Goal: Task Accomplishment & Management: Manage account settings

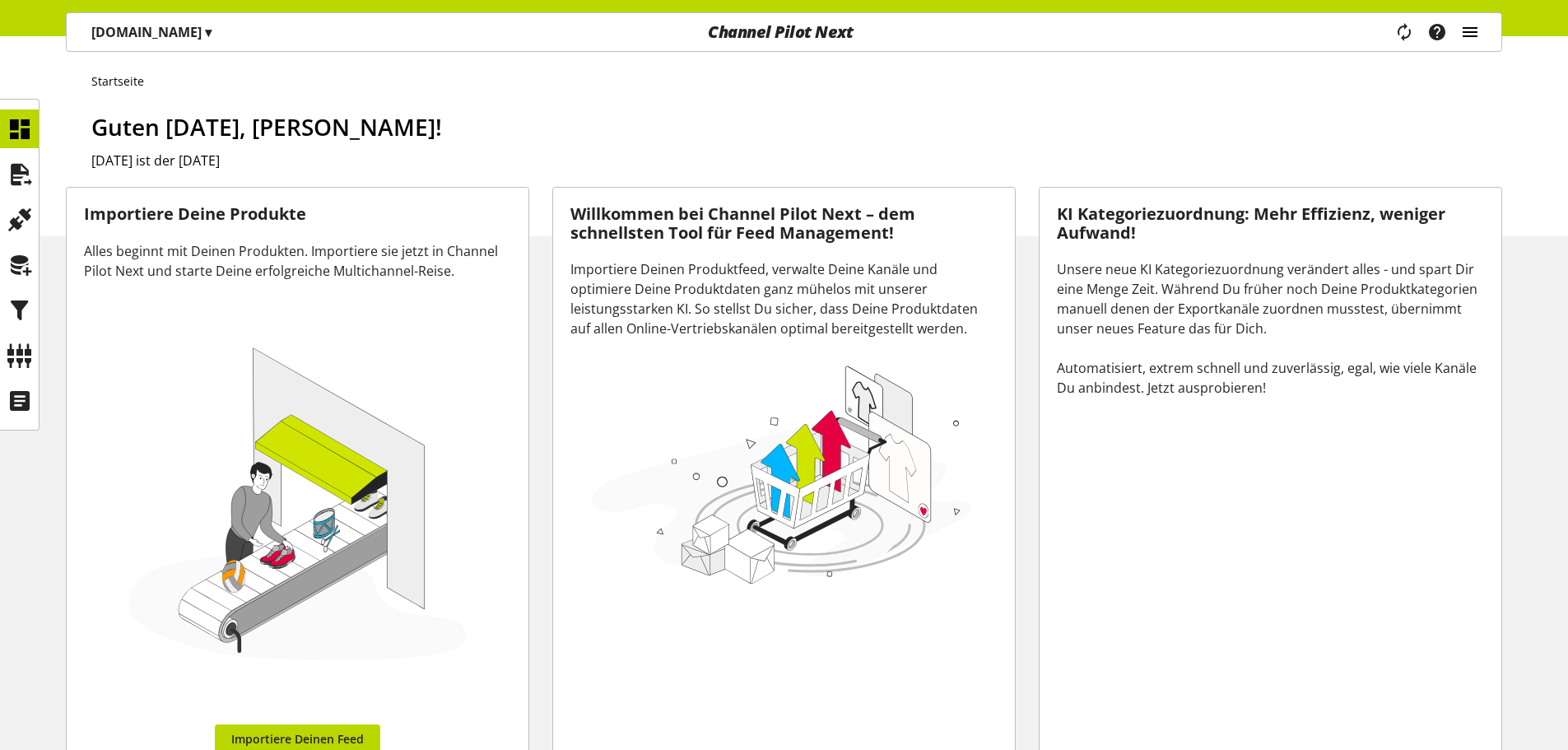
click at [1464, 34] on icon "main navigation" at bounding box center [1470, 32] width 20 height 29
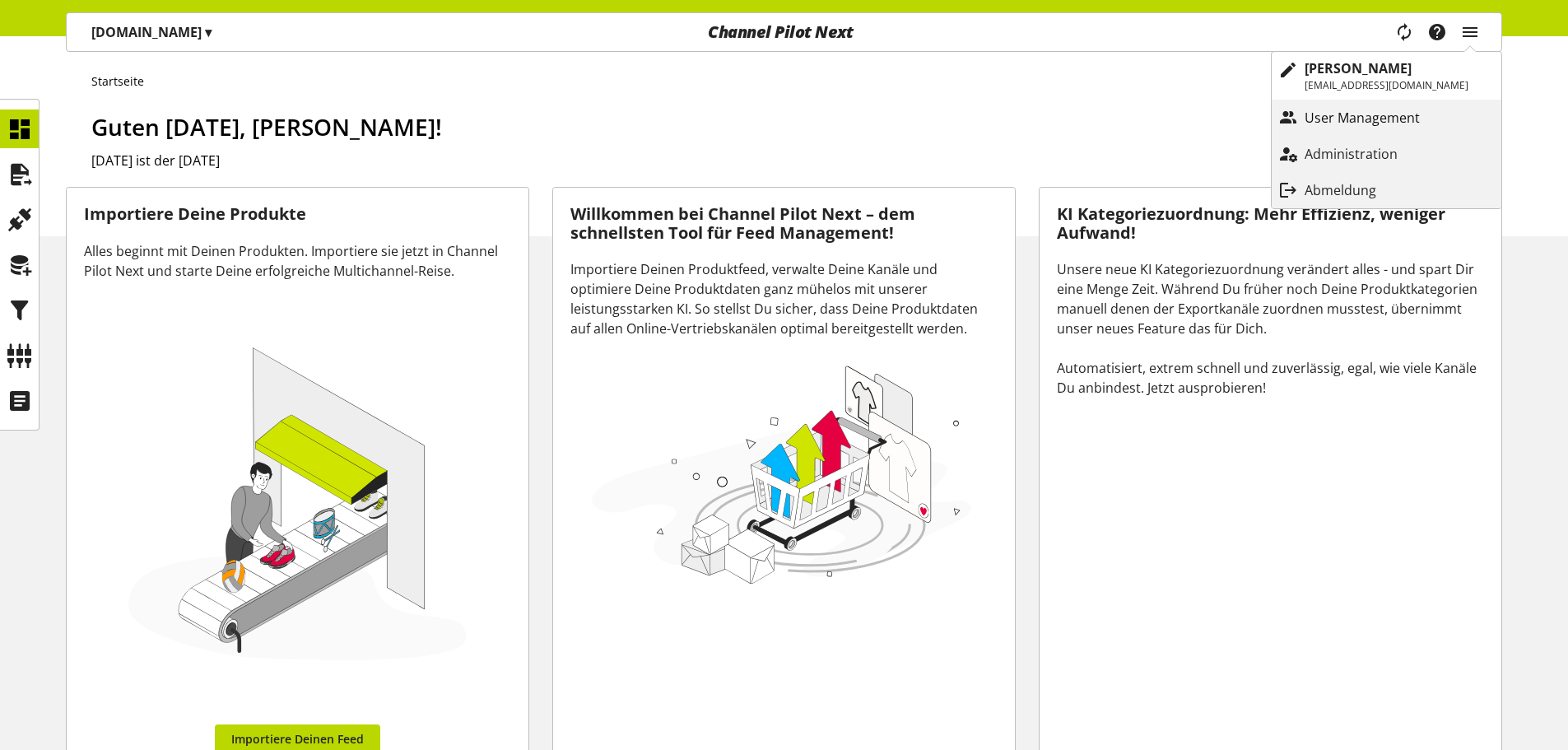
click at [1425, 122] on p "User Management" at bounding box center [1378, 117] width 148 height 20
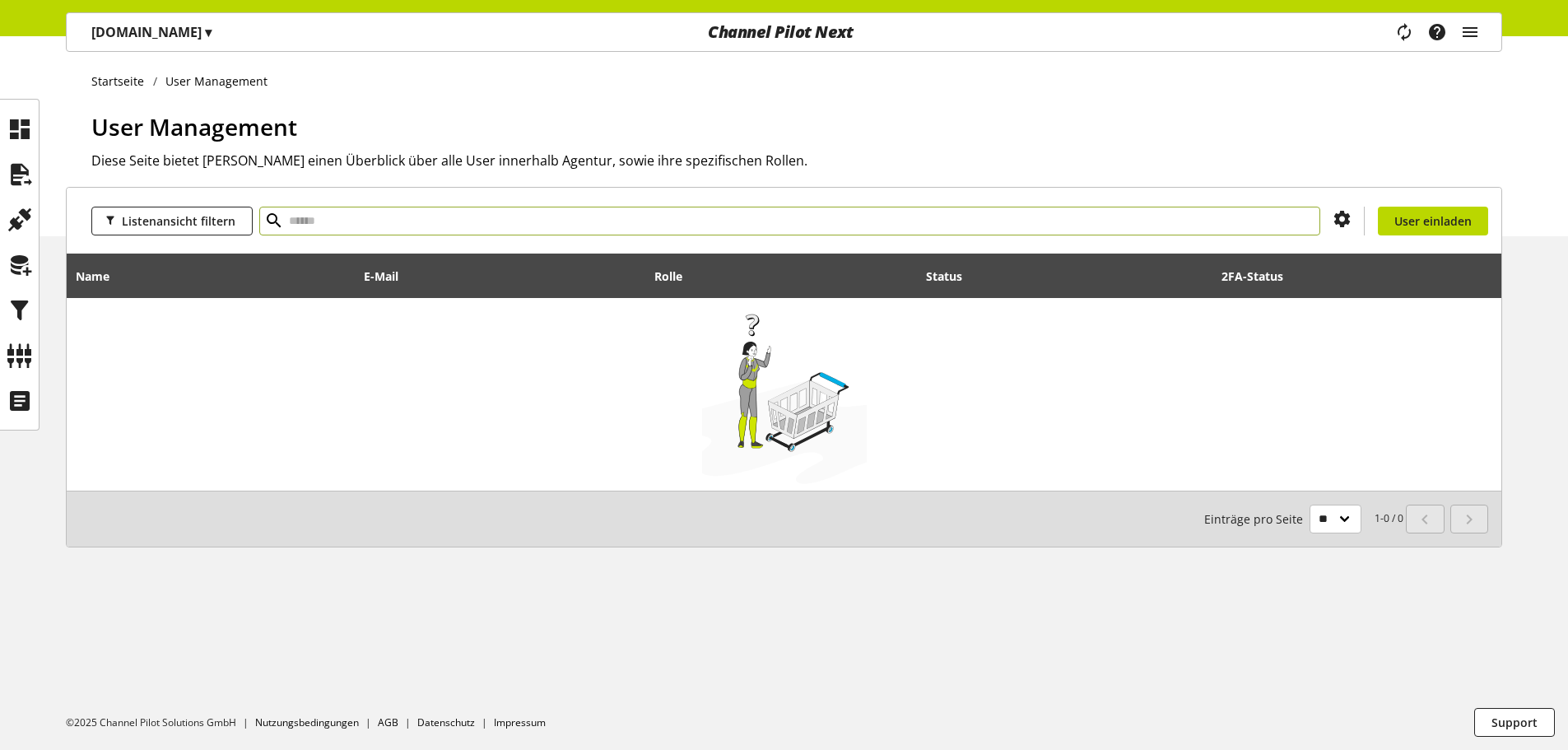
click at [680, 222] on input "text" at bounding box center [789, 221] width 1061 height 28
type input "******"
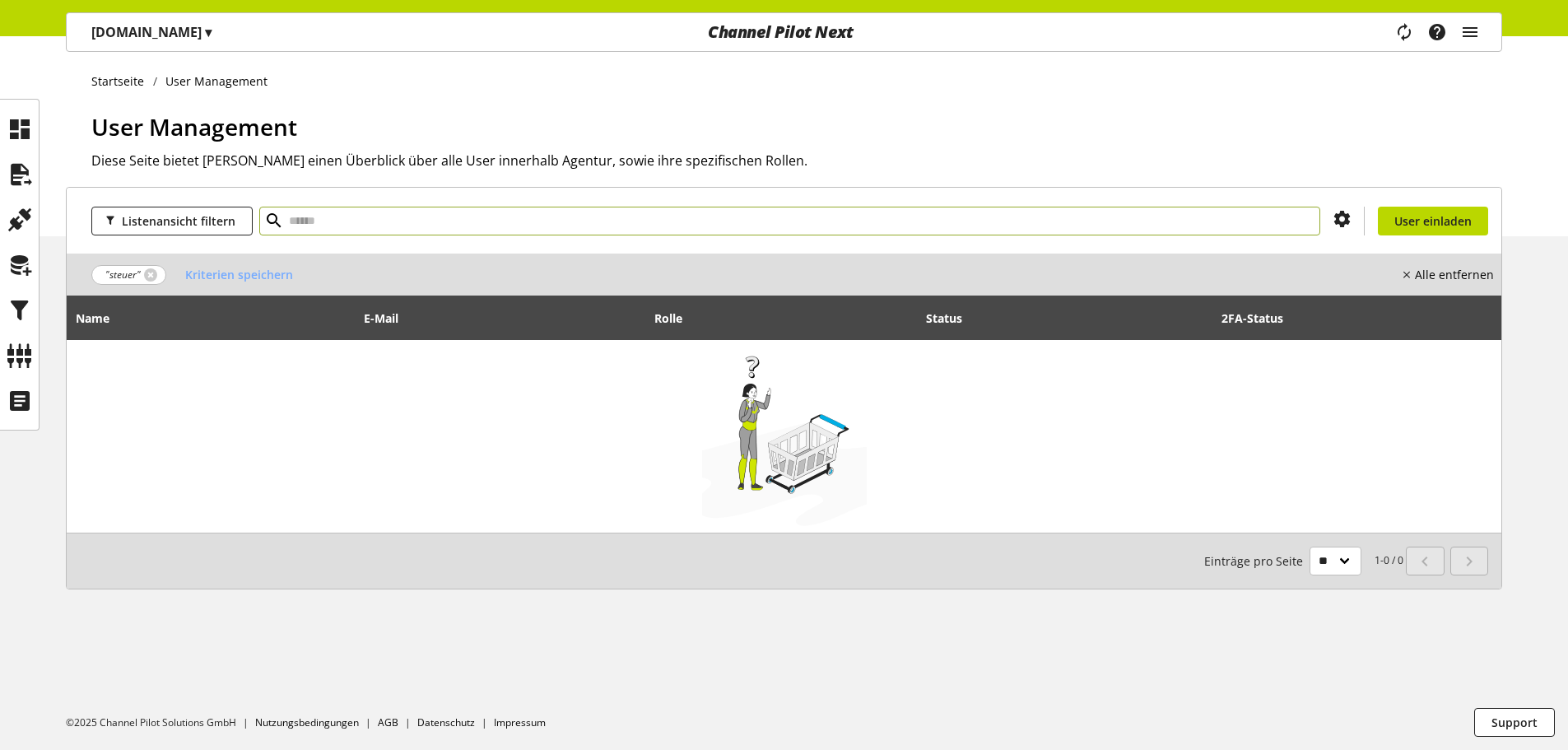
click at [168, 22] on div "Endriss.de ▾" at bounding box center [151, 32] width 159 height 29
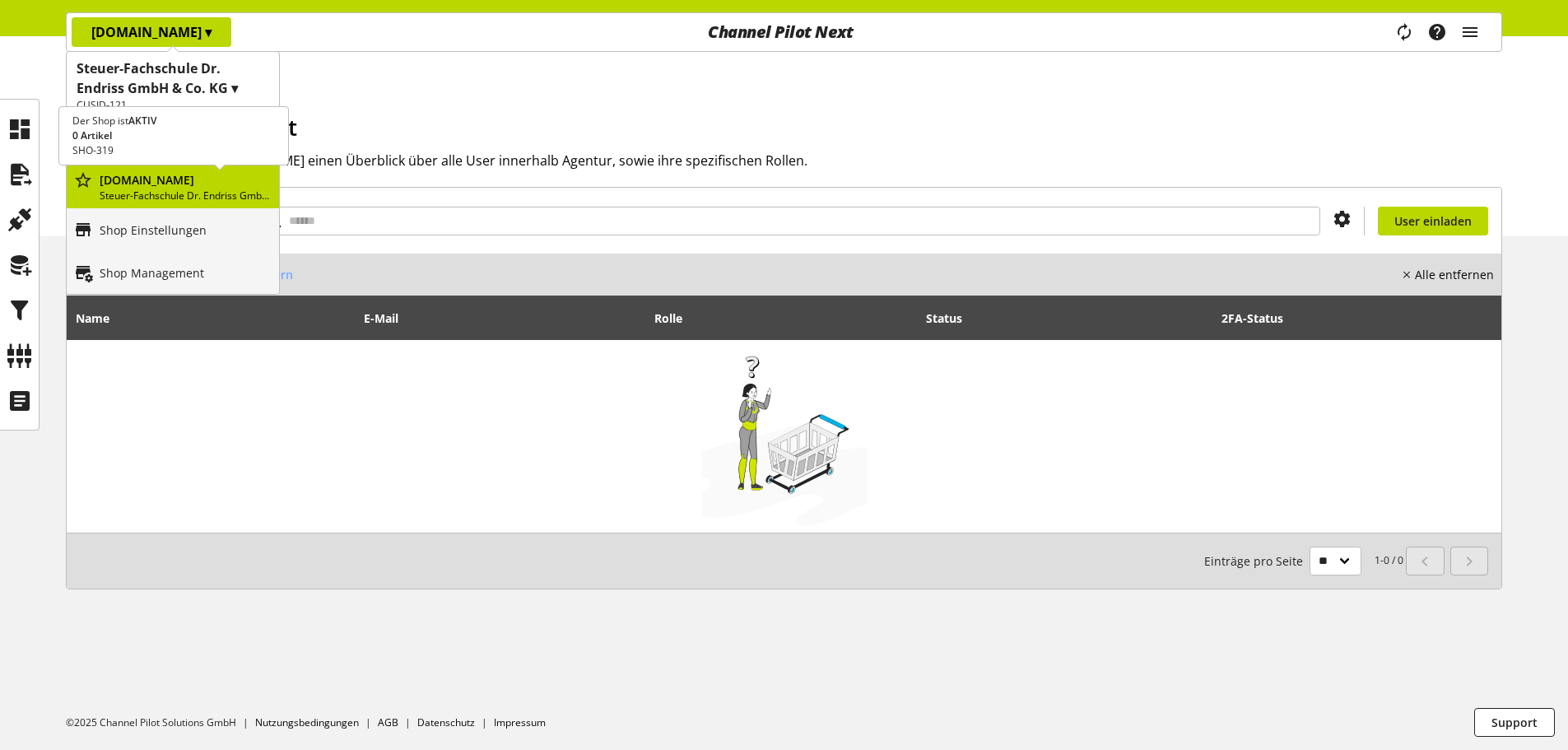
click at [195, 204] on div "Endriss.de Steuer-Fachschule Dr. Endriss GmbH & Co. KG" at bounding box center [172, 187] width 212 height 43
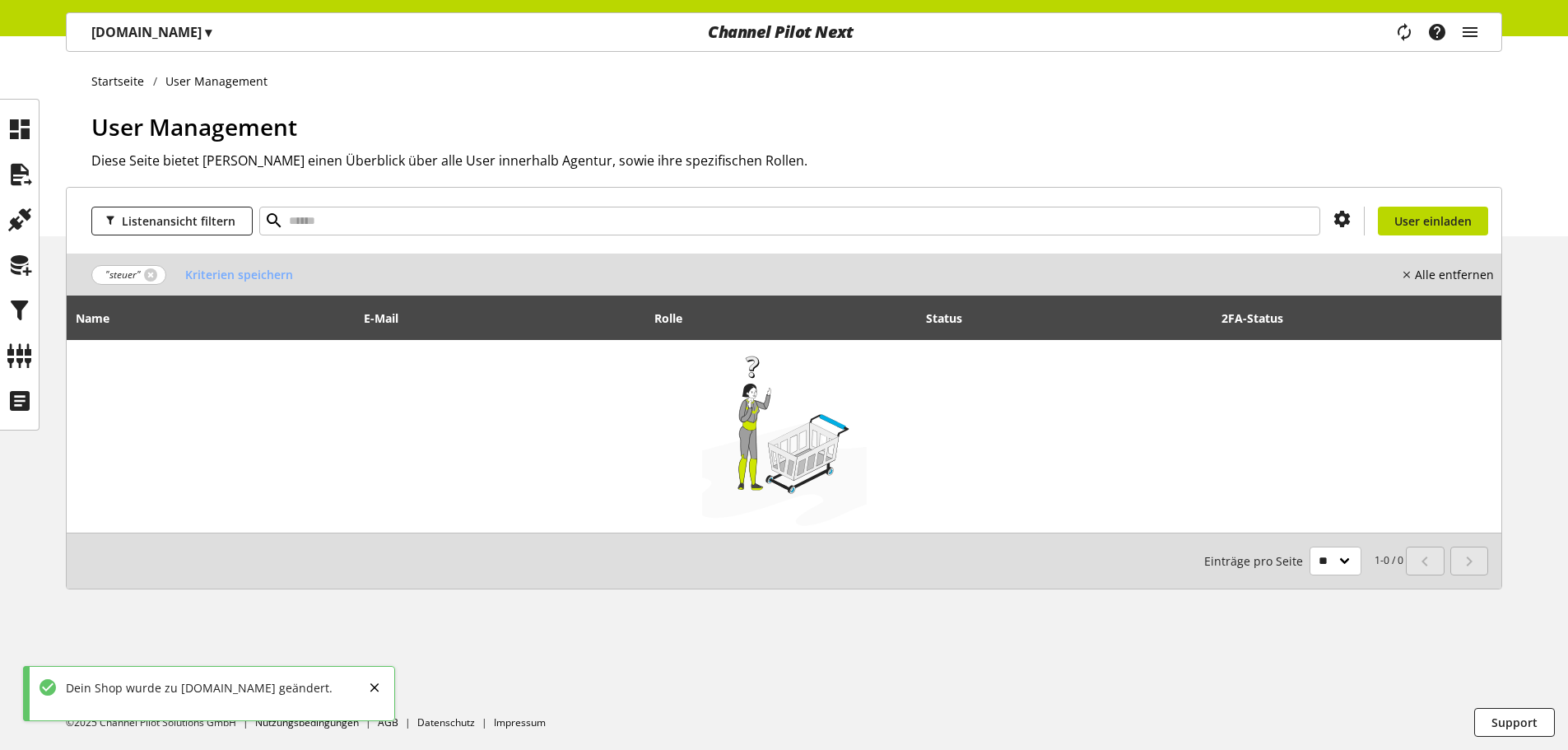
click at [172, 45] on div "Endriss.de ▾" at bounding box center [151, 32] width 159 height 29
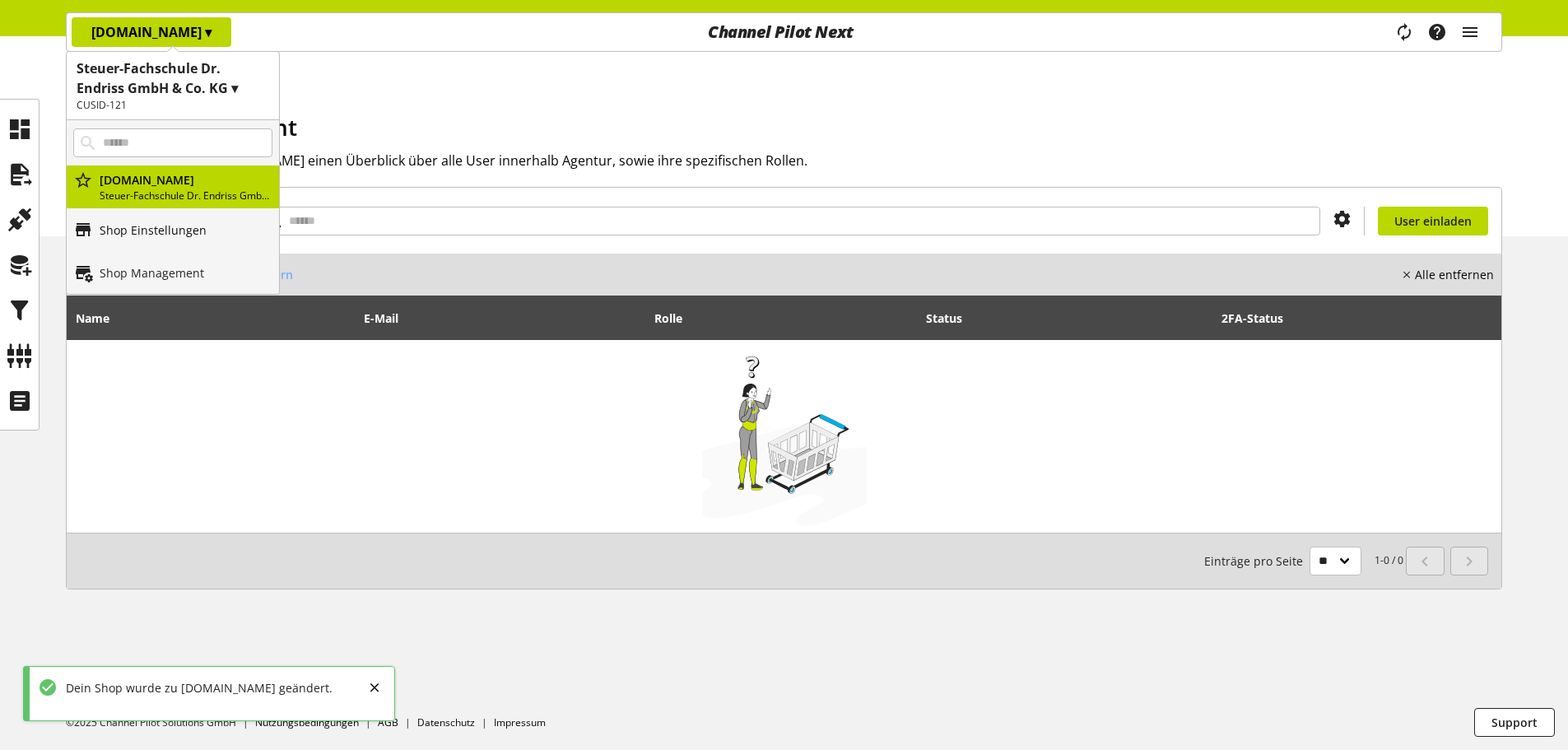
click at [172, 236] on p "Shop Einstellungen" at bounding box center [153, 230] width 107 height 17
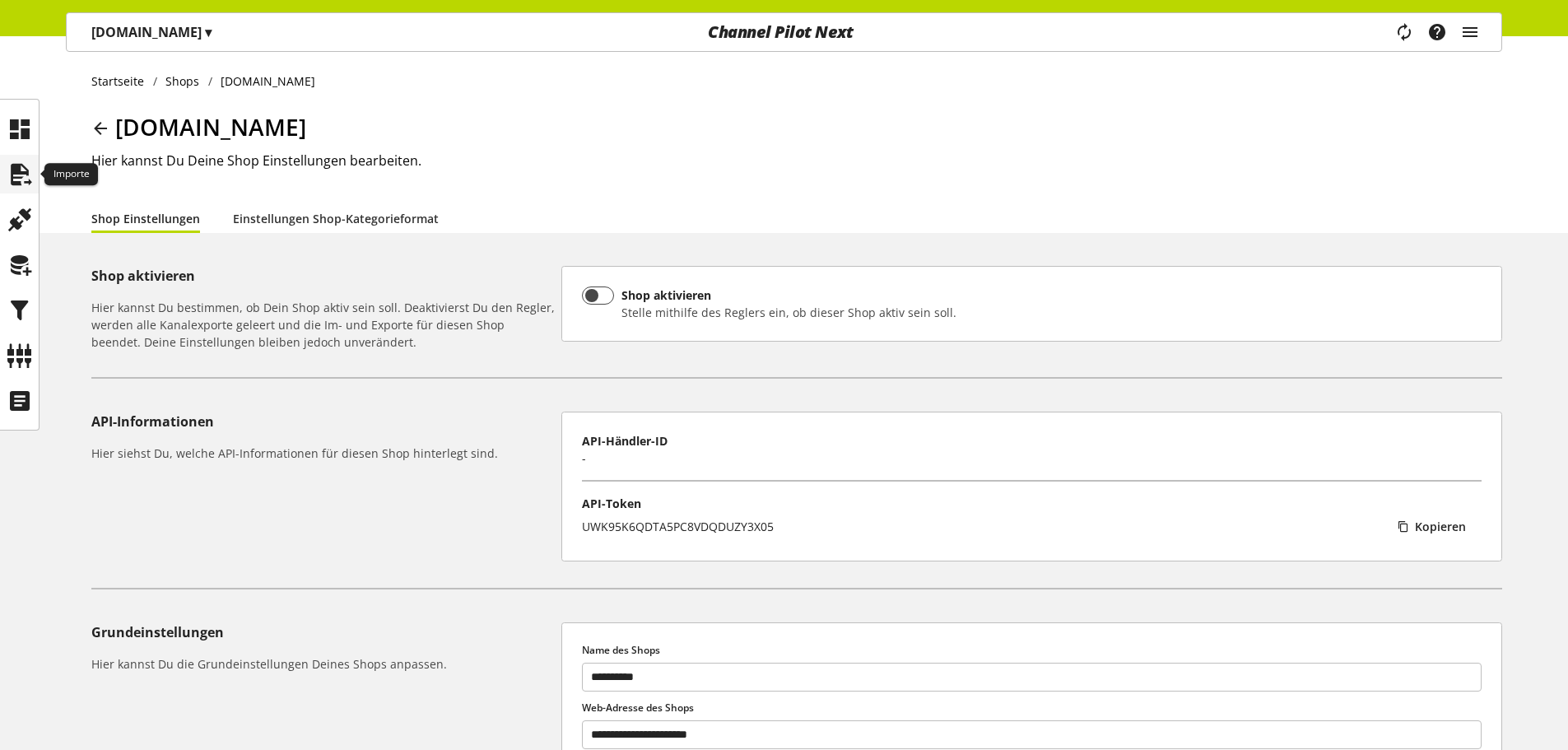
click at [28, 170] on icon at bounding box center [20, 174] width 27 height 33
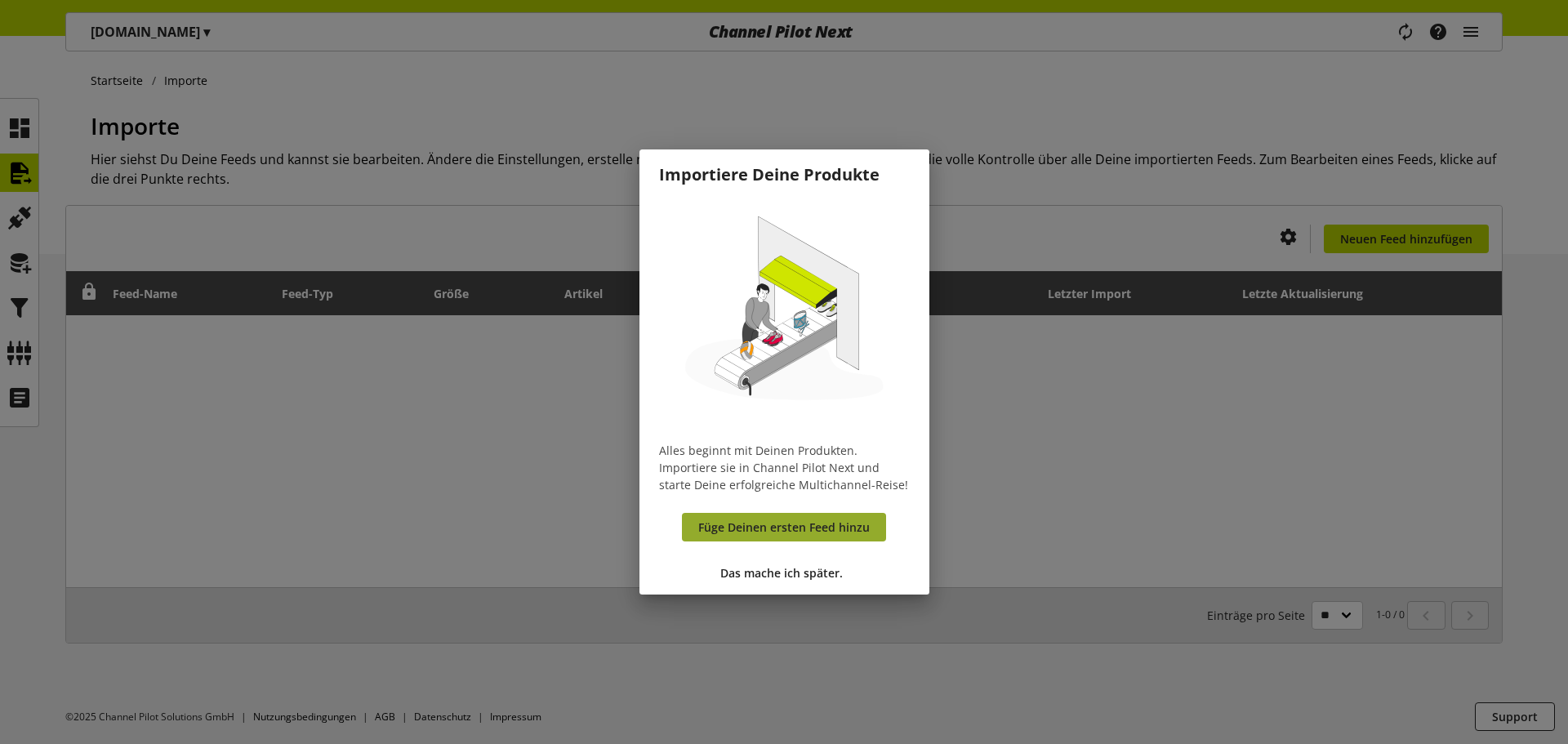
click at [803, 517] on link "Füge Deinen ersten Feed hinzu" at bounding box center [784, 527] width 204 height 28
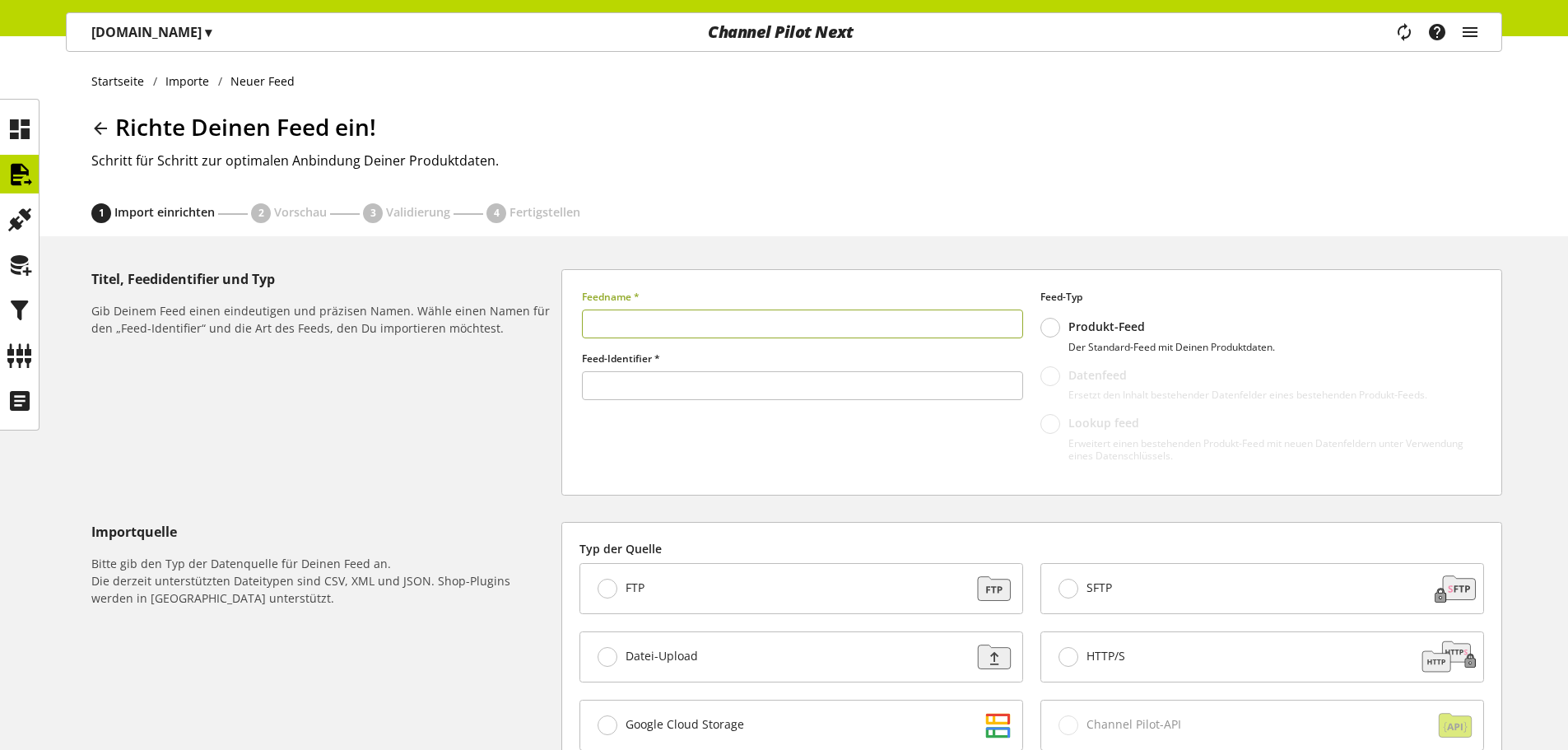
type input "******"
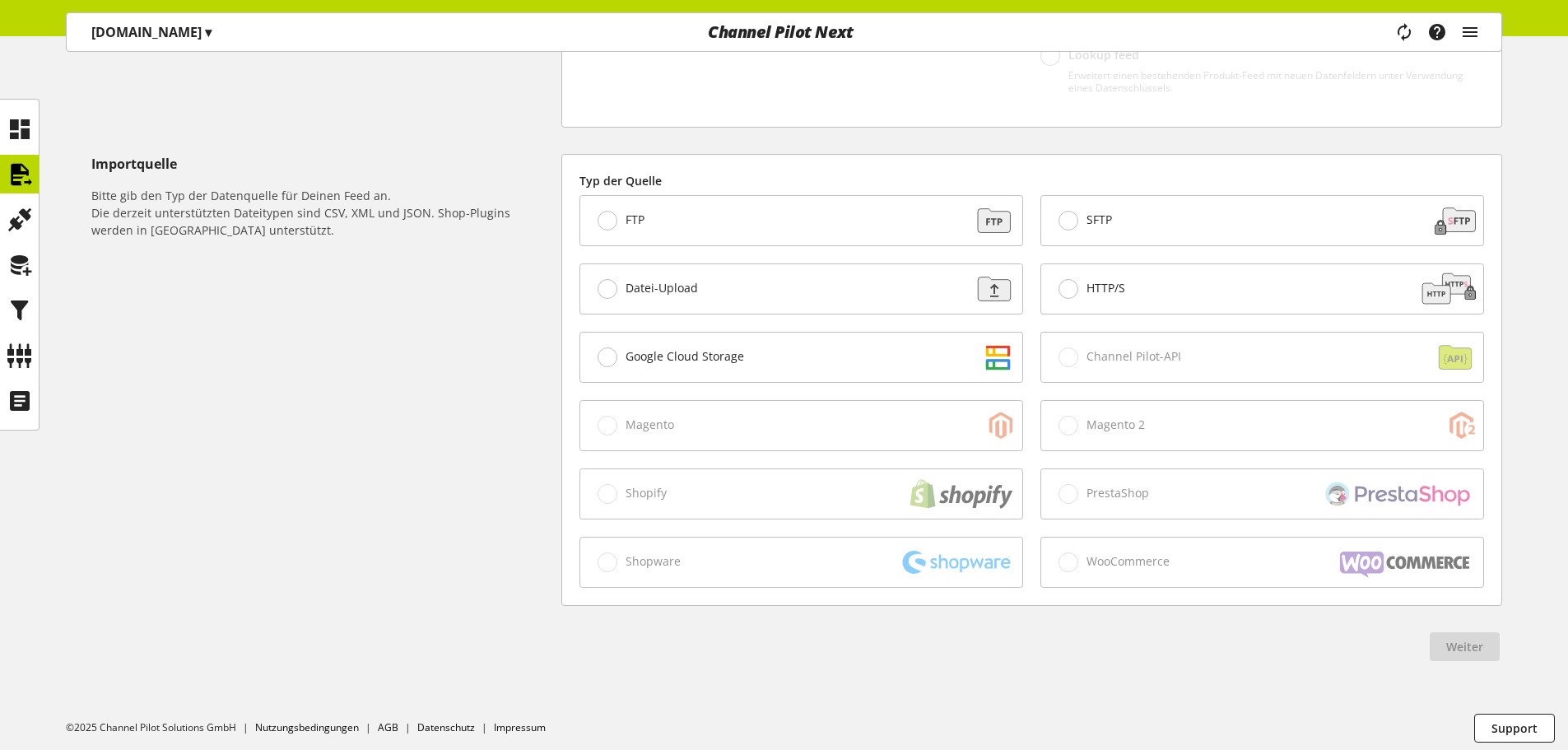
scroll to position [374, 0]
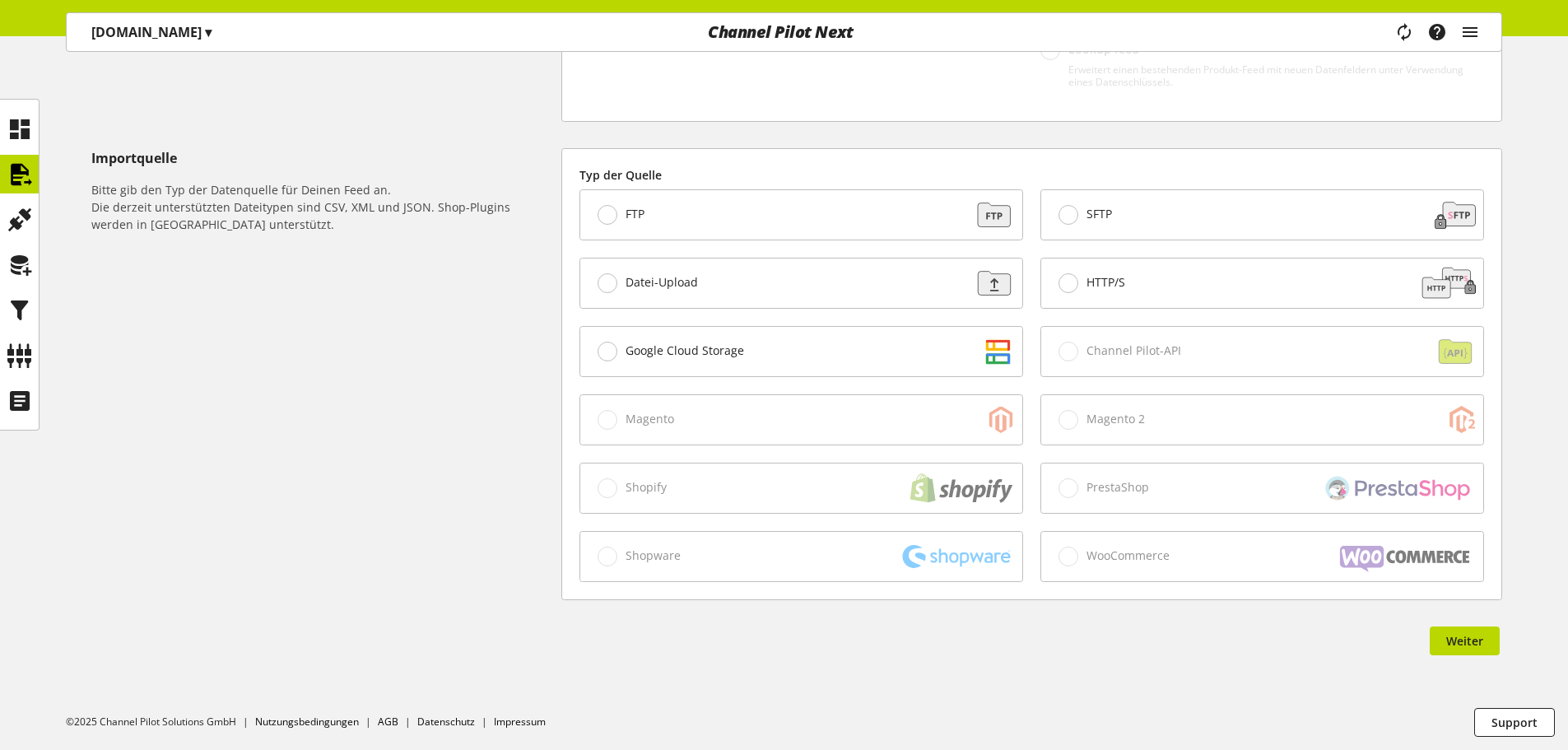
click at [1130, 274] on div "HTTP/S" at bounding box center [1261, 283] width 442 height 49
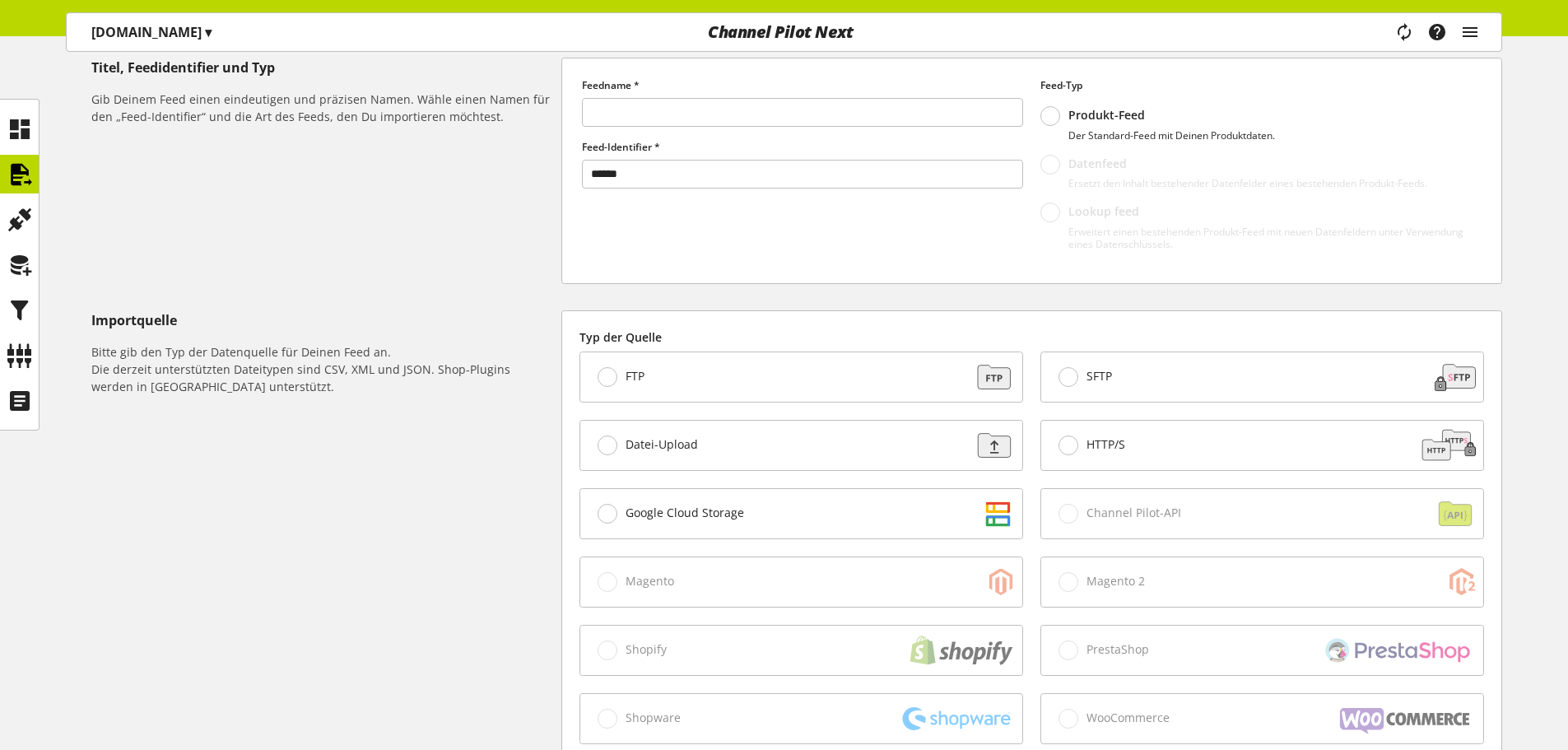
scroll to position [0, 0]
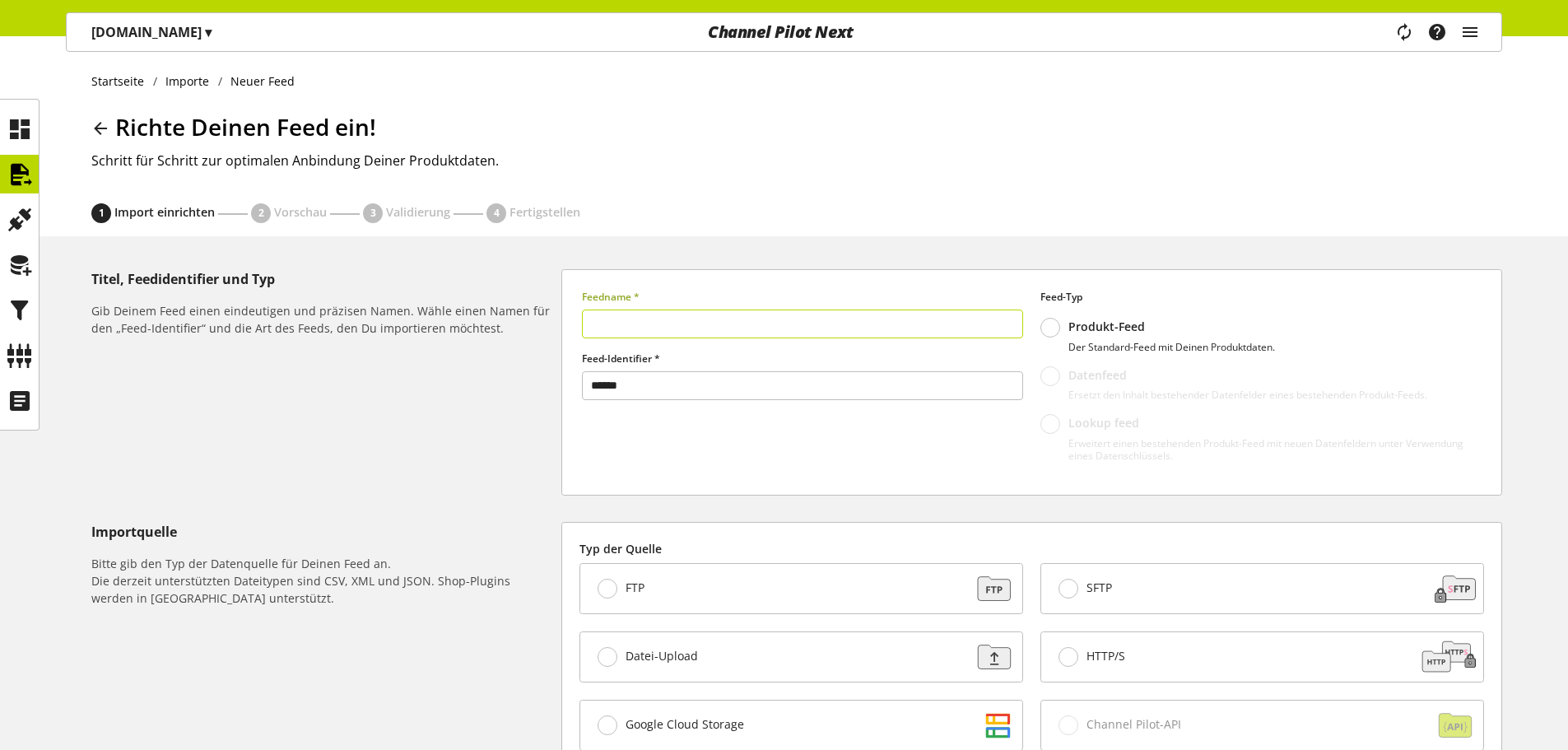
click at [724, 318] on input "text" at bounding box center [802, 323] width 441 height 28
type input "**********"
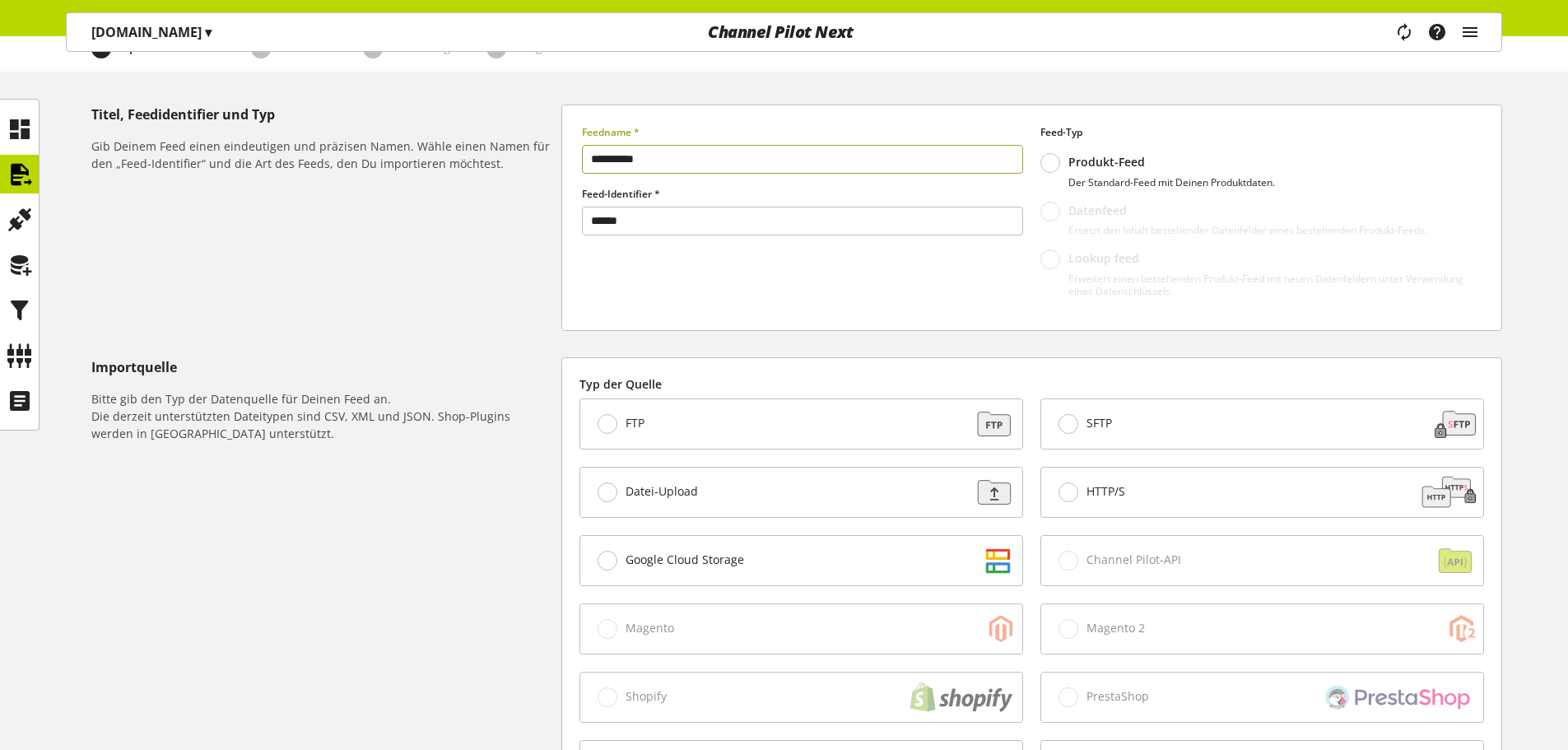
click at [1122, 492] on span "HTTP/S" at bounding box center [1105, 491] width 39 height 15
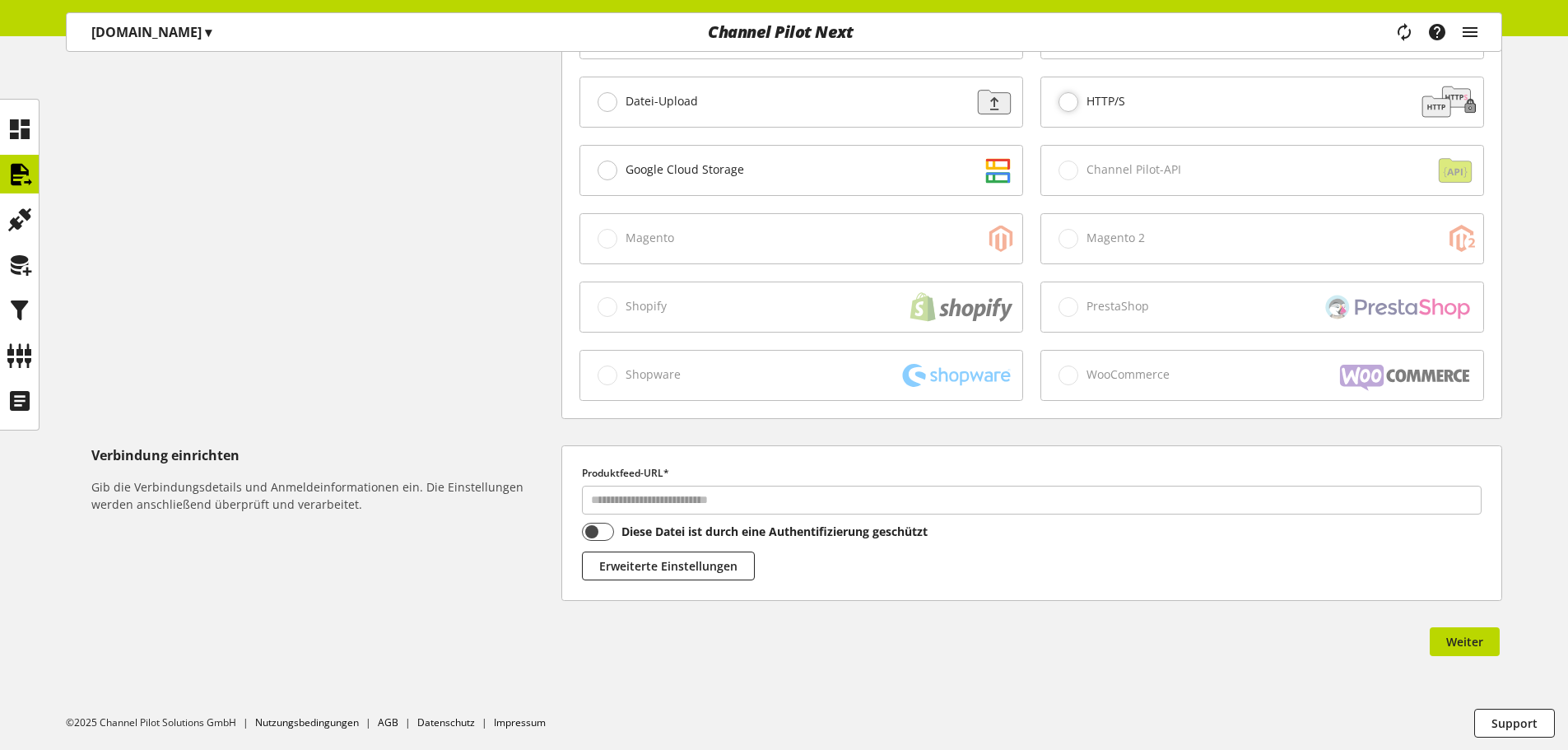
scroll to position [556, 0]
click at [843, 510] on input "text" at bounding box center [1031, 499] width 899 height 28
paste input "**********"
type input "**********"
click at [1419, 638] on div "Du bist nicht berechtigt, ein Feed zu erstellen. Weiter" at bounding box center [796, 644] width 1410 height 34
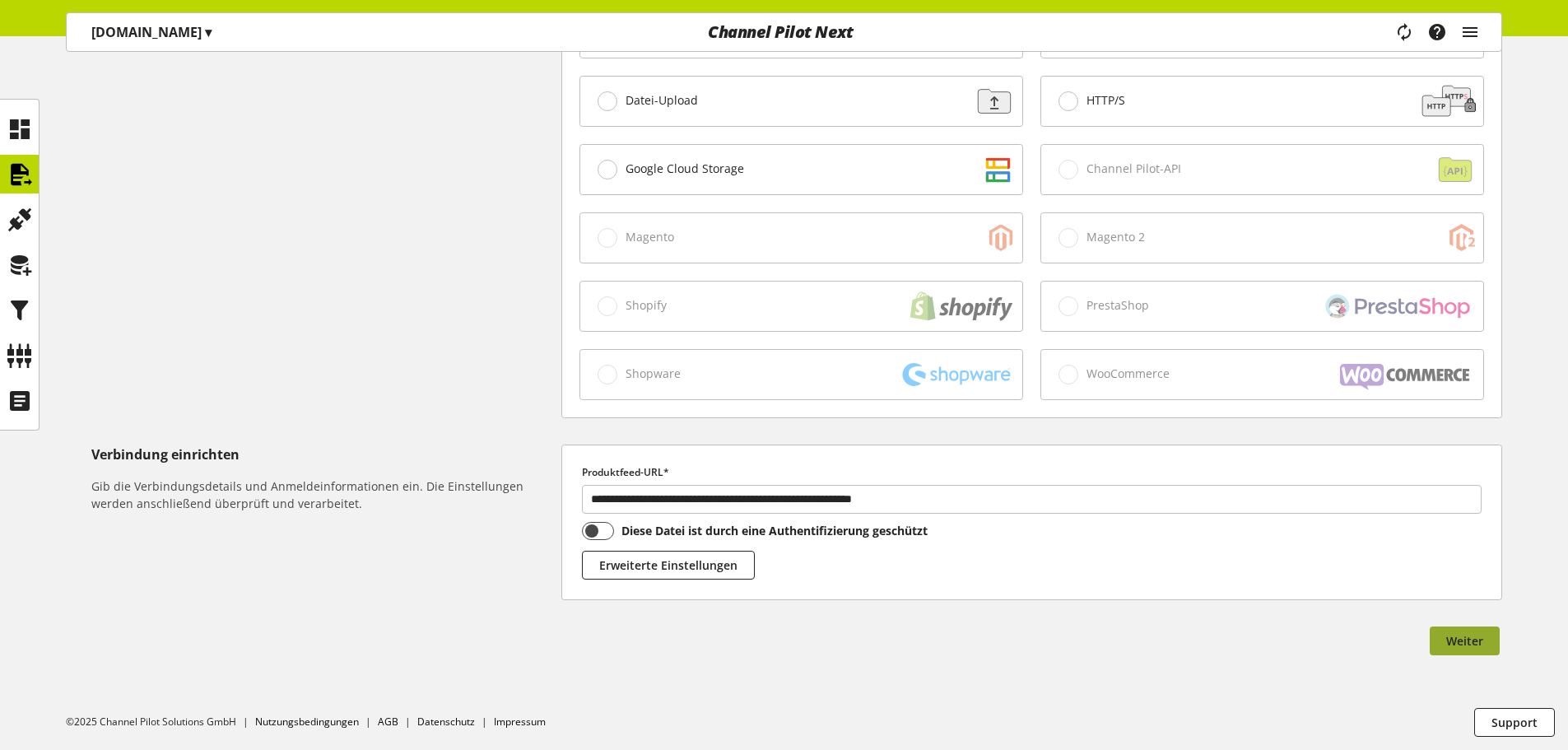
click at [1449, 634] on span "Weiter" at bounding box center [1464, 641] width 37 height 17
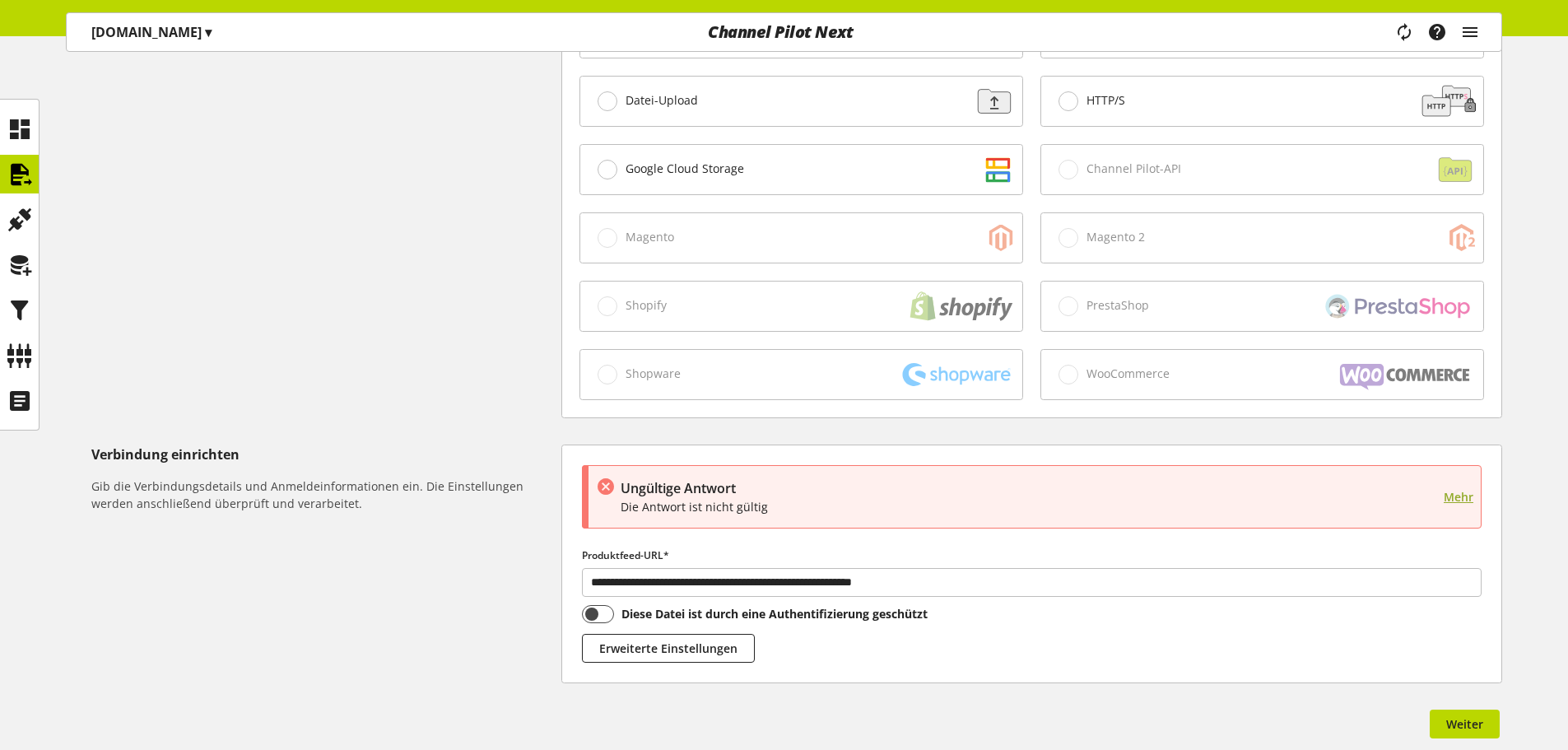
click at [1465, 500] on span "Mehr" at bounding box center [1459, 497] width 29 height 17
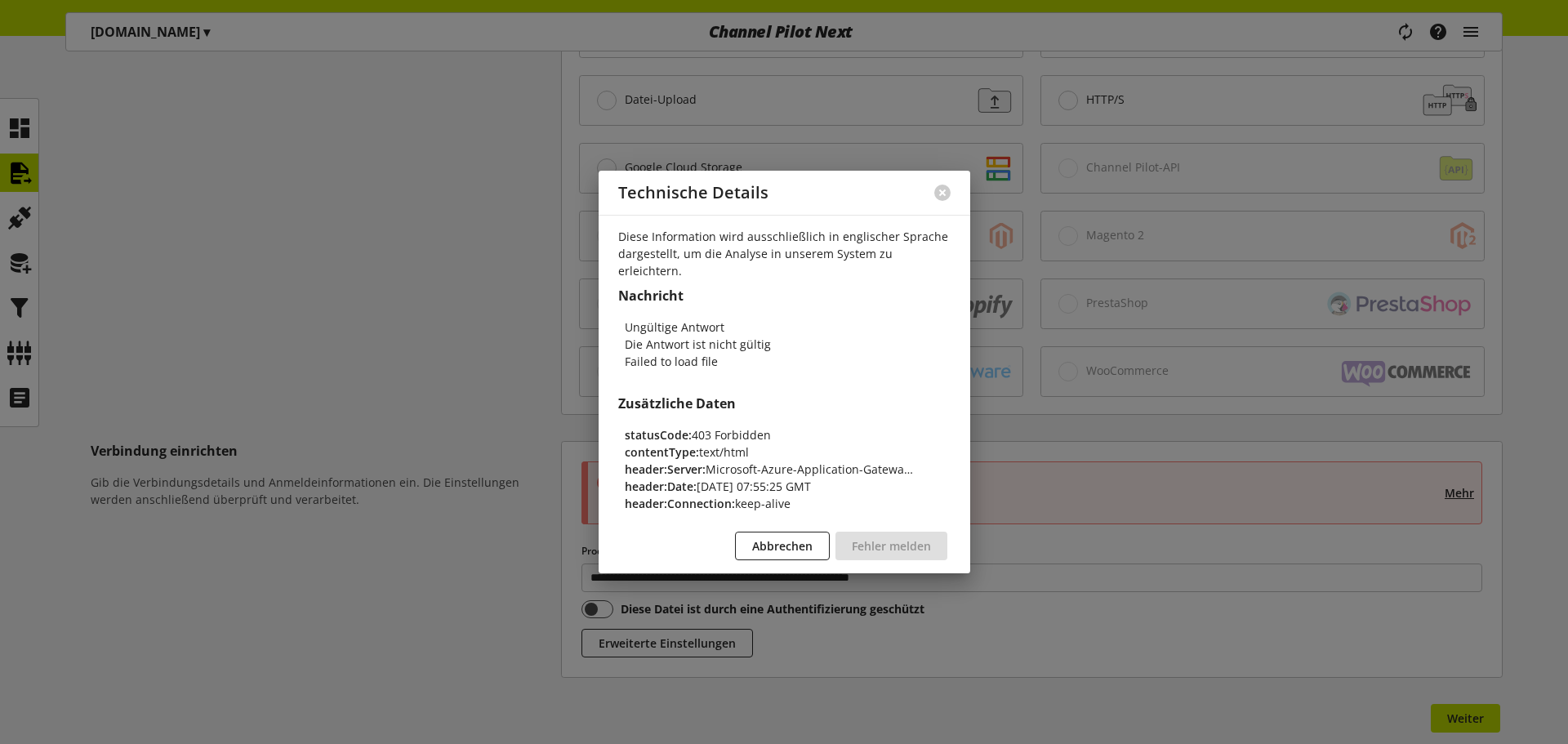
click at [1220, 375] on div at bounding box center [784, 372] width 1568 height 744
click at [1212, 332] on div at bounding box center [784, 372] width 1568 height 744
click at [963, 201] on div at bounding box center [942, 193] width 56 height 43
click at [933, 198] on div at bounding box center [942, 193] width 56 height 43
click at [939, 201] on button at bounding box center [942, 192] width 16 height 16
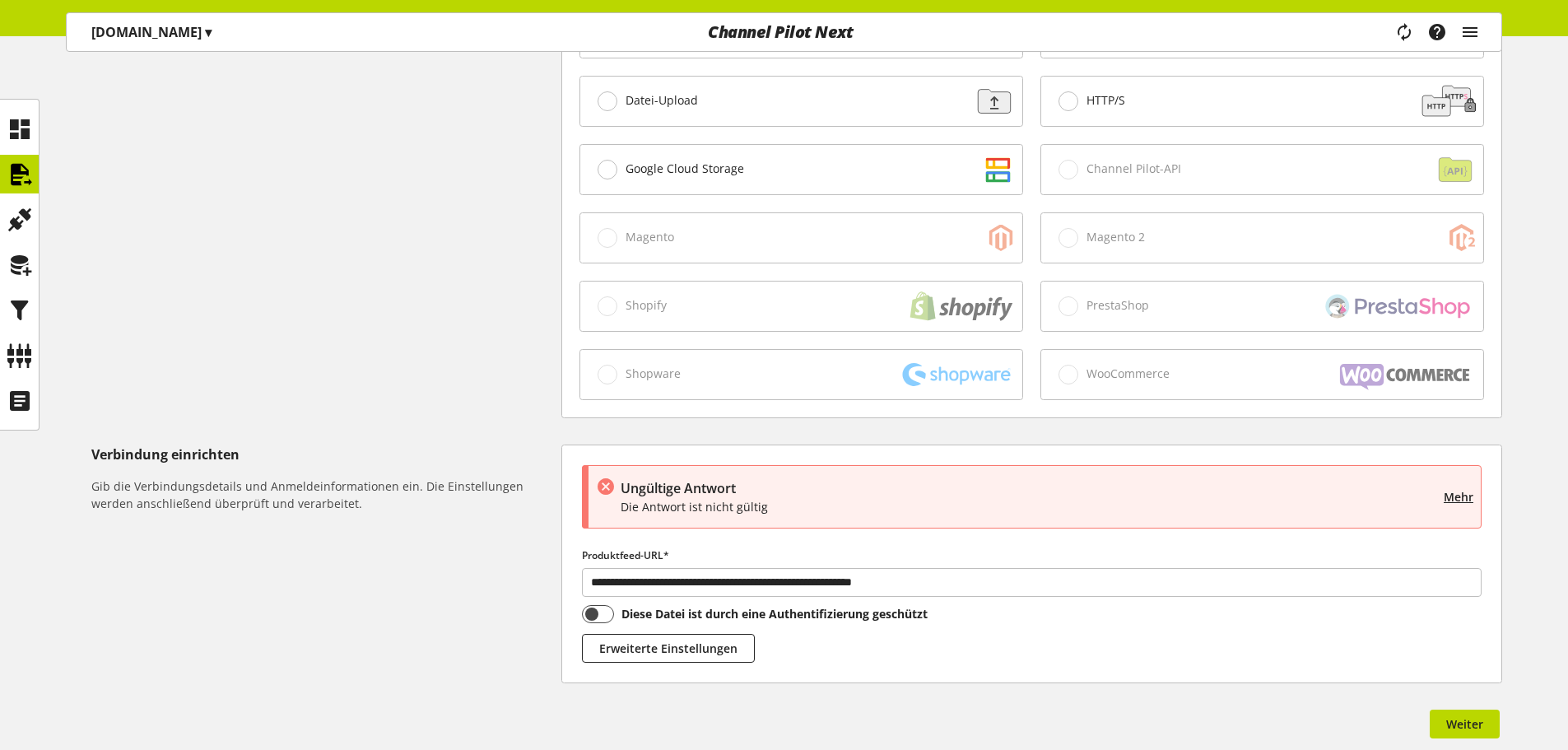
click at [1479, 497] on article "Ungültige Antwort Die Antwort ist nicht gültig Mehr" at bounding box center [1031, 497] width 899 height 64
click at [1472, 496] on span "Mehr" at bounding box center [1459, 497] width 29 height 17
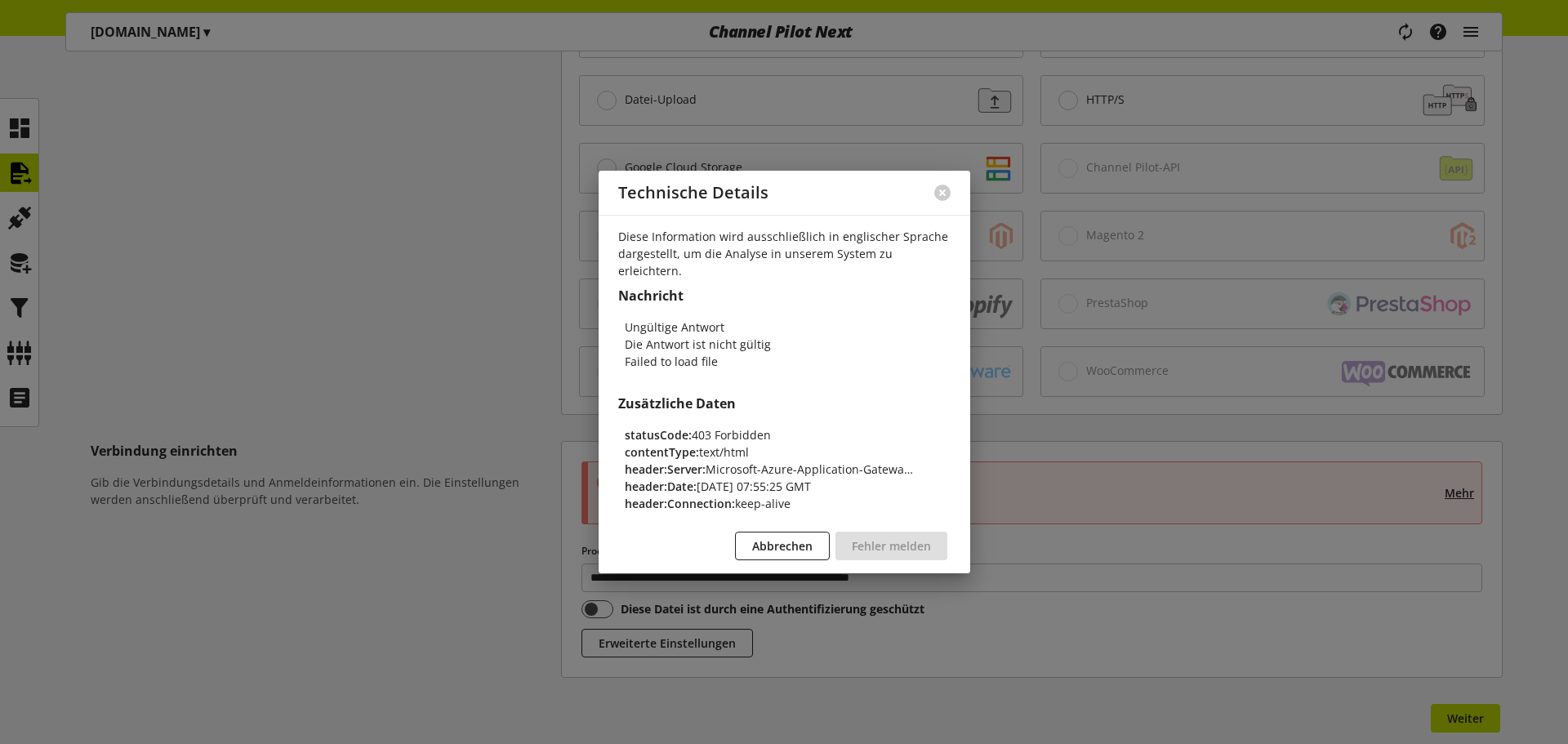
click at [946, 193] on div at bounding box center [942, 193] width 56 height 43
click at [940, 201] on button at bounding box center [942, 192] width 16 height 16
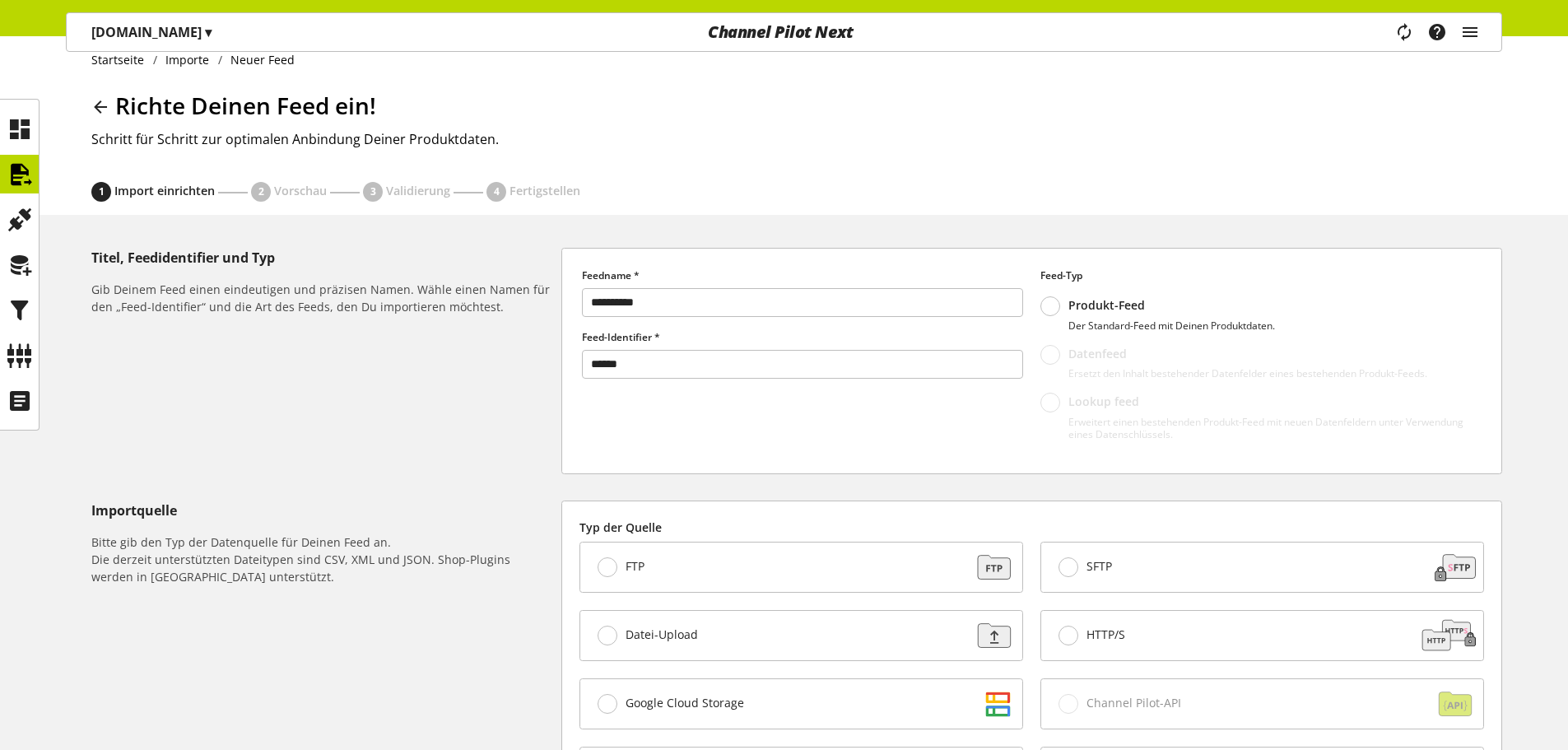
scroll to position [0, 0]
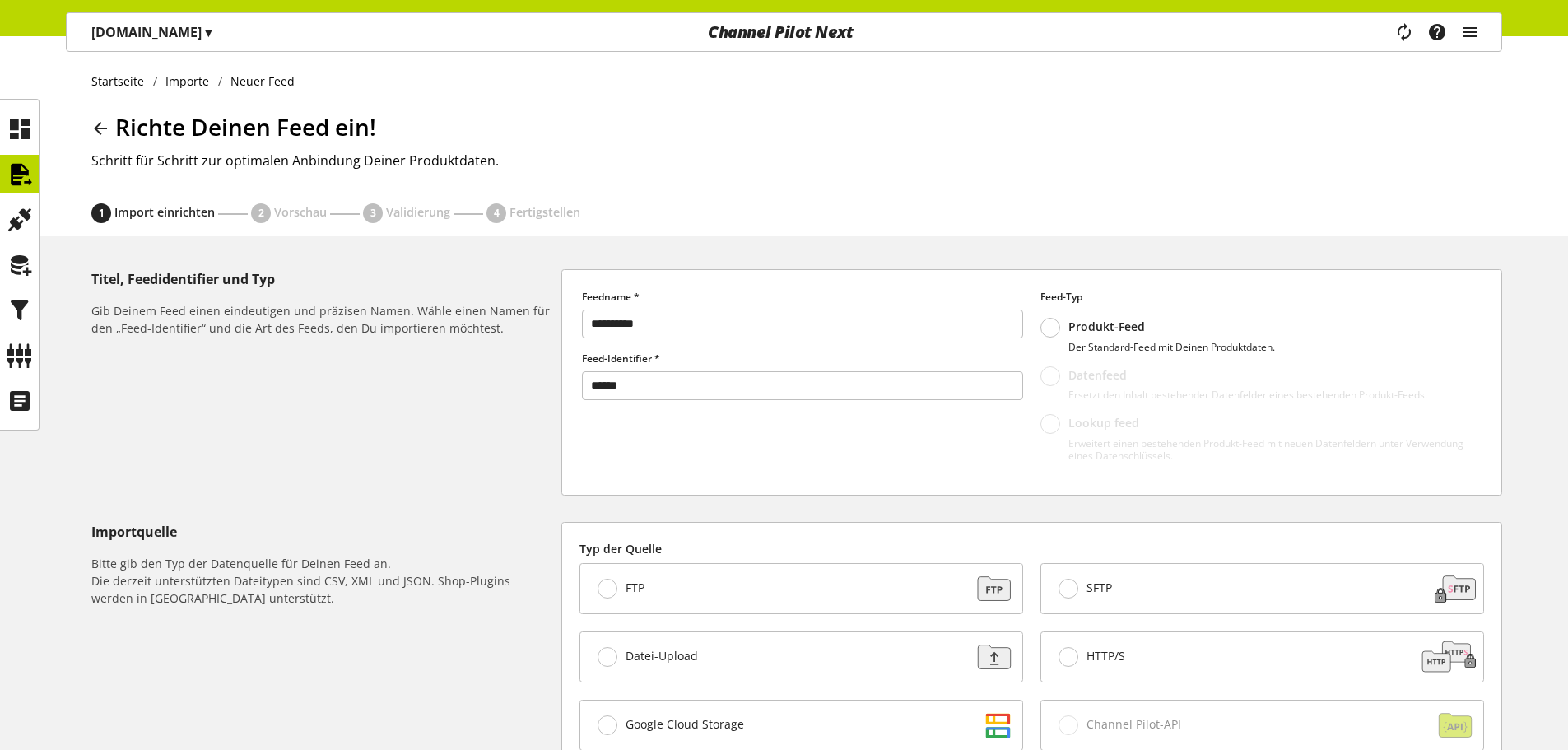
click at [1484, 34] on div "Task-Manager Hilfe-Center Eren Bozkurt eren.bozkurt@channelpilot.com User Manag…" at bounding box center [1443, 32] width 116 height 38
click at [1473, 34] on icon "main navigation" at bounding box center [1470, 32] width 20 height 29
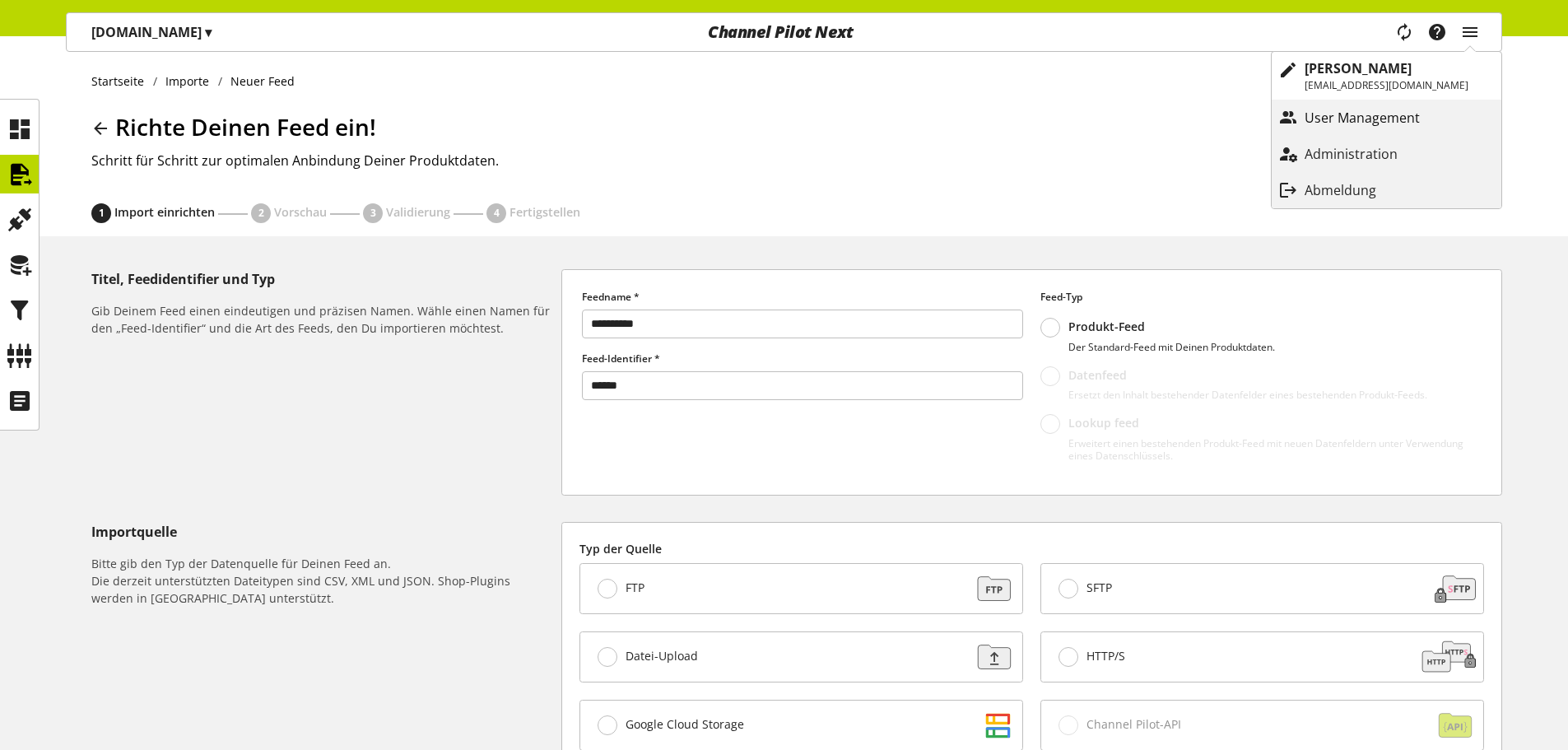
click at [1432, 116] on p "User Management" at bounding box center [1378, 117] width 148 height 20
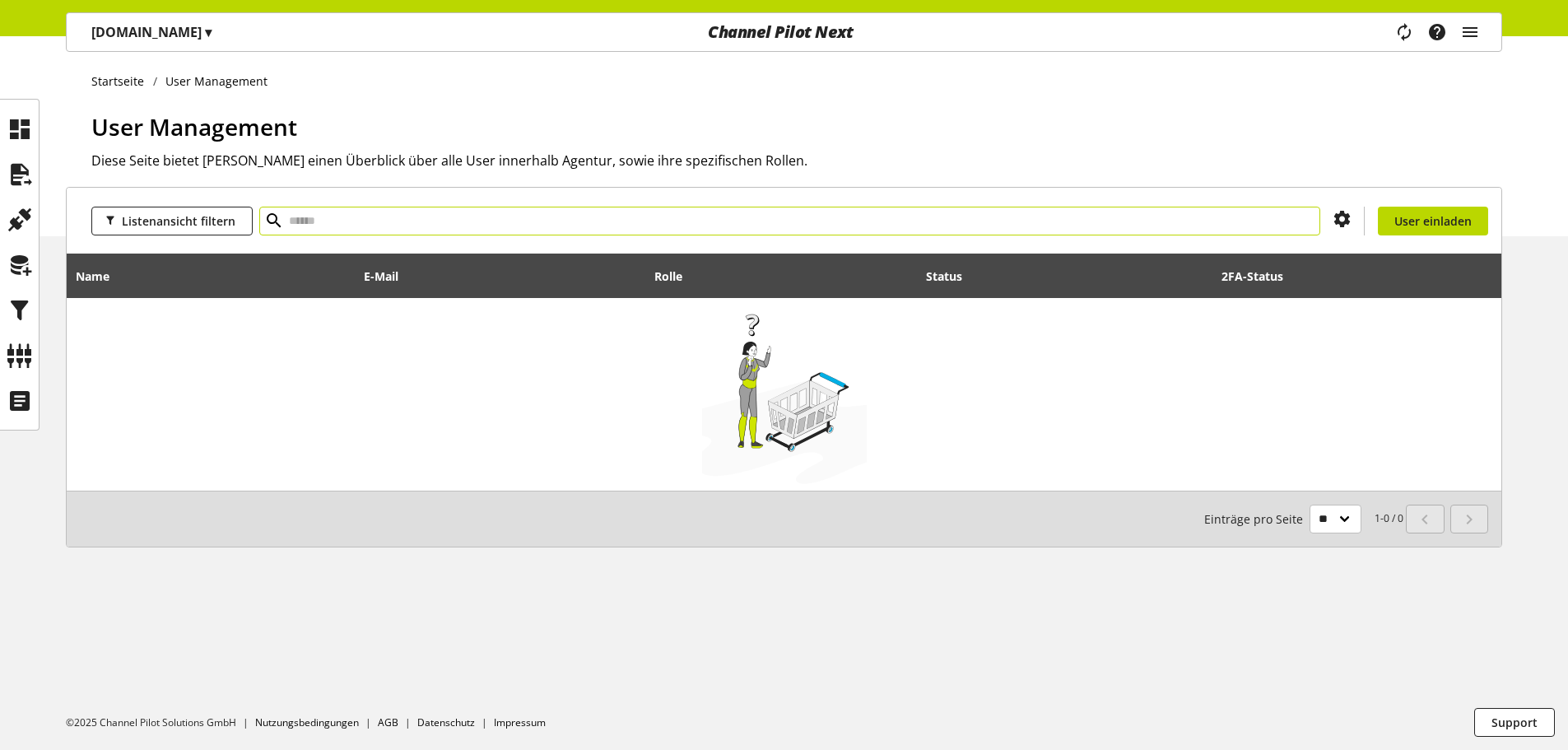
click at [513, 220] on input "text" at bounding box center [789, 221] width 1061 height 28
drag, startPoint x: 1466, startPoint y: 27, endPoint x: 200, endPoint y: 3, distance: 1266.2
click at [1466, 28] on icon "main navigation" at bounding box center [1470, 32] width 20 height 29
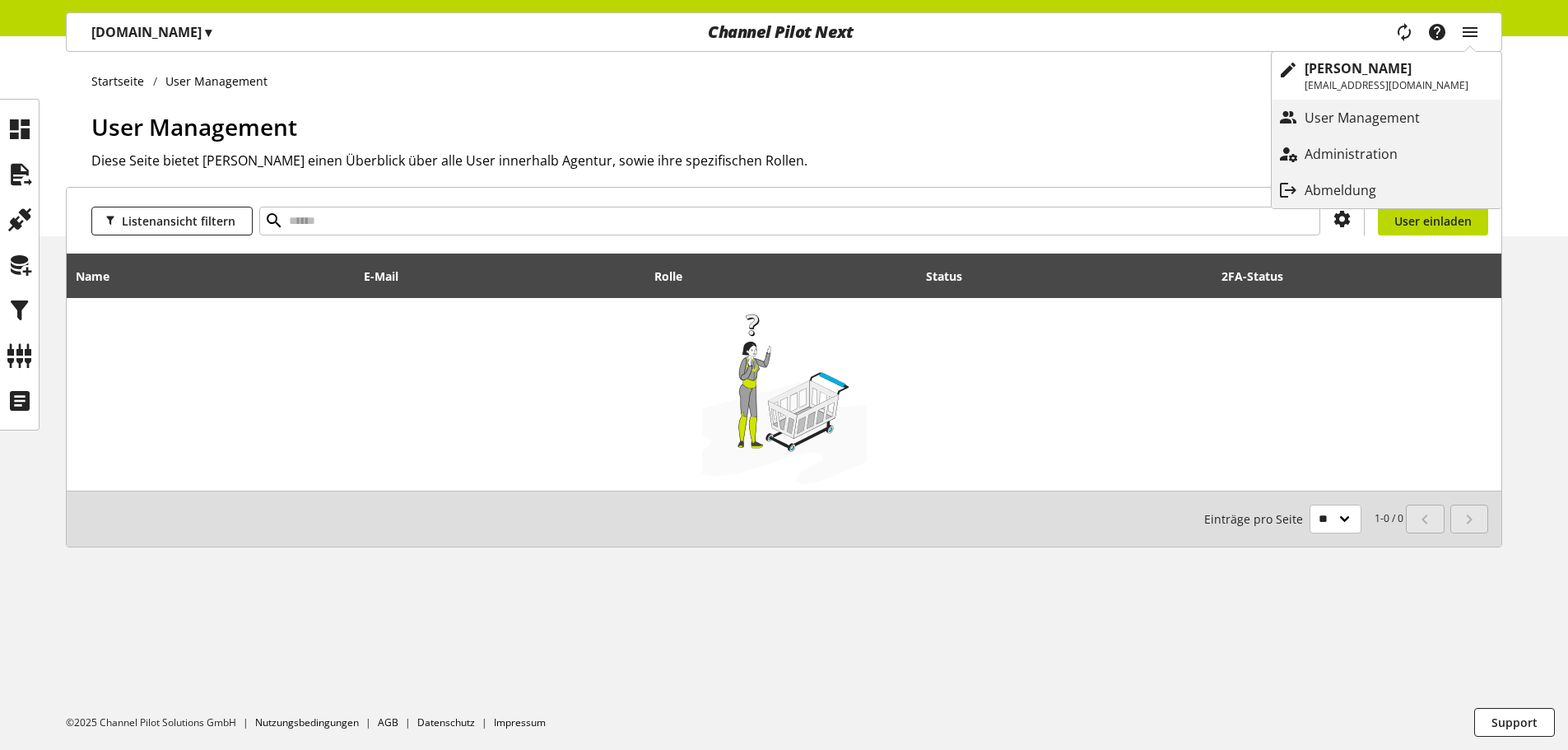
click at [134, 28] on p "Endriss.de ▾" at bounding box center [151, 32] width 120 height 20
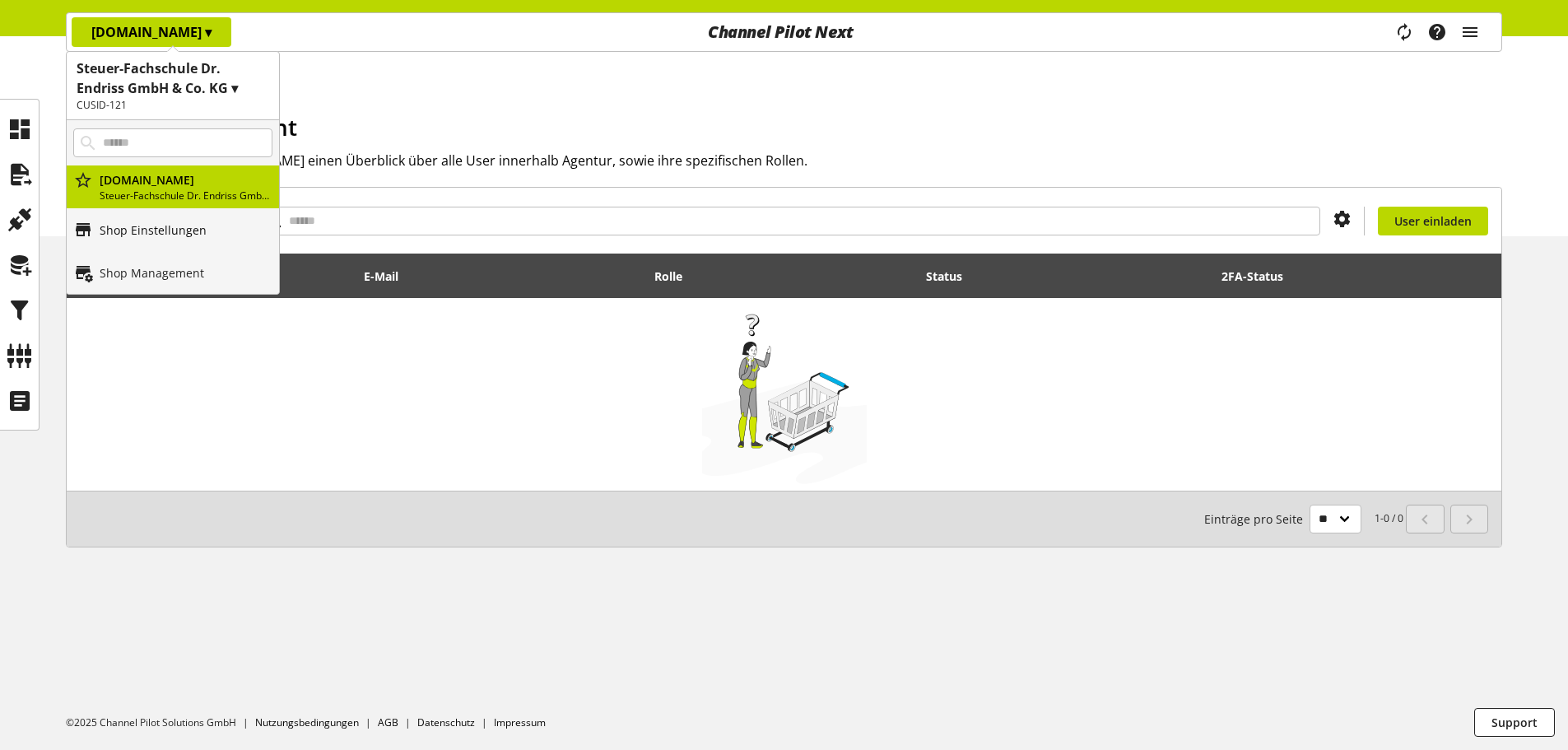
click at [171, 228] on p "Shop Einstellungen" at bounding box center [153, 230] width 107 height 17
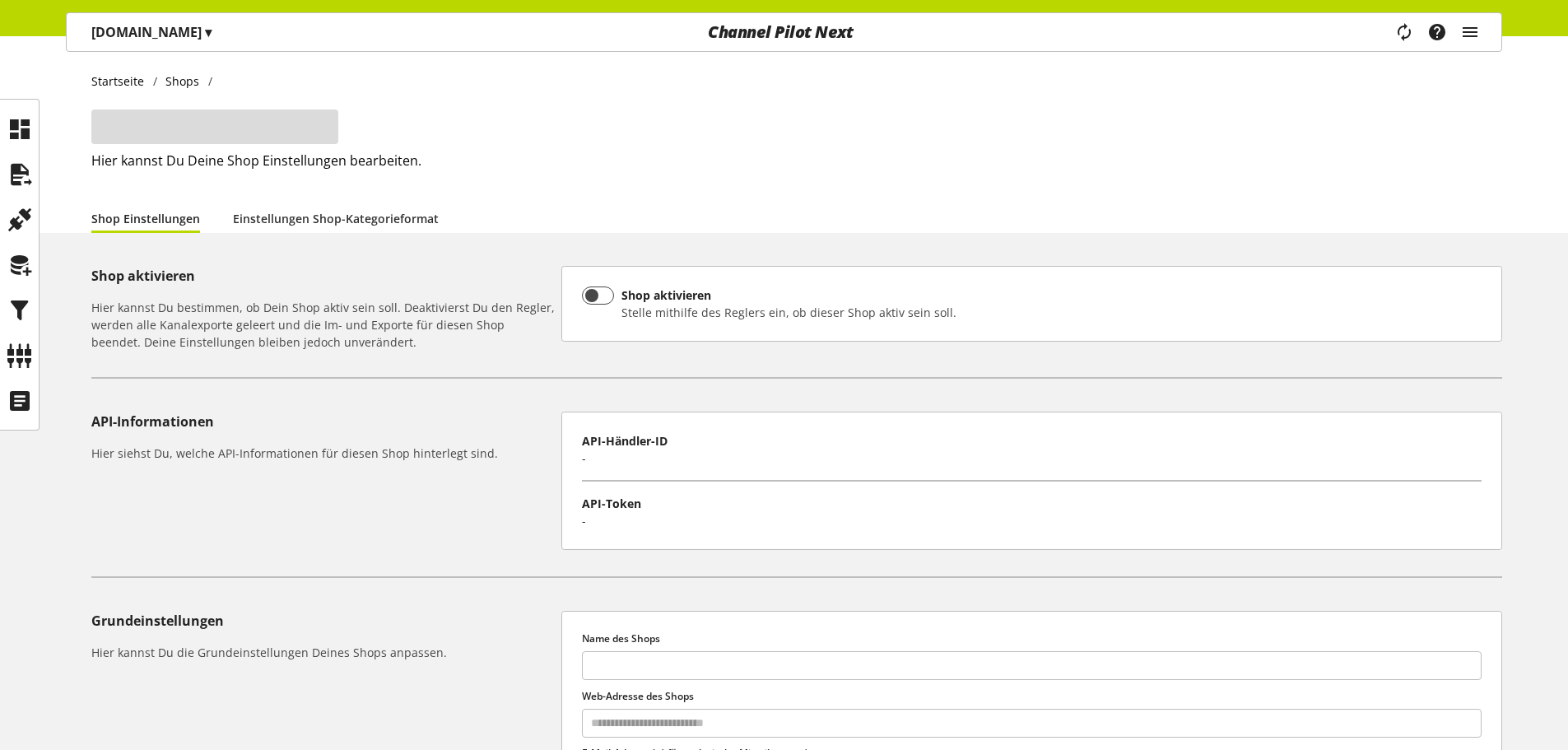
type input "**********"
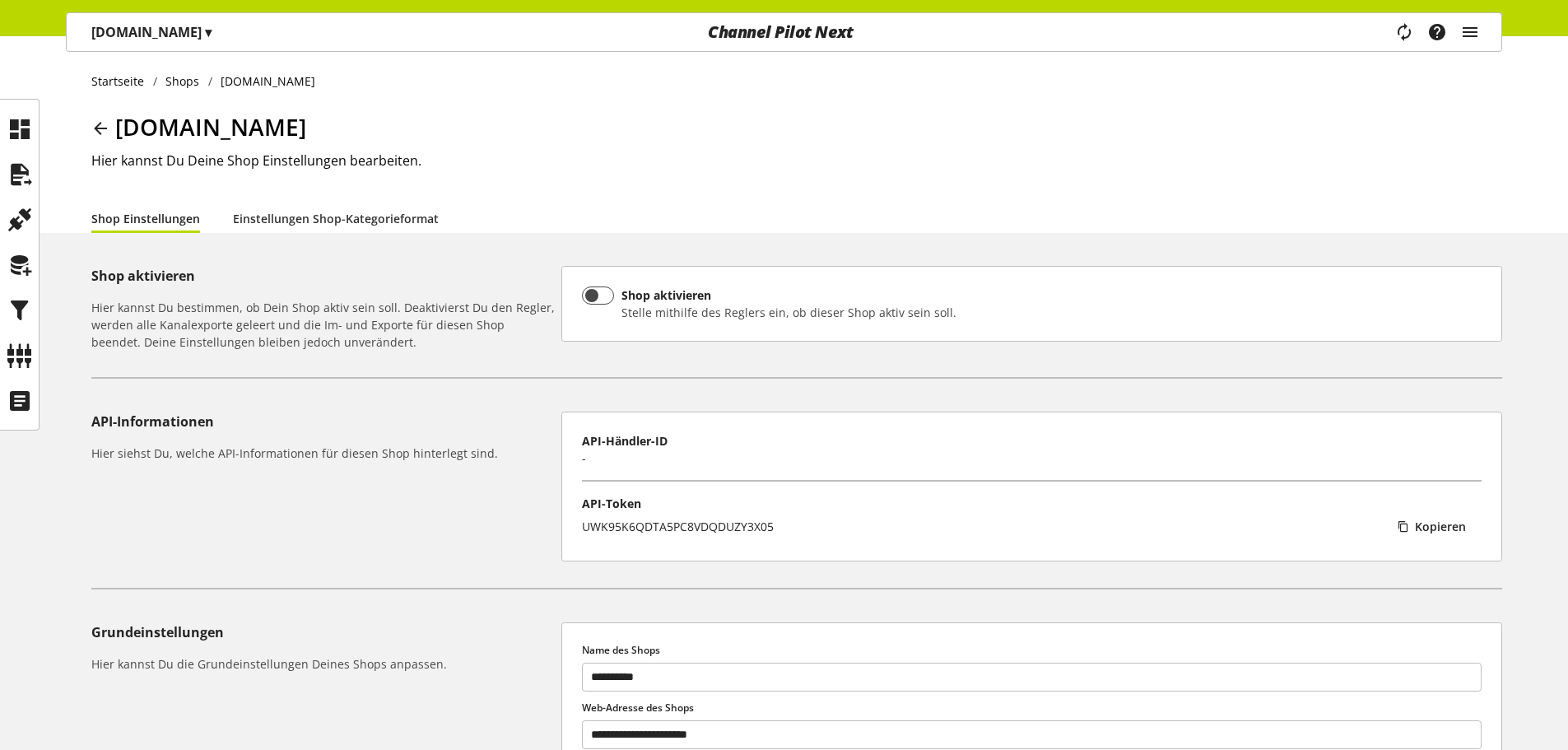
click at [169, 8] on div "Endriss.de ▾ Steuer-Fachschule Dr. Endriss GmbH & Co. KG ▾ CUSID-121 Alle Kunde…" at bounding box center [784, 18] width 1568 height 36
click at [205, 29] on span "▾" at bounding box center [208, 32] width 7 height 18
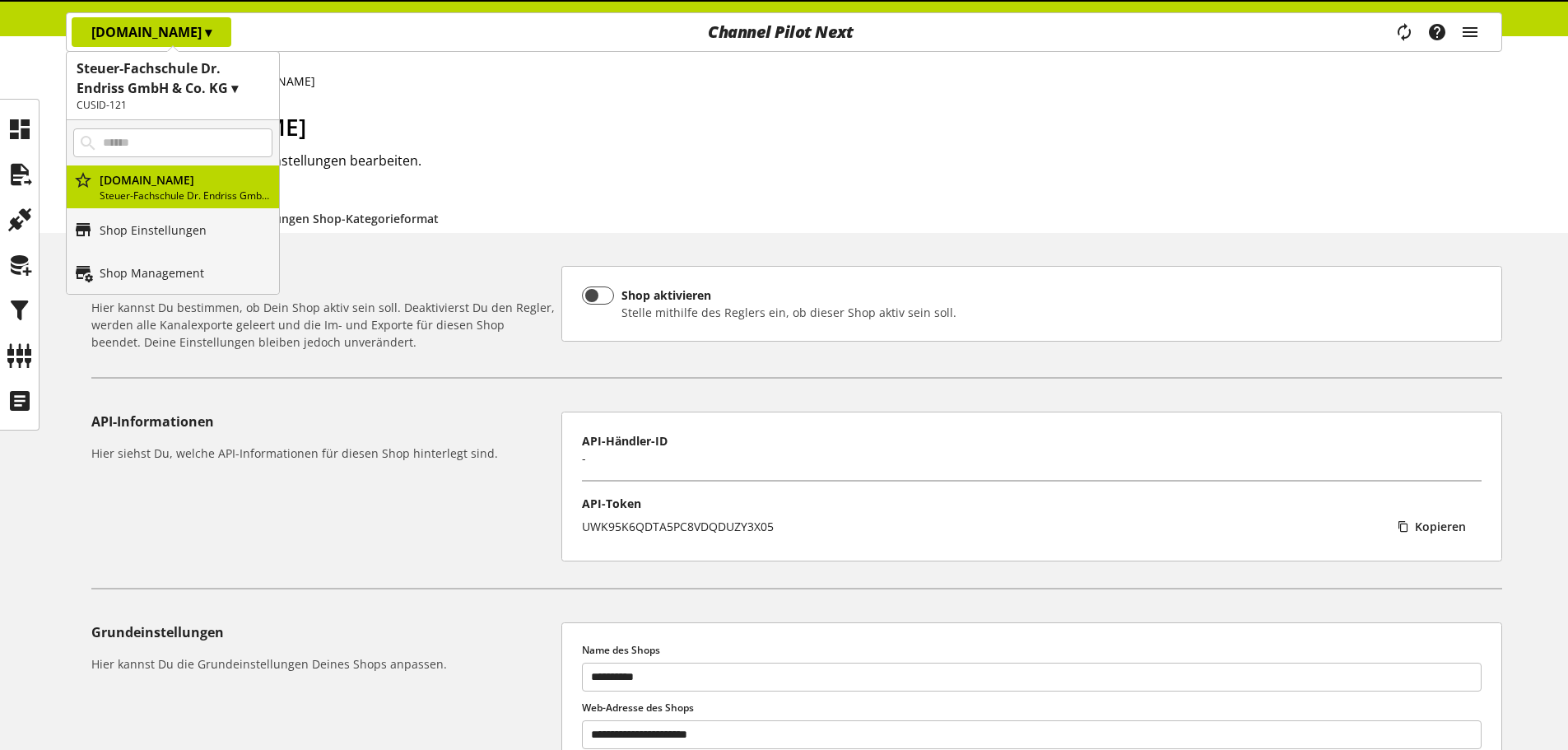
drag, startPoint x: 568, startPoint y: 82, endPoint x: 1050, endPoint y: 34, distance: 484.4
click at [572, 82] on ul "Startseite Shops Endriss.de" at bounding box center [796, 81] width 1410 height 17
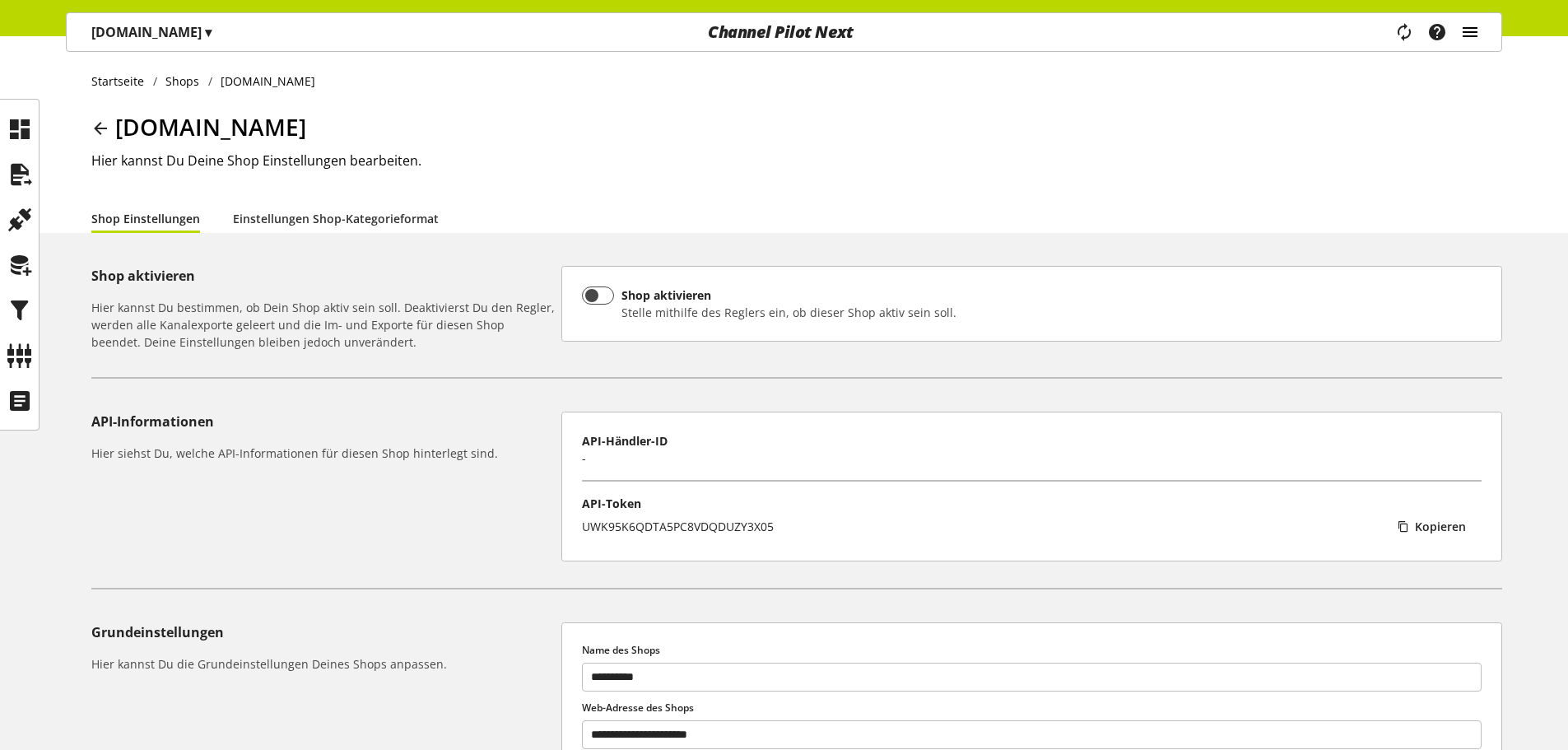
click at [1478, 34] on icon "main navigation" at bounding box center [1470, 32] width 20 height 29
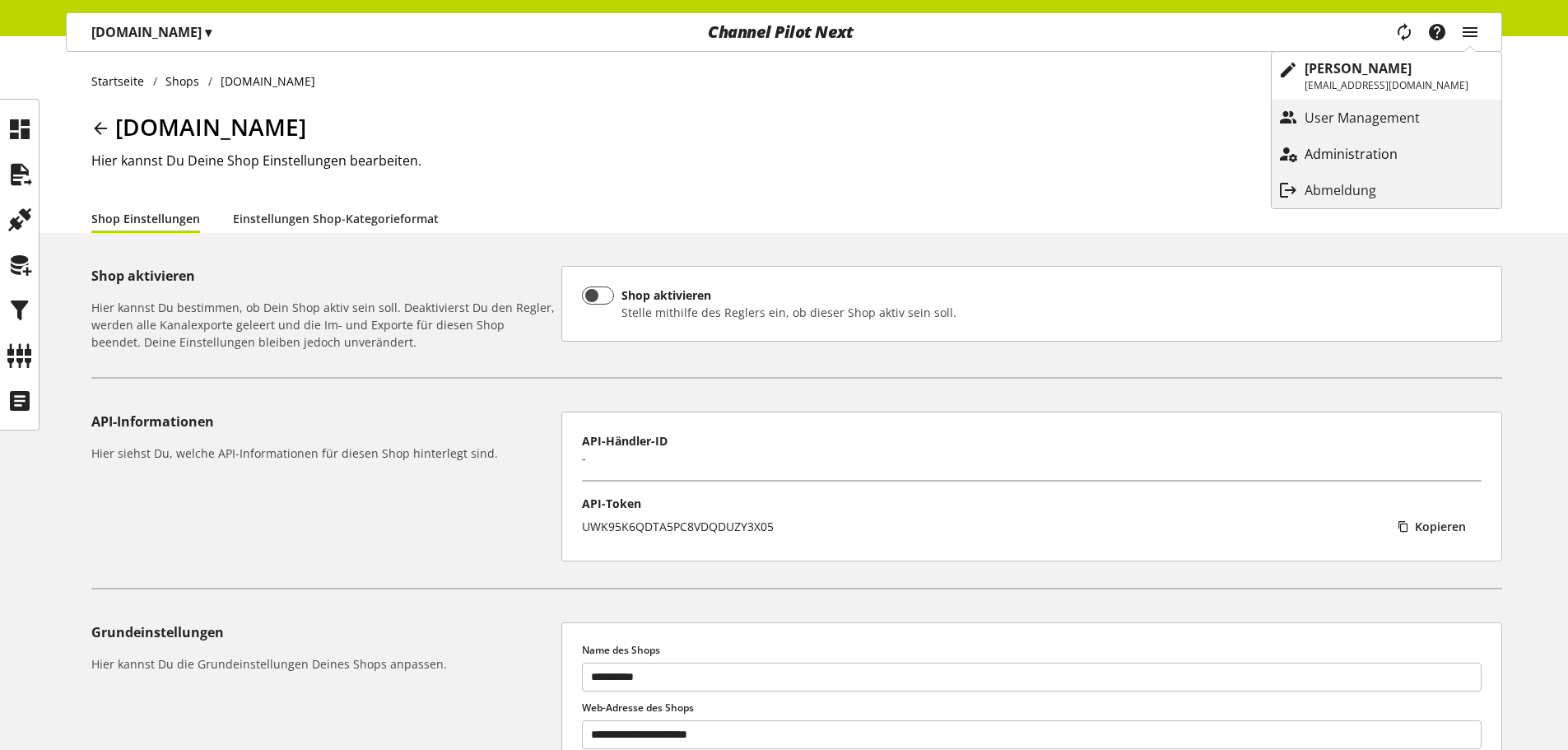
click at [1405, 141] on link "Administration" at bounding box center [1386, 153] width 230 height 29
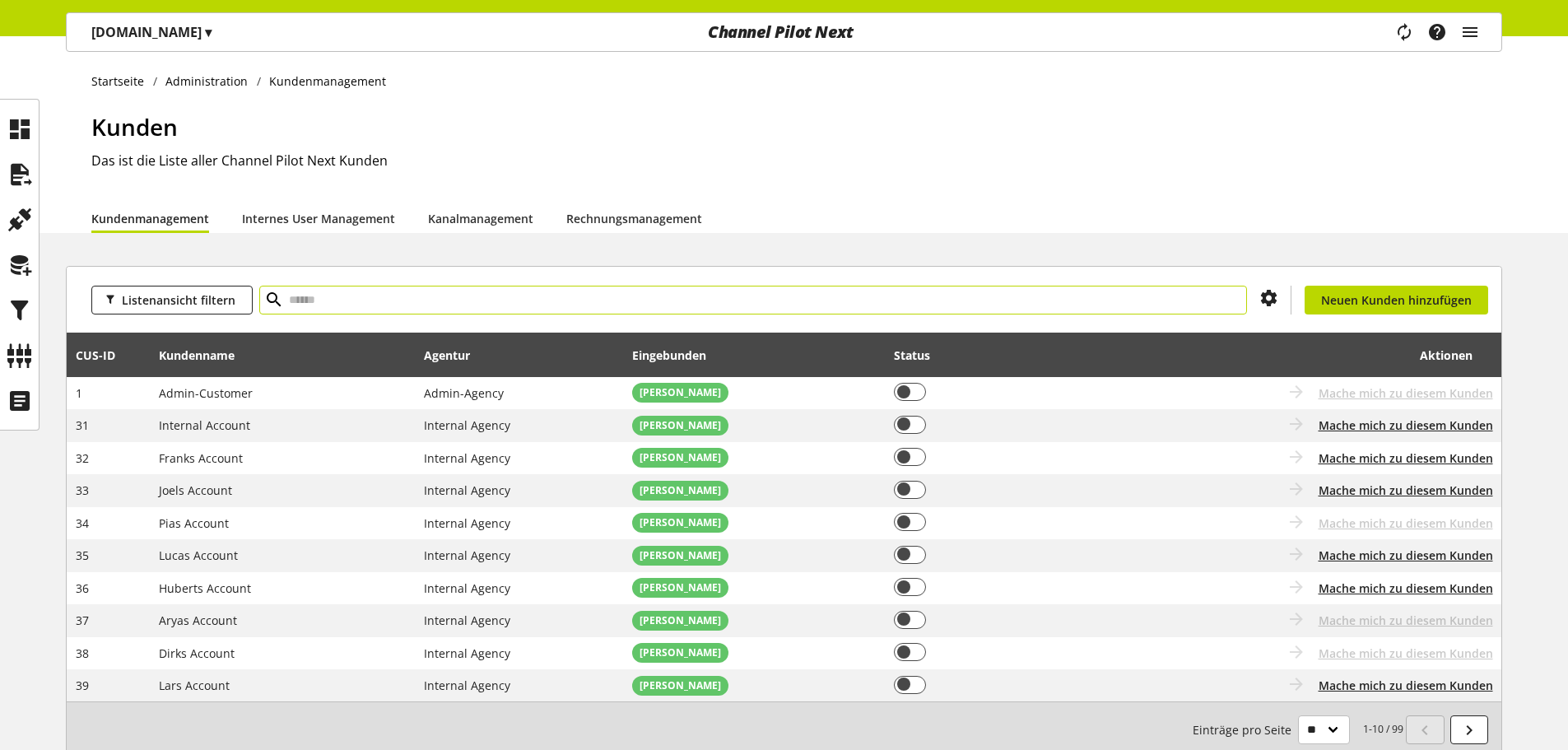
click at [358, 304] on input "text" at bounding box center [753, 299] width 987 height 28
type input "*******"
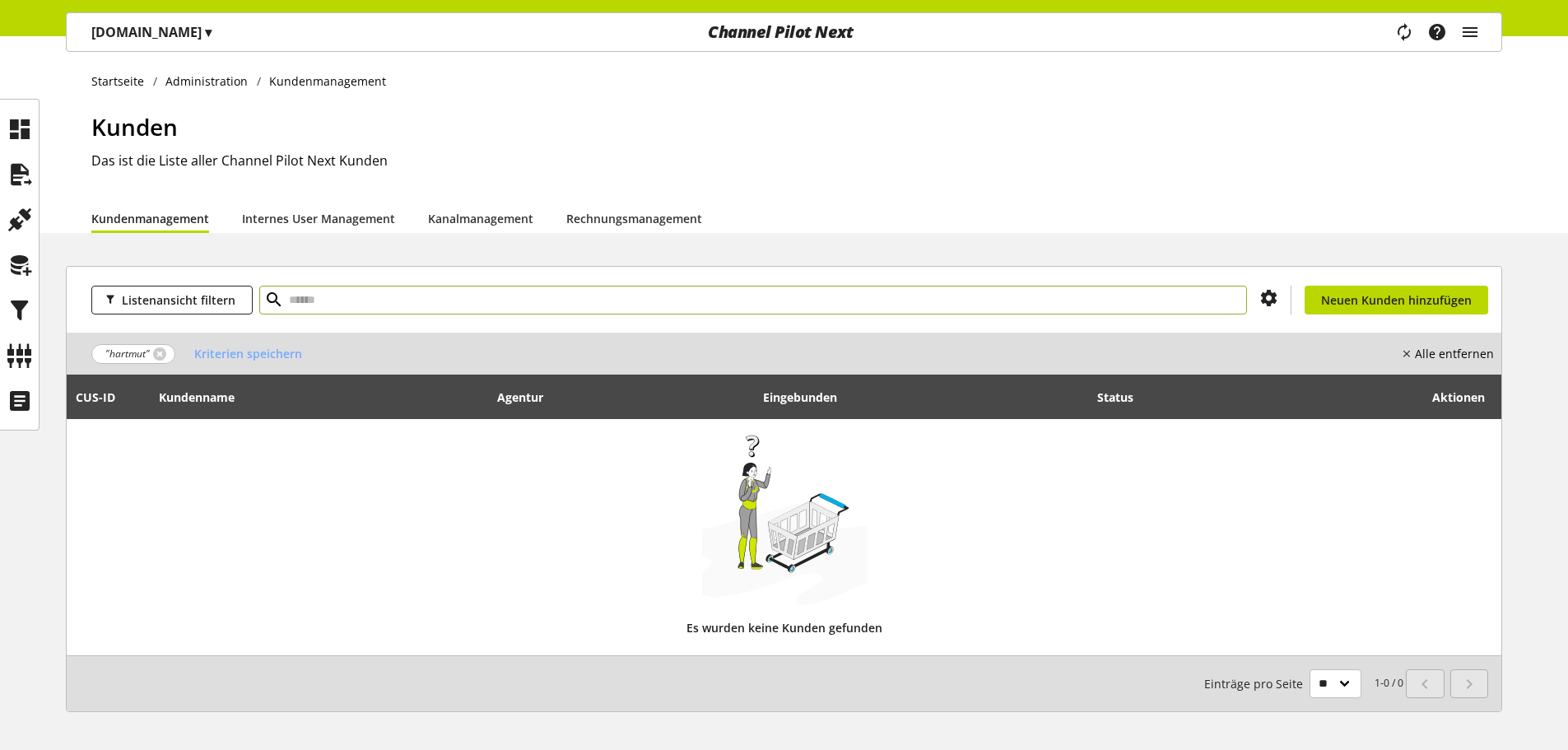
click at [358, 304] on input "text" at bounding box center [753, 299] width 987 height 28
type input "****"
click at [149, 353] on span ""hart"" at bounding box center [124, 353] width 66 height 20
click at [140, 356] on link at bounding box center [142, 353] width 13 height 13
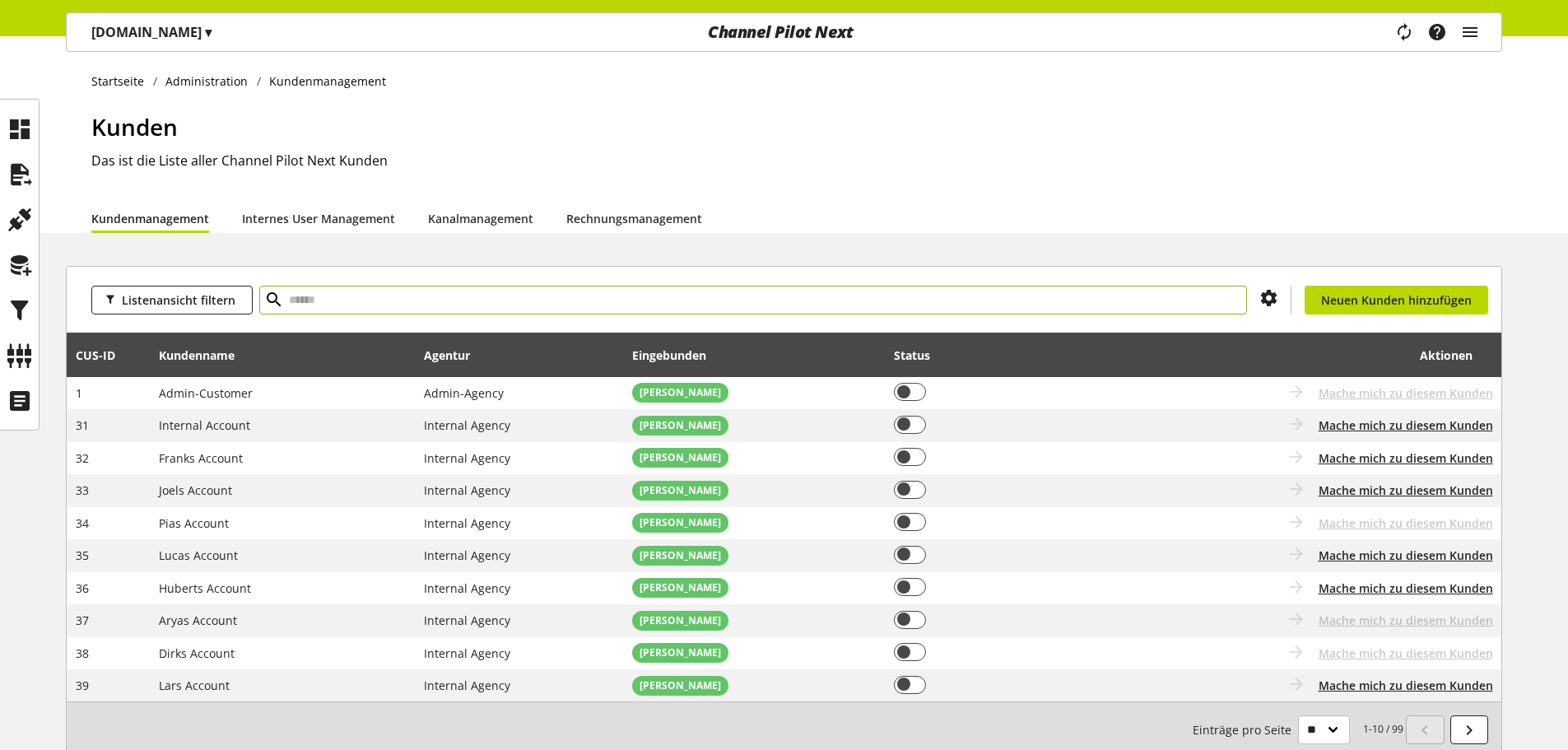
click at [405, 310] on input "text" at bounding box center [753, 299] width 987 height 28
type input "*****"
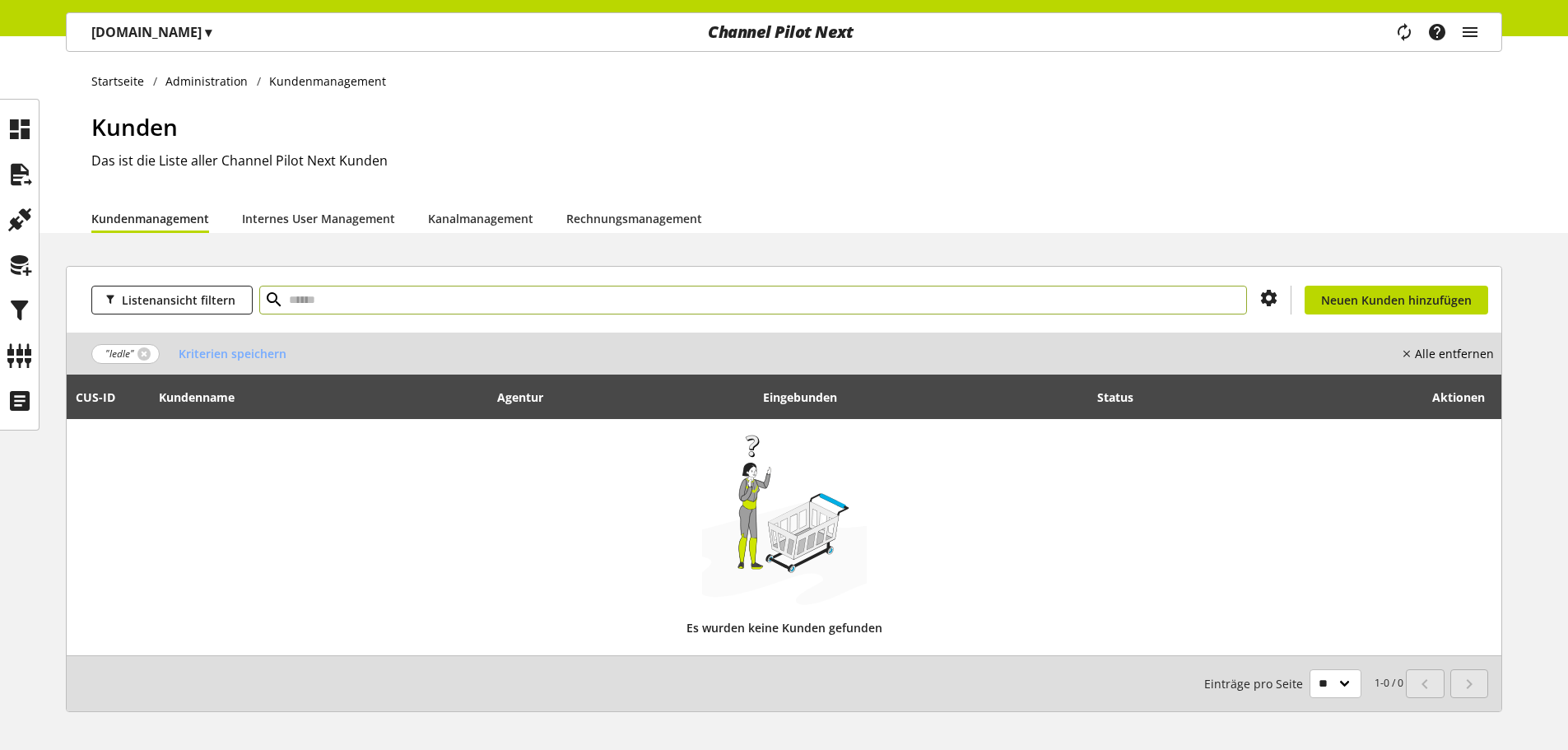
click at [157, 41] on p "Endriss.de ▾" at bounding box center [151, 32] width 120 height 20
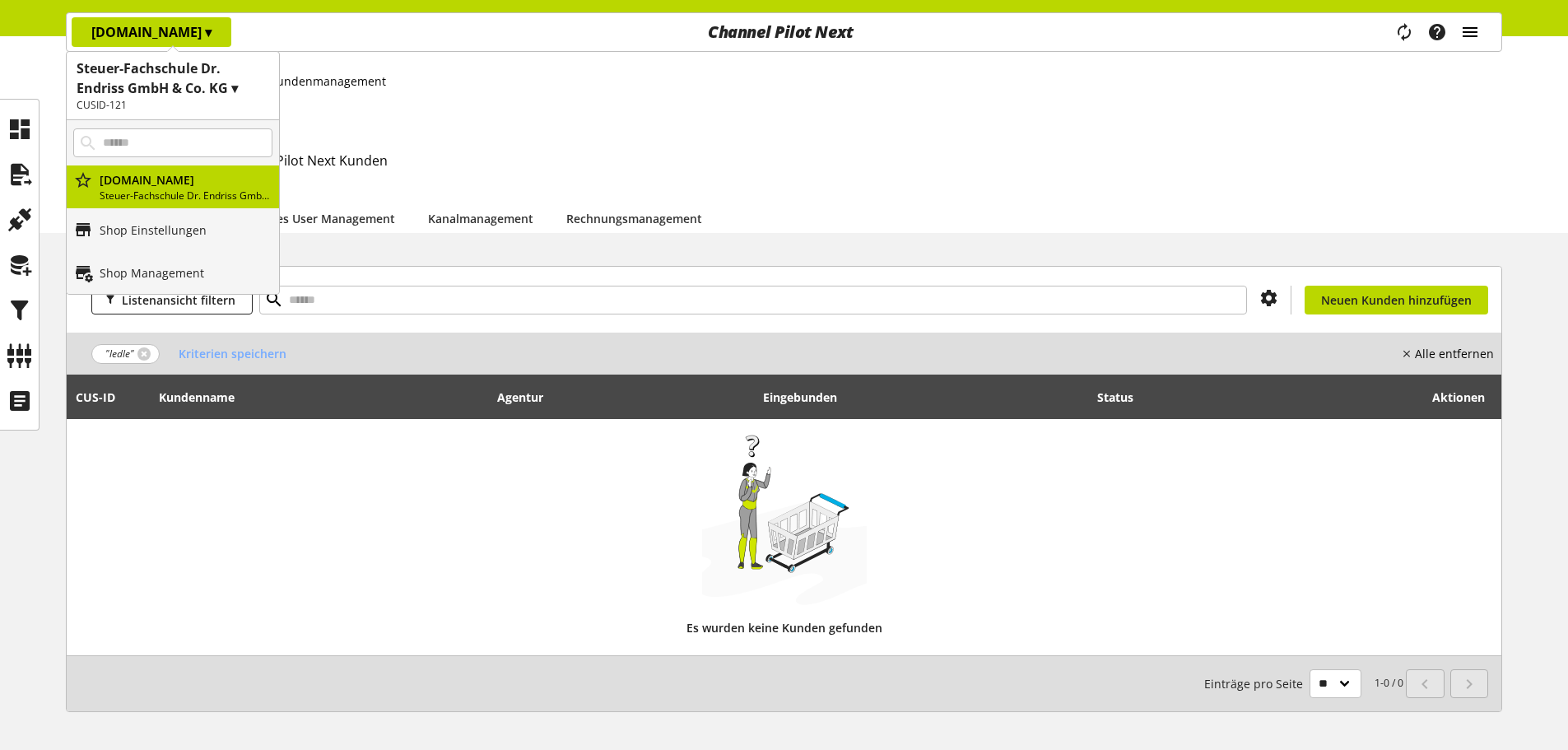
click at [1469, 41] on icon "main navigation" at bounding box center [1470, 32] width 20 height 29
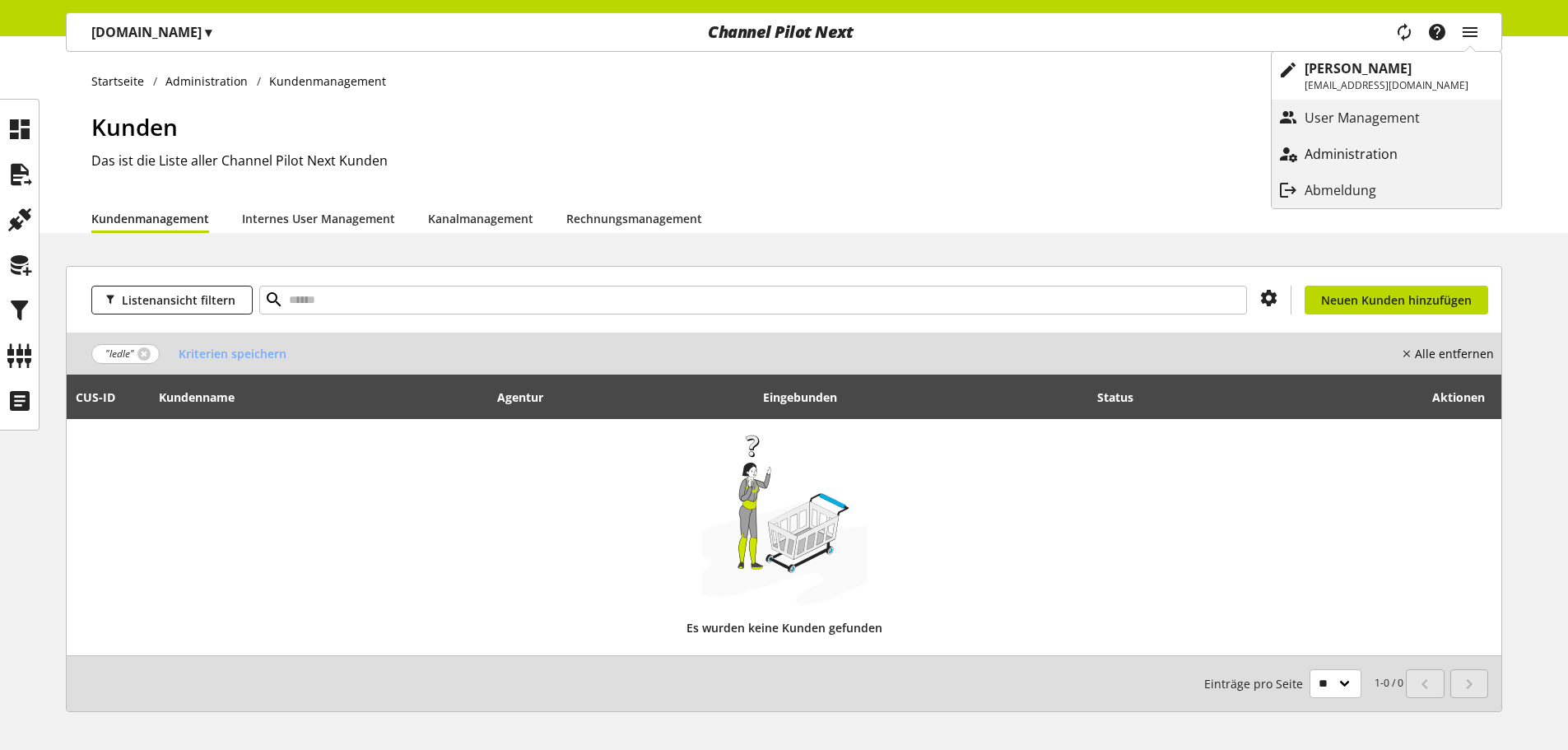
click at [1407, 154] on p "Administration" at bounding box center [1367, 153] width 126 height 20
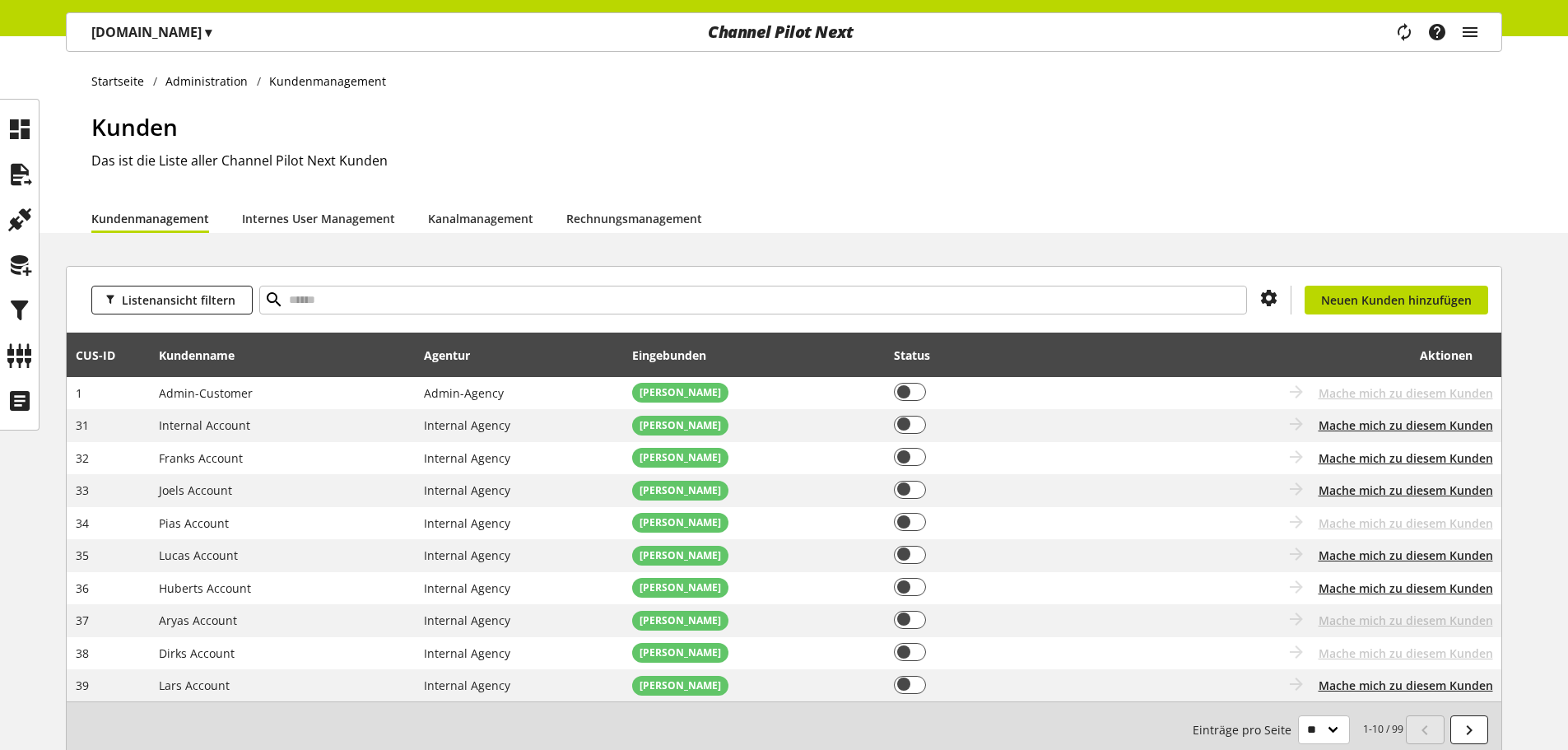
click at [449, 318] on div "Listenansicht filtern Du hast nicht die Berechtigung, einen neuen Kunden anzule…" at bounding box center [783, 300] width 1434 height 66
click at [1344, 305] on span "Neuen Kunden hinzufügen" at bounding box center [1396, 300] width 151 height 17
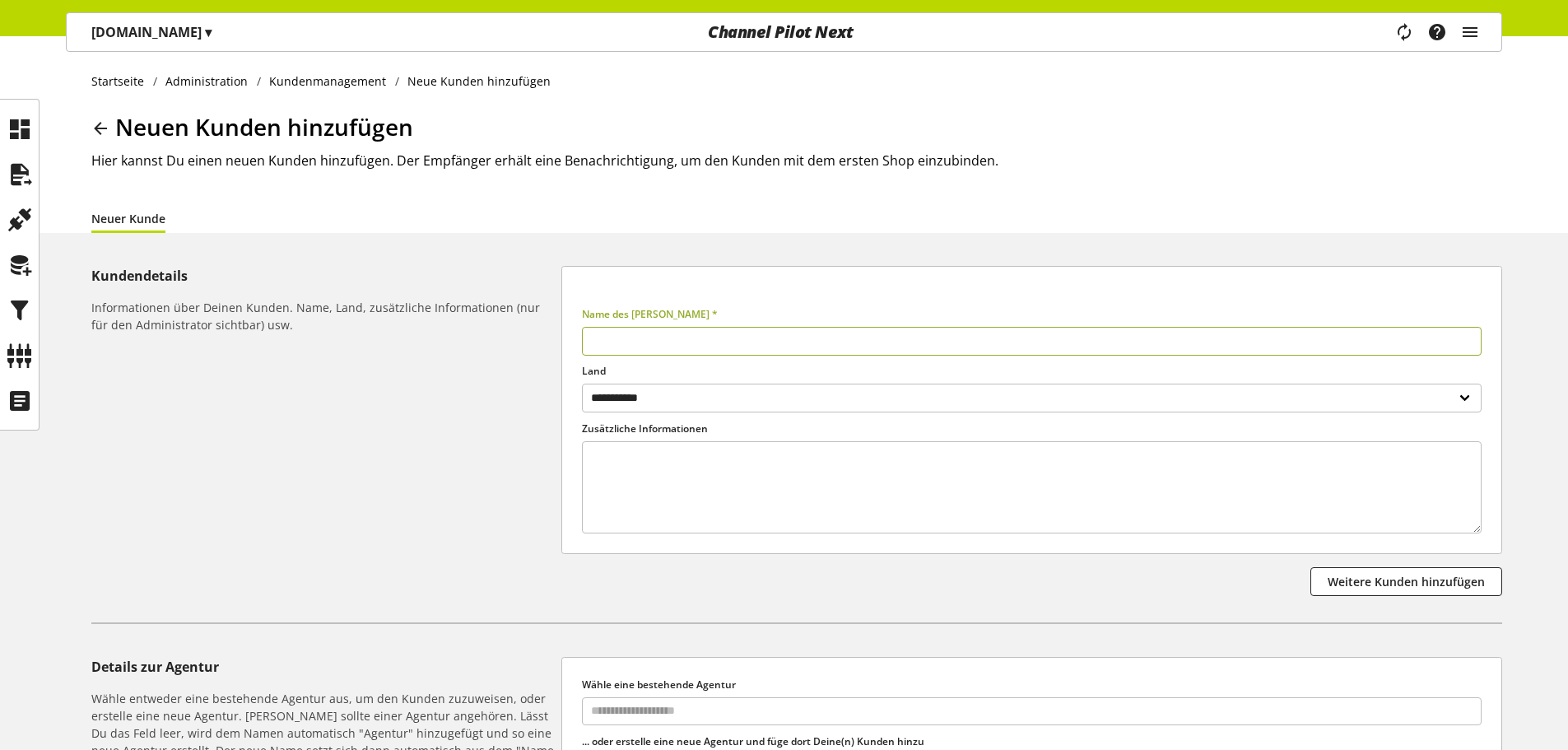
paste input "**********"
type input "**********"
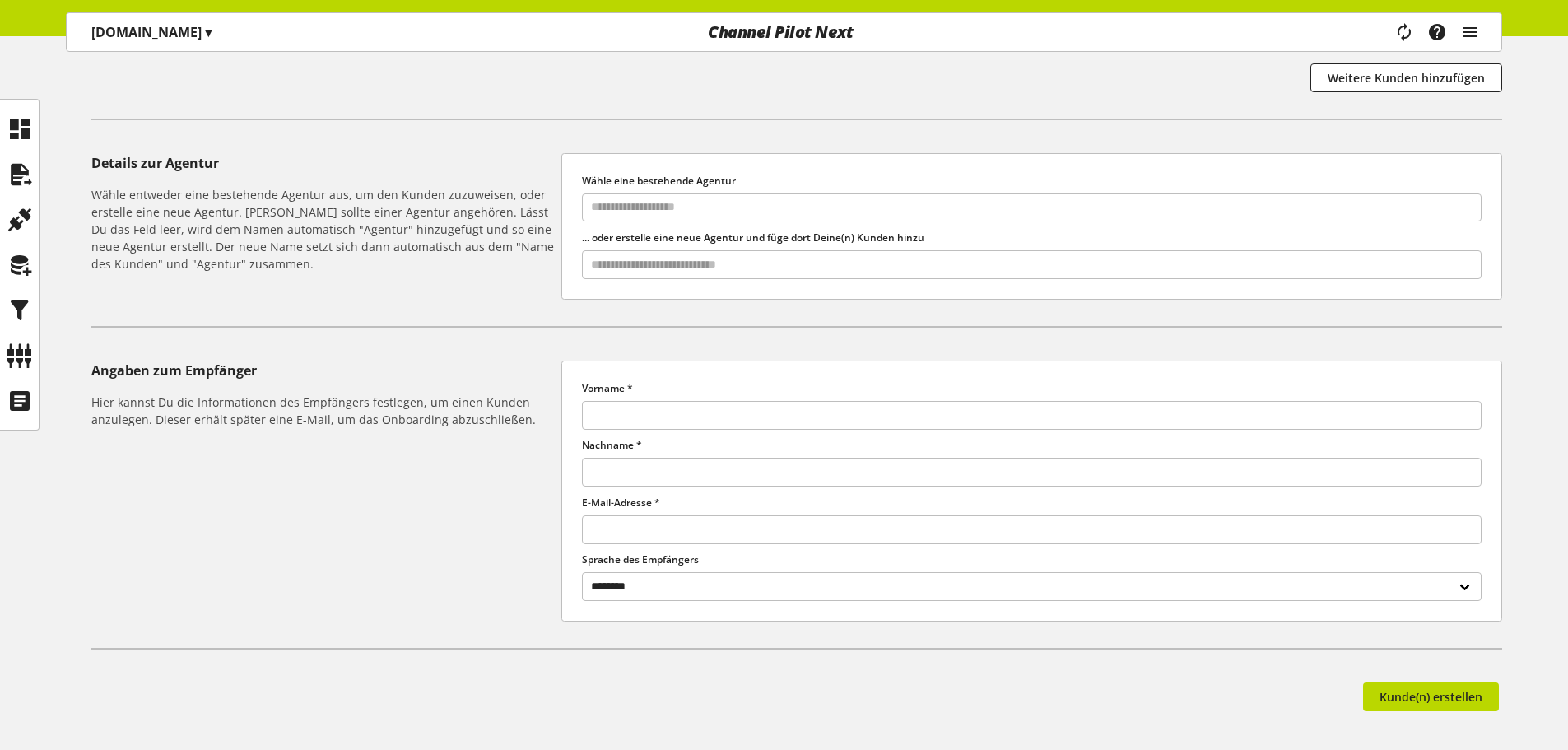
scroll to position [577, 0]
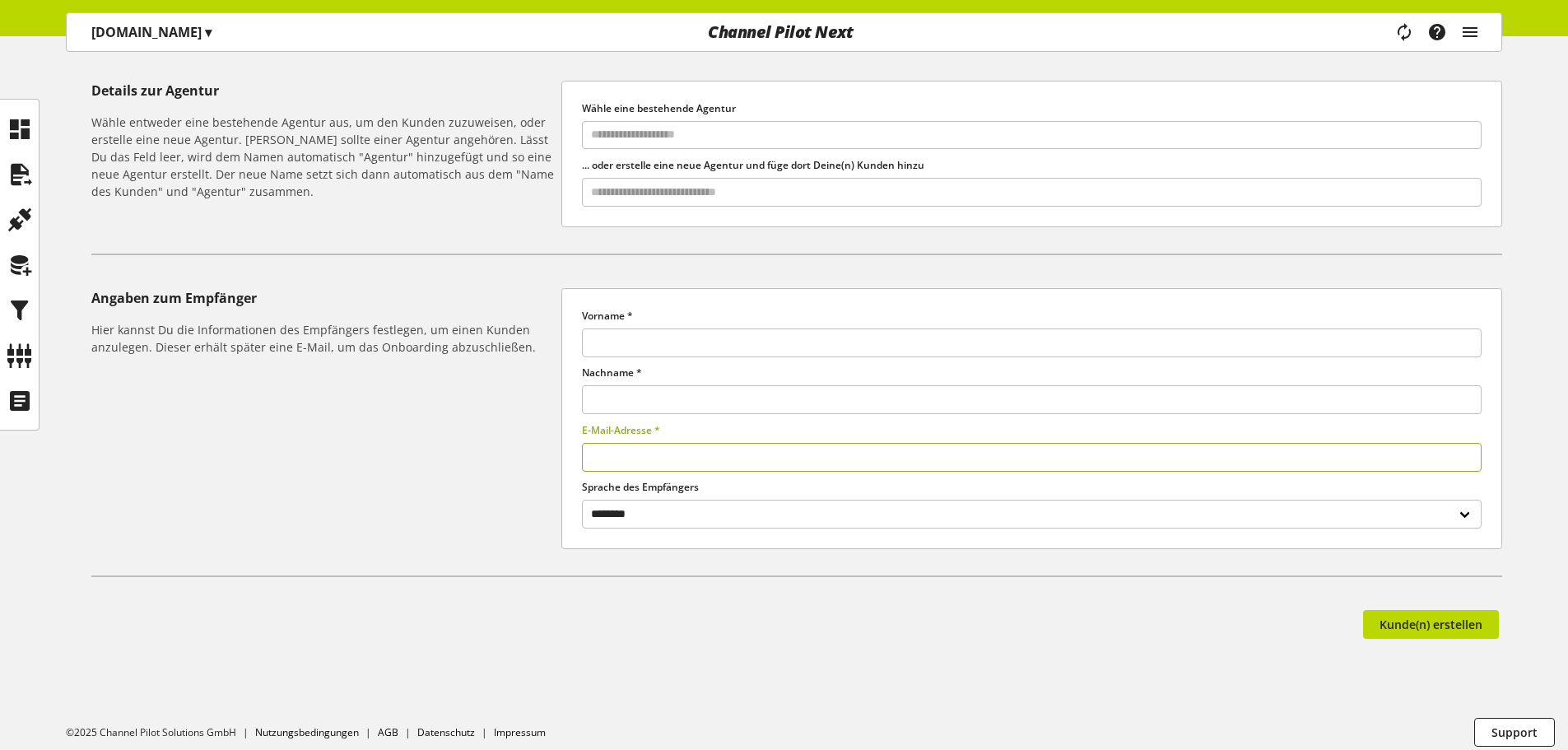
click at [645, 452] on input "text" at bounding box center [1031, 457] width 899 height 28
paste input "**********"
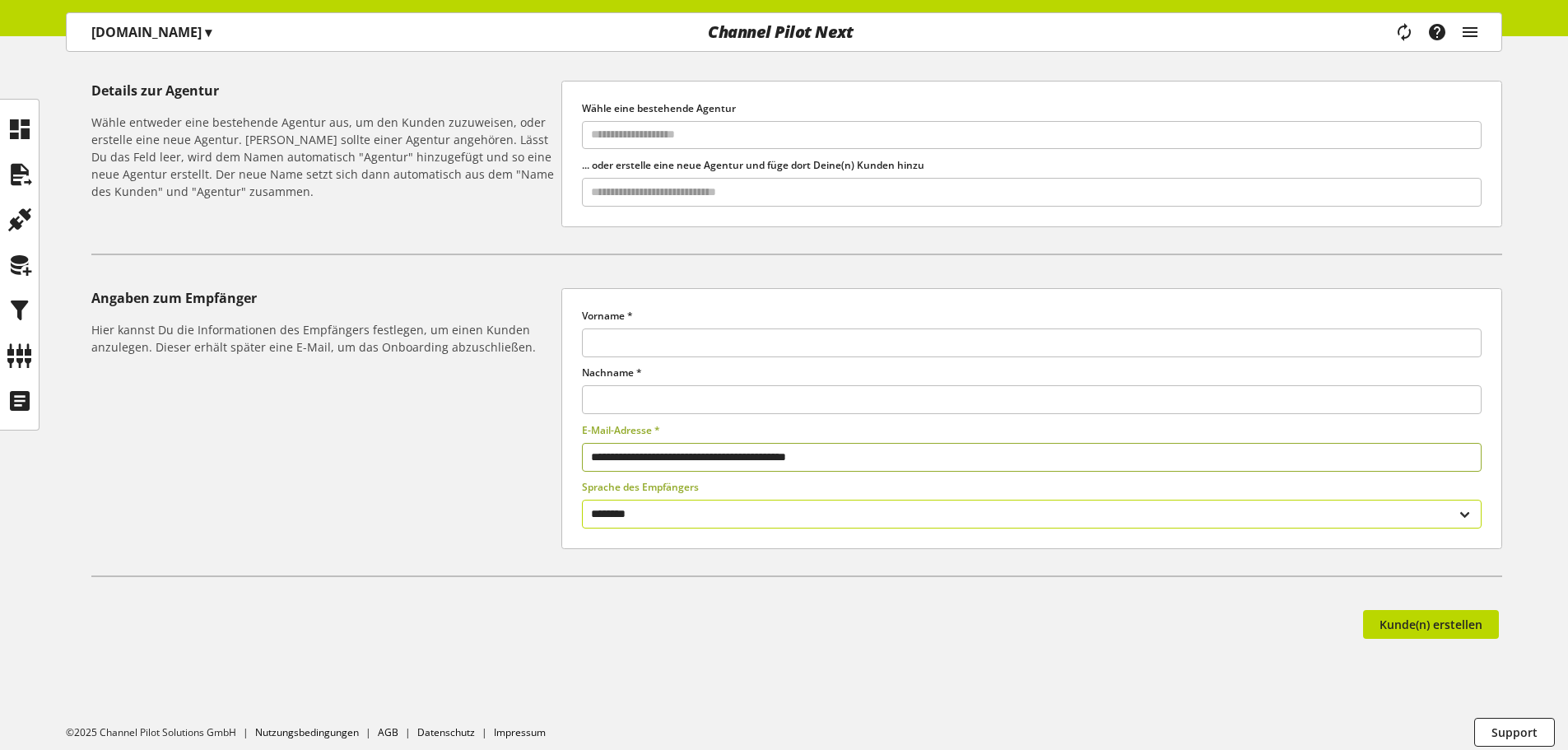
type input "**********"
click at [709, 503] on select "**********" at bounding box center [1031, 514] width 899 height 28
select select "**"
click at [582, 500] on select "**********" at bounding box center [1031, 514] width 899 height 28
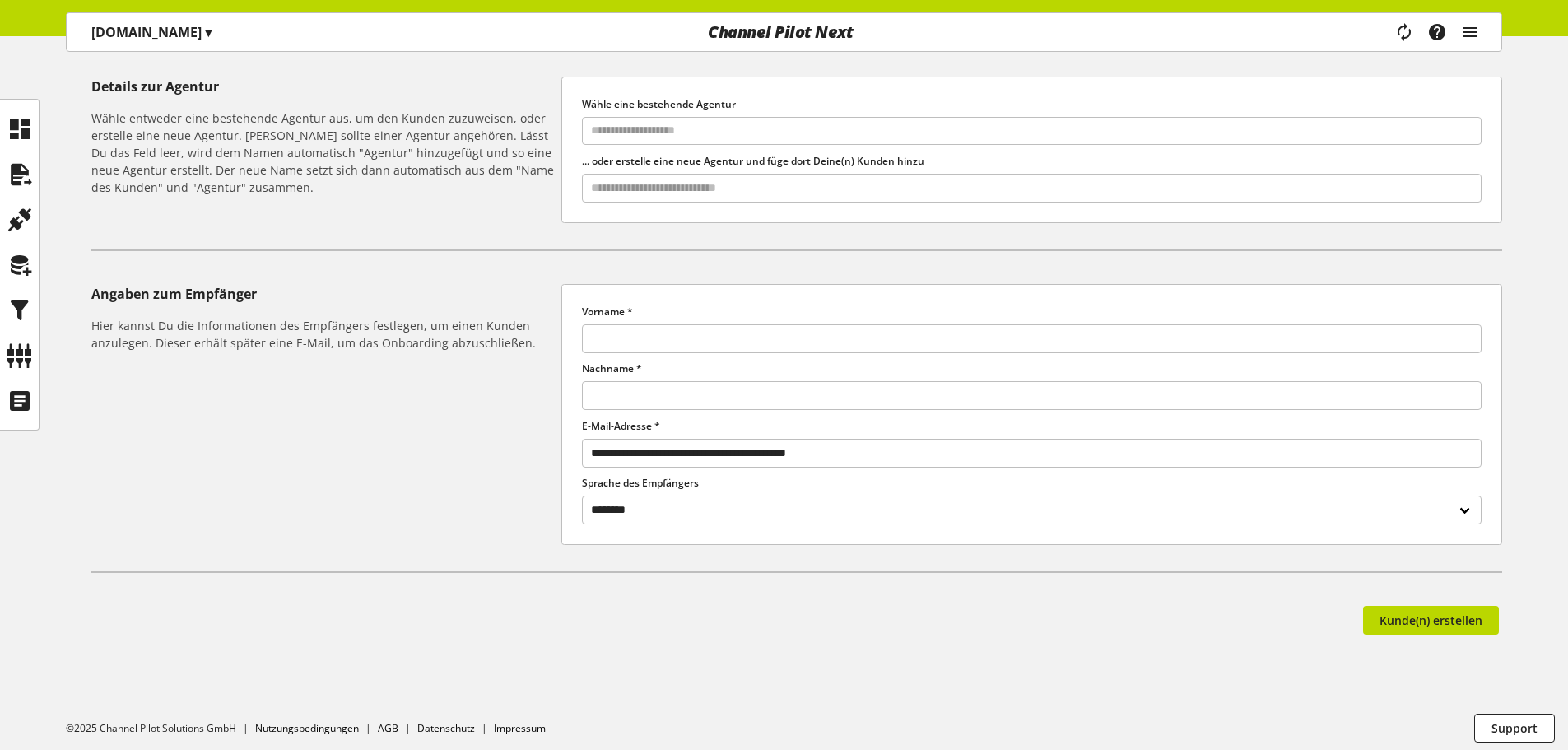
scroll to position [586, 0]
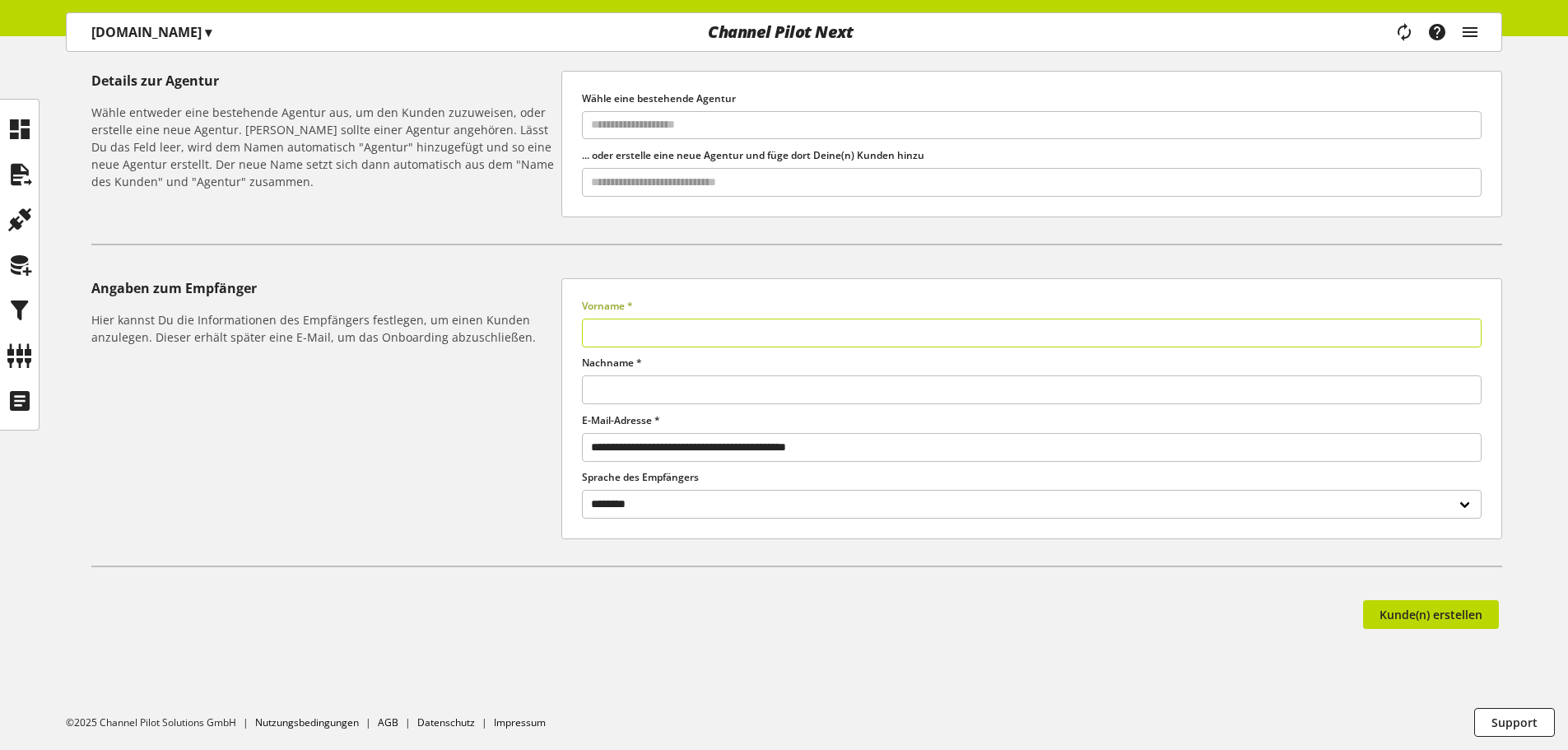
click at [644, 322] on input "text" at bounding box center [1031, 333] width 899 height 28
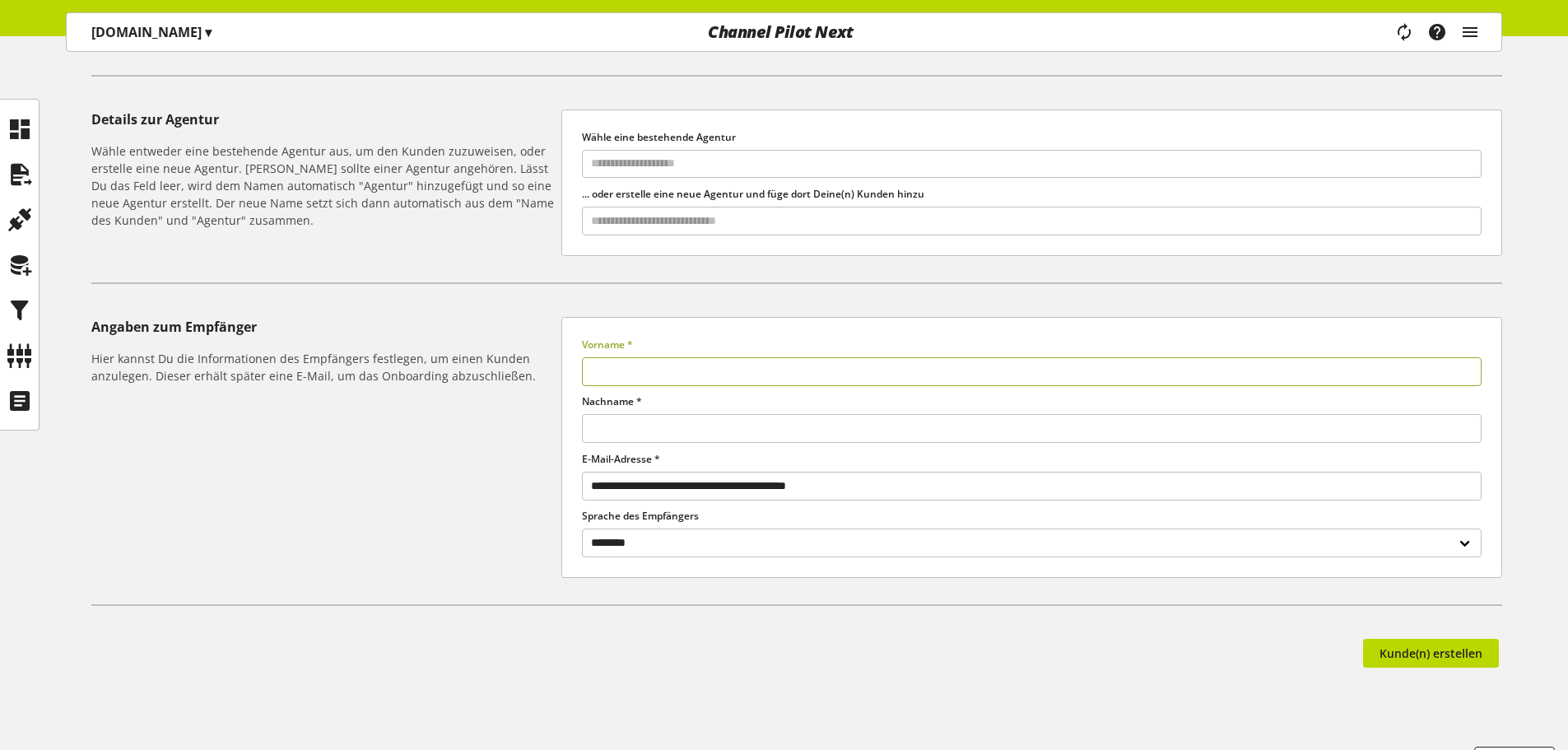
scroll to position [577, 0]
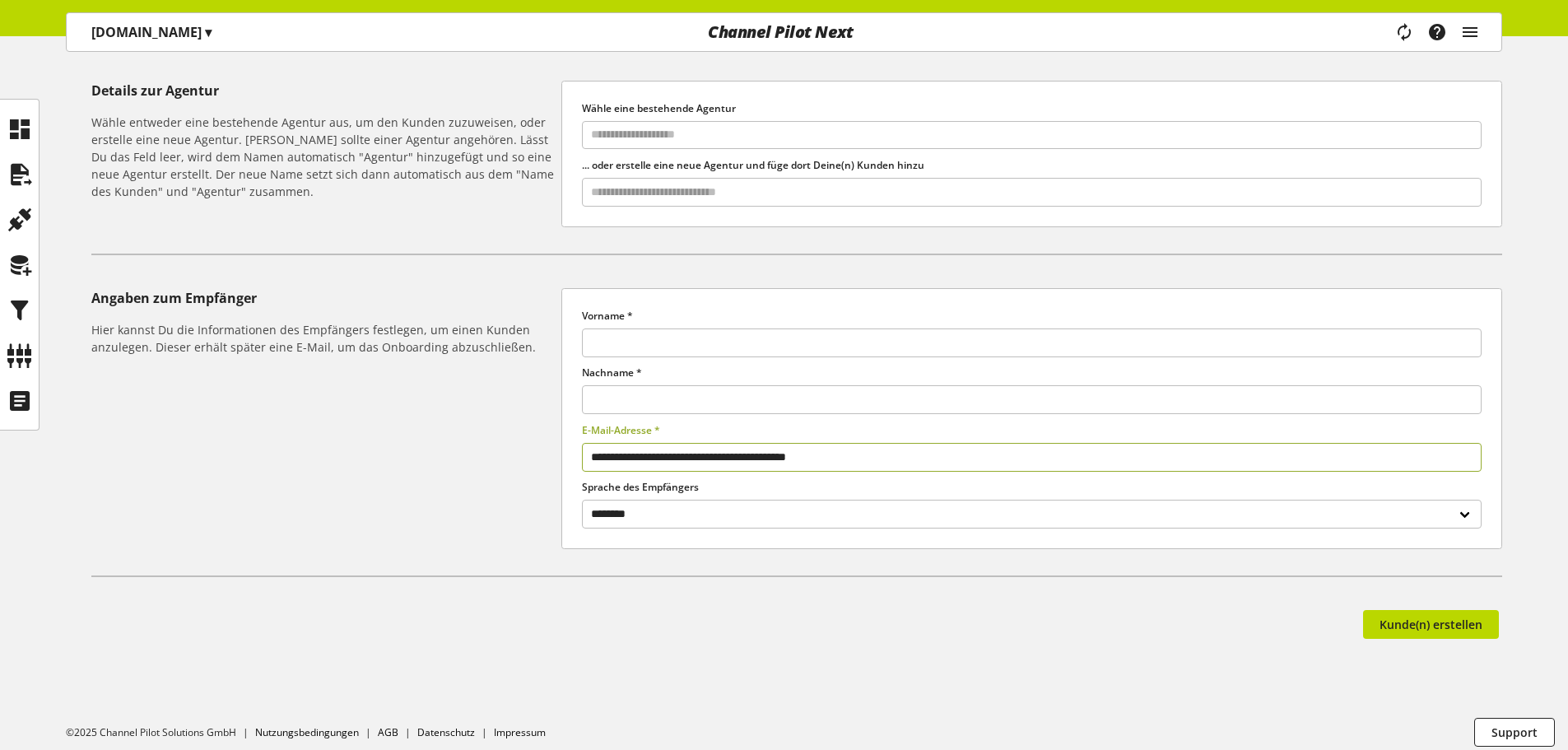
drag, startPoint x: 665, startPoint y: 456, endPoint x: 761, endPoint y: 459, distance: 96.0
click at [761, 459] on input "**********" at bounding box center [1031, 457] width 899 height 28
click at [675, 334] on input "text" at bounding box center [1031, 342] width 899 height 28
paste input "**********"
type input "********"
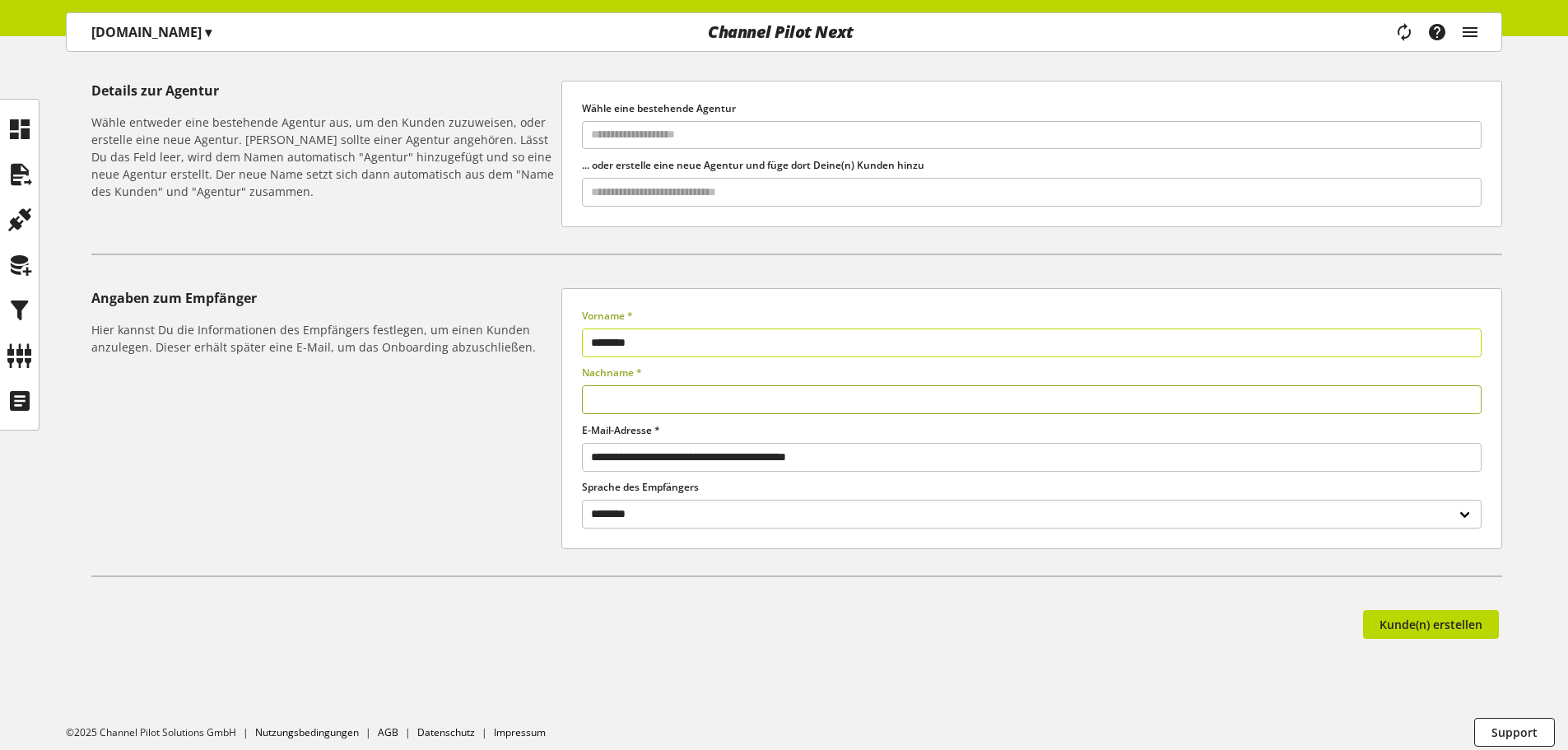
paste input "**********"
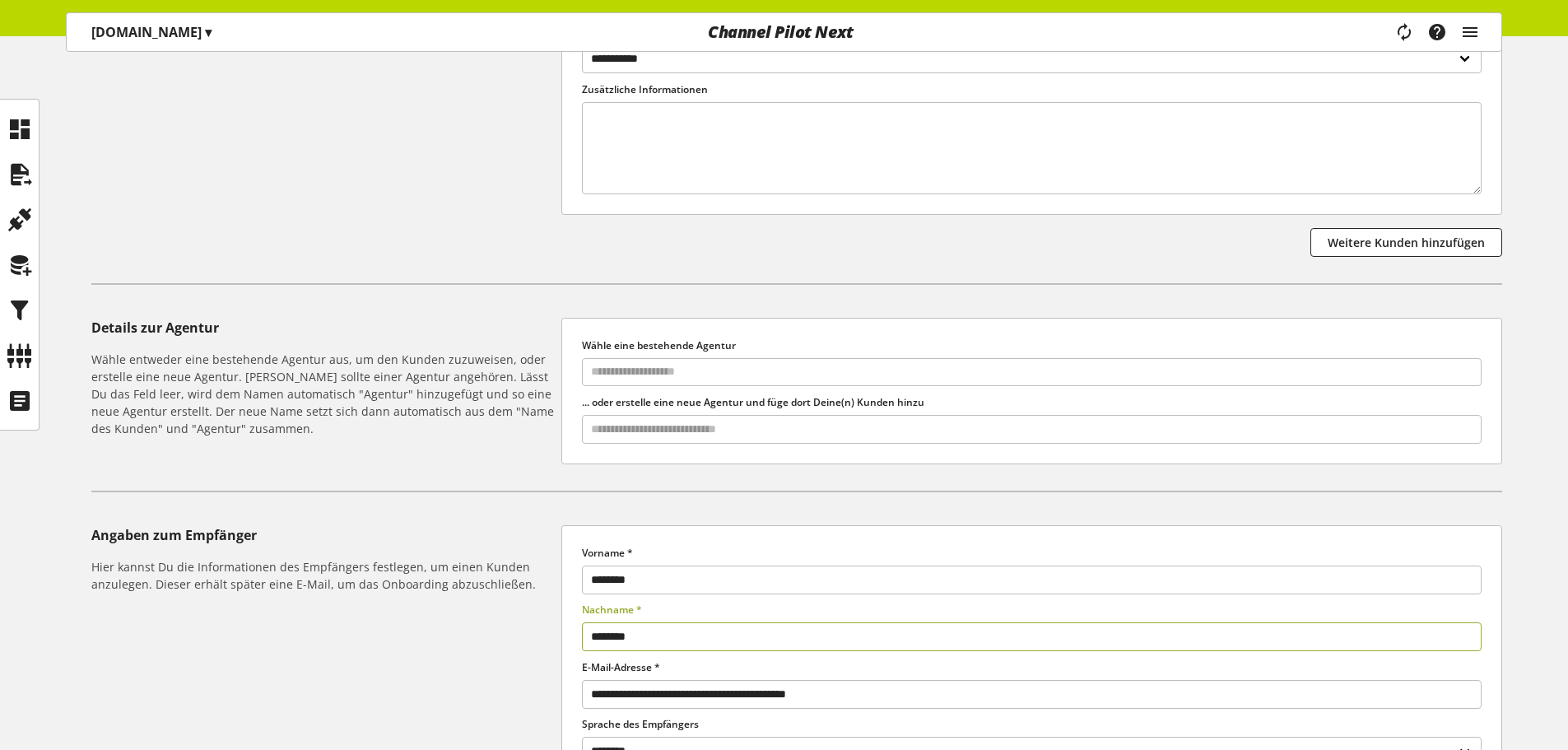
scroll to position [9, 0]
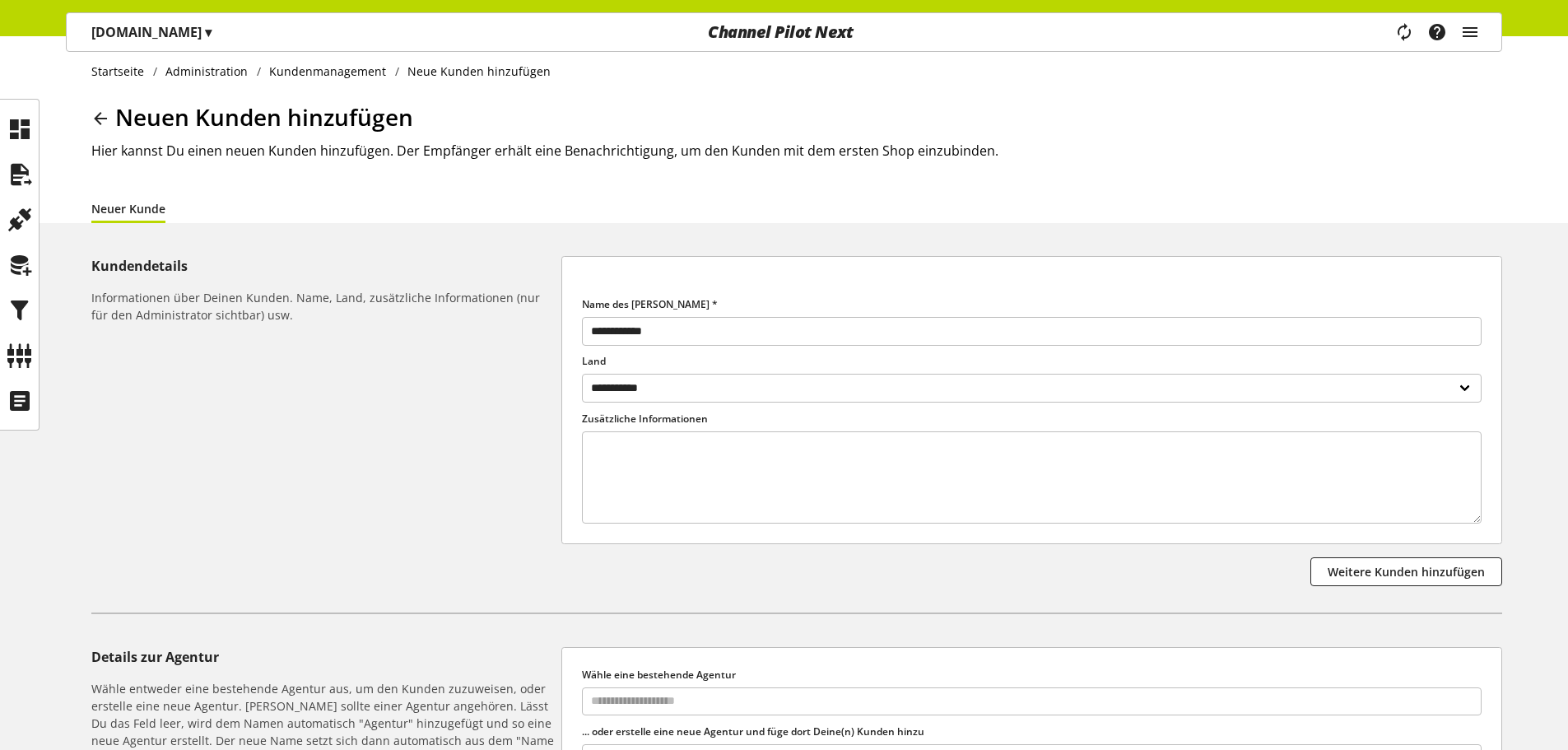
type input "********"
drag, startPoint x: 712, startPoint y: 334, endPoint x: 528, endPoint y: 340, distance: 184.1
click at [532, 340] on div "**********" at bounding box center [796, 421] width 1410 height 330
paste input "**********"
type input "**********"
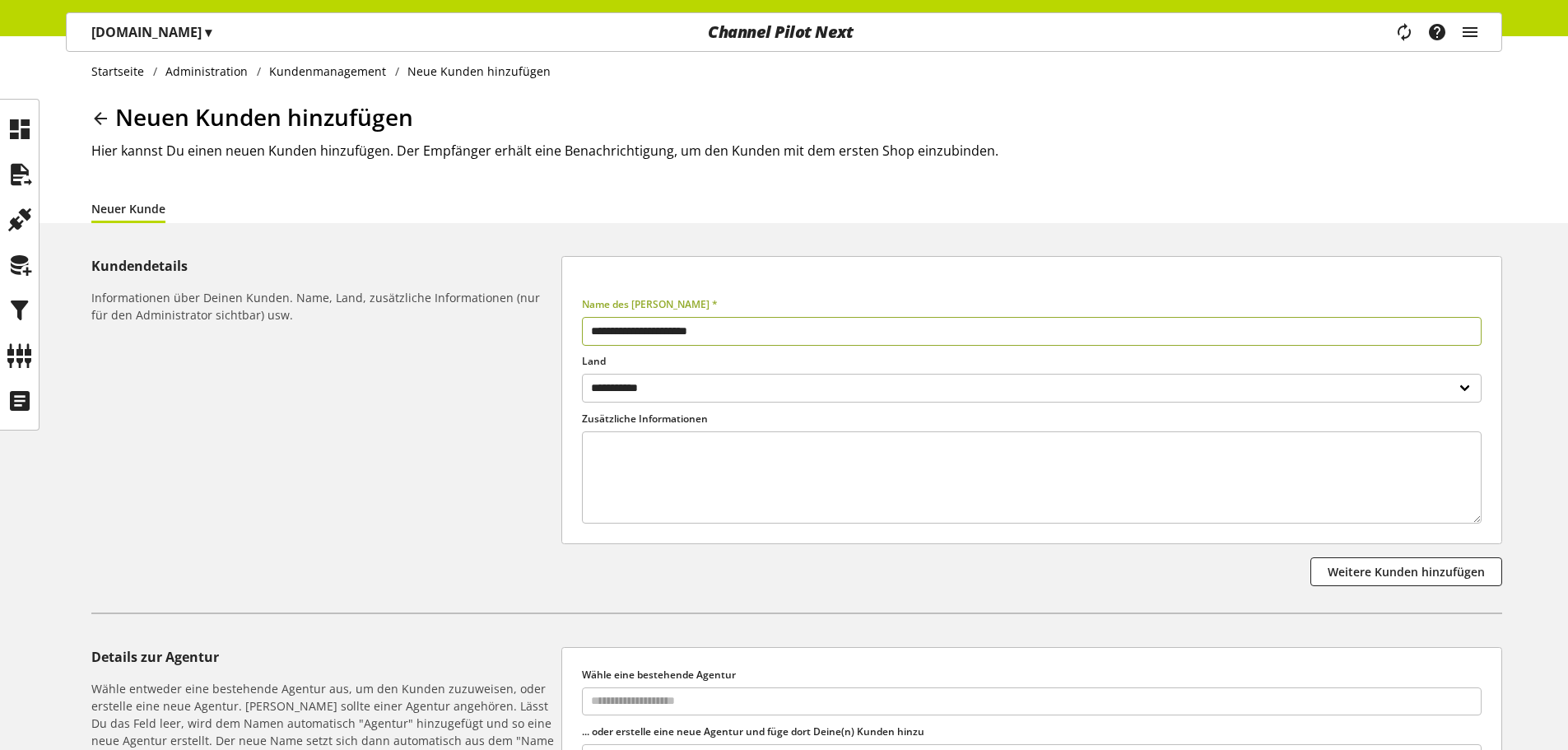
click at [522, 248] on div "**********" at bounding box center [784, 649] width 1568 height 1245
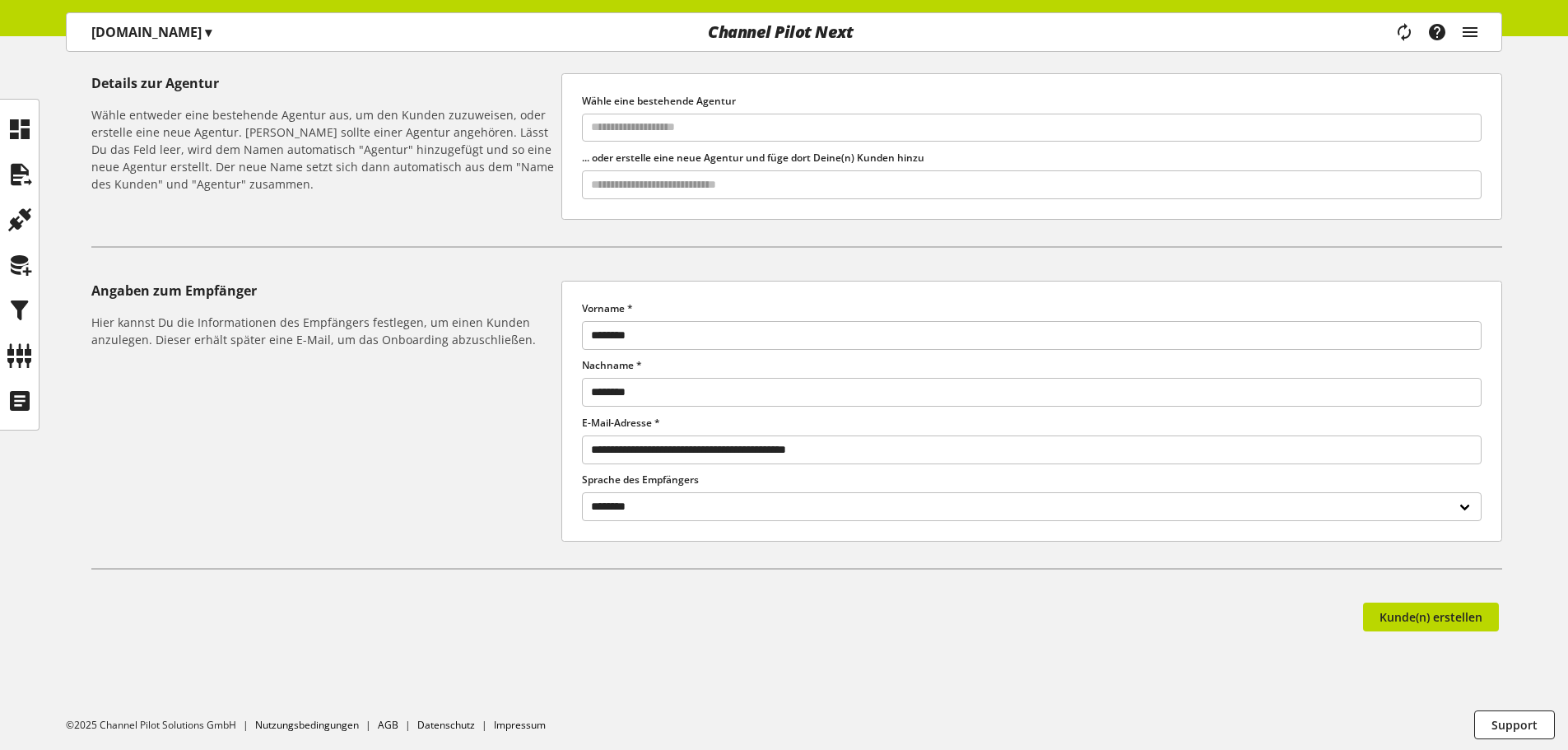
scroll to position [586, 0]
click at [1408, 609] on span "Kunde(n) erstellen" at bounding box center [1430, 615] width 103 height 17
type input "**********"
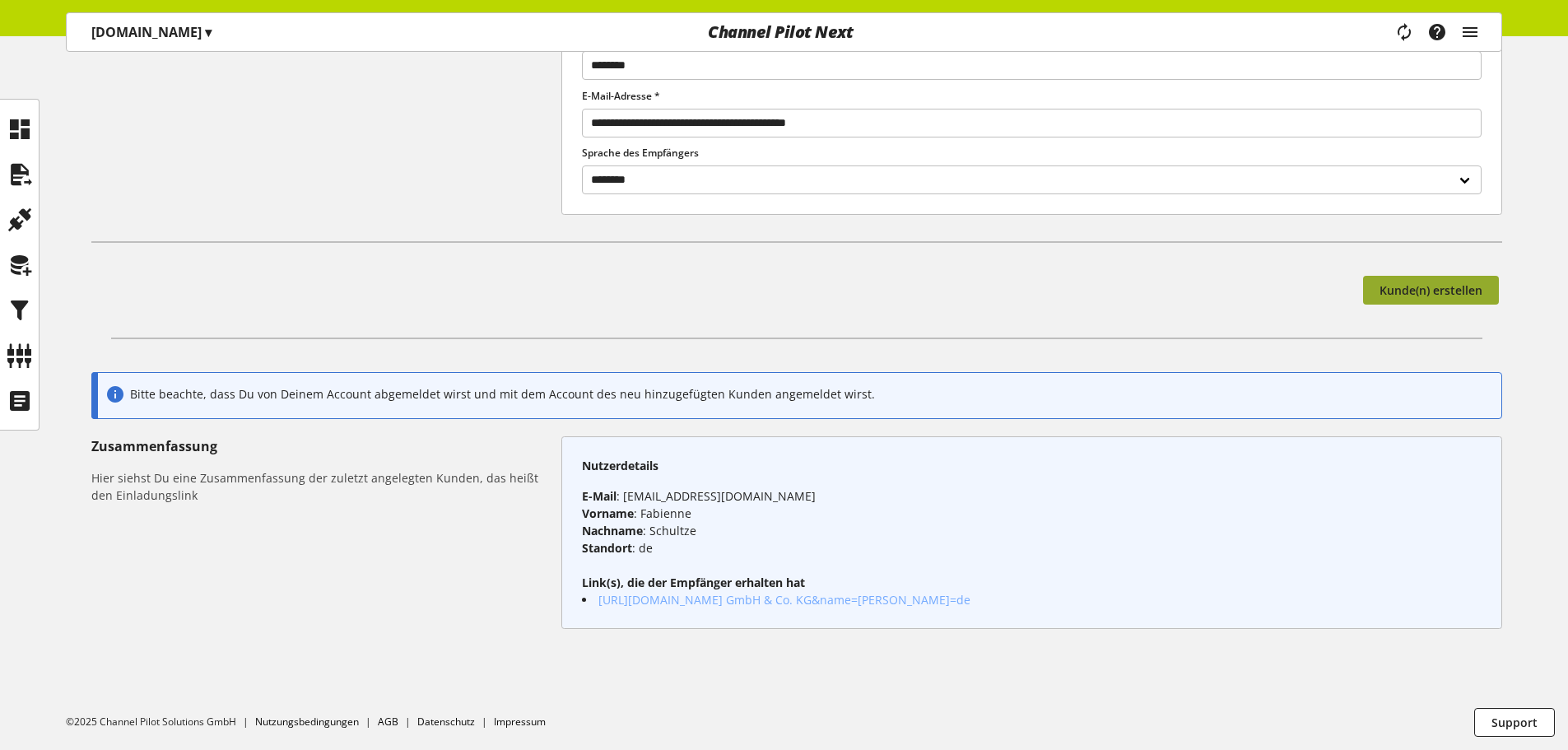
scroll to position [923, 0]
click at [1473, 38] on icon "main navigation" at bounding box center [1470, 32] width 20 height 29
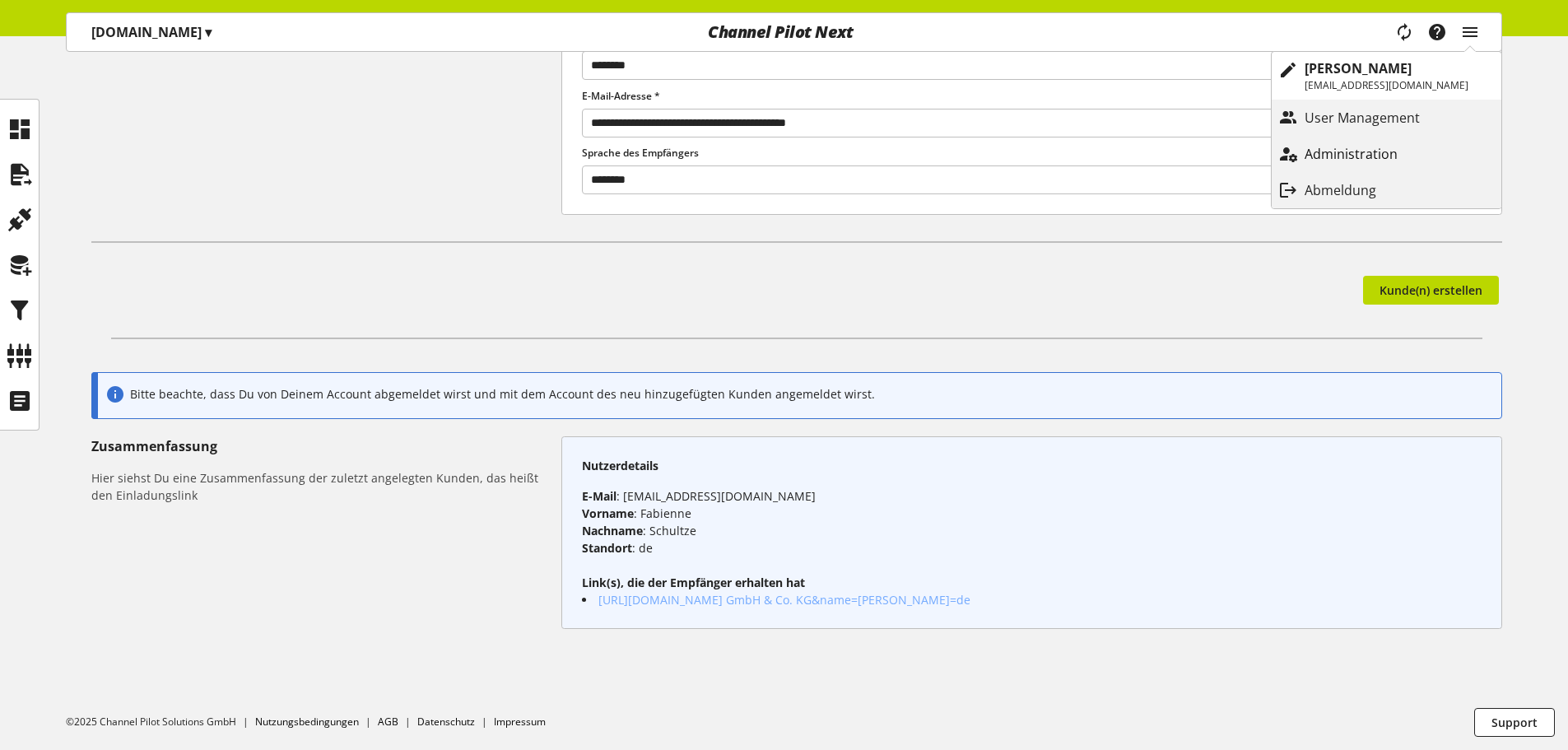
click at [1375, 143] on link "Administration" at bounding box center [1386, 153] width 230 height 29
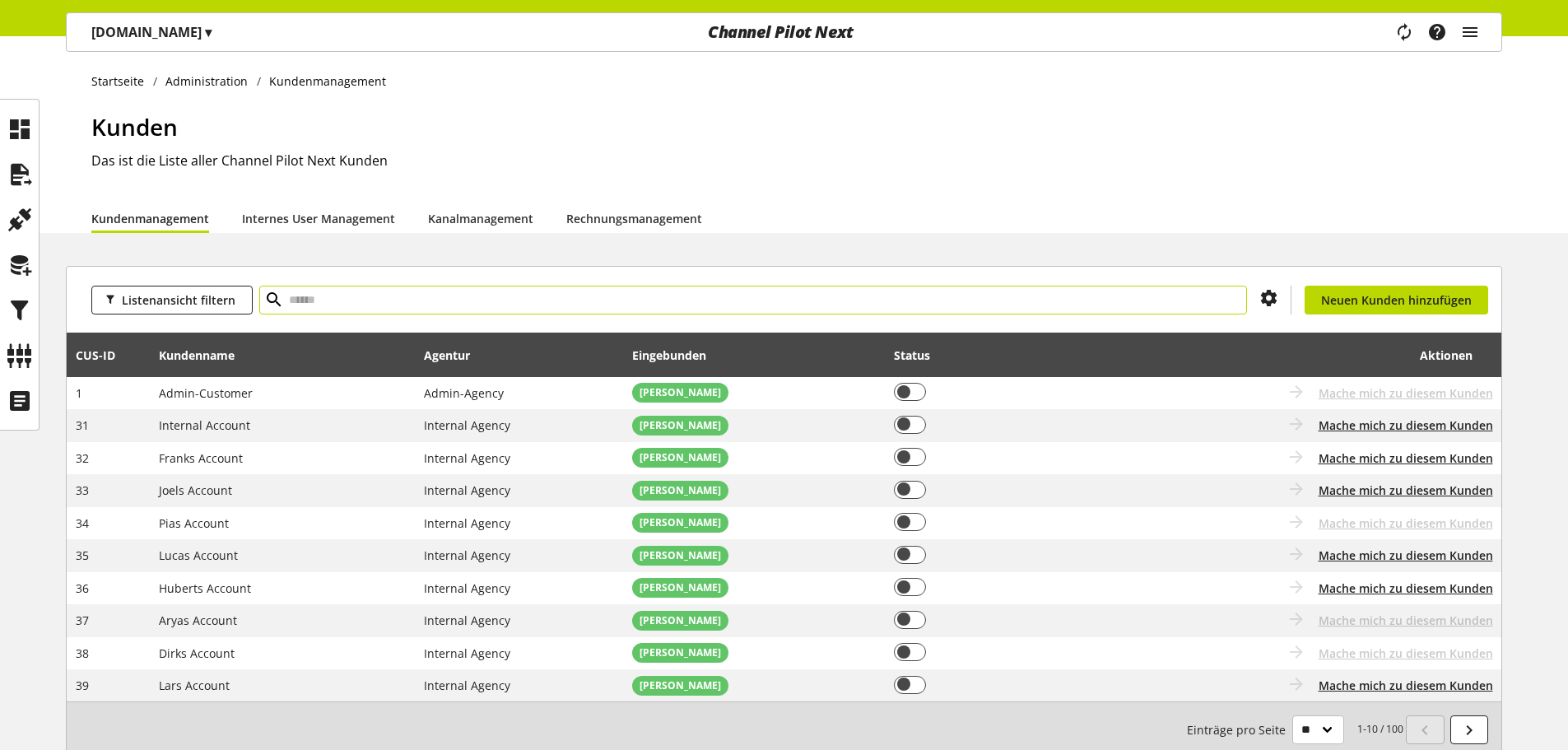
click at [807, 299] on input "text" at bounding box center [753, 299] width 987 height 28
type input "*****"
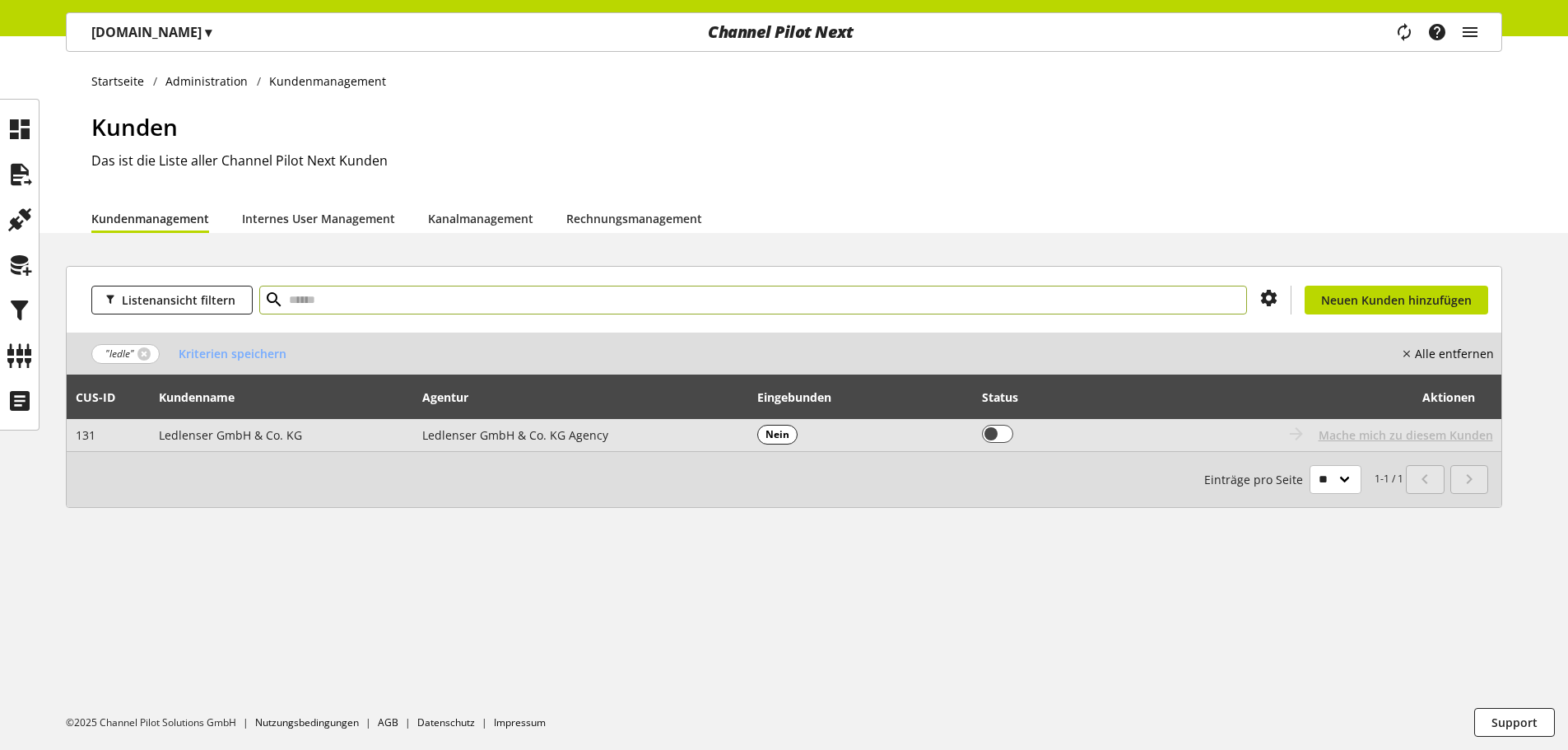
click at [901, 447] on td "Nein" at bounding box center [860, 434] width 225 height 32
click at [486, 433] on span "Ledlenser GmbH & Co. KG Agency" at bounding box center [515, 435] width 186 height 16
click at [250, 433] on span "Ledlenser GmbH & Co. KG" at bounding box center [230, 435] width 143 height 16
click at [193, 433] on span "Ledlenser GmbH & Co. KG" at bounding box center [230, 435] width 143 height 16
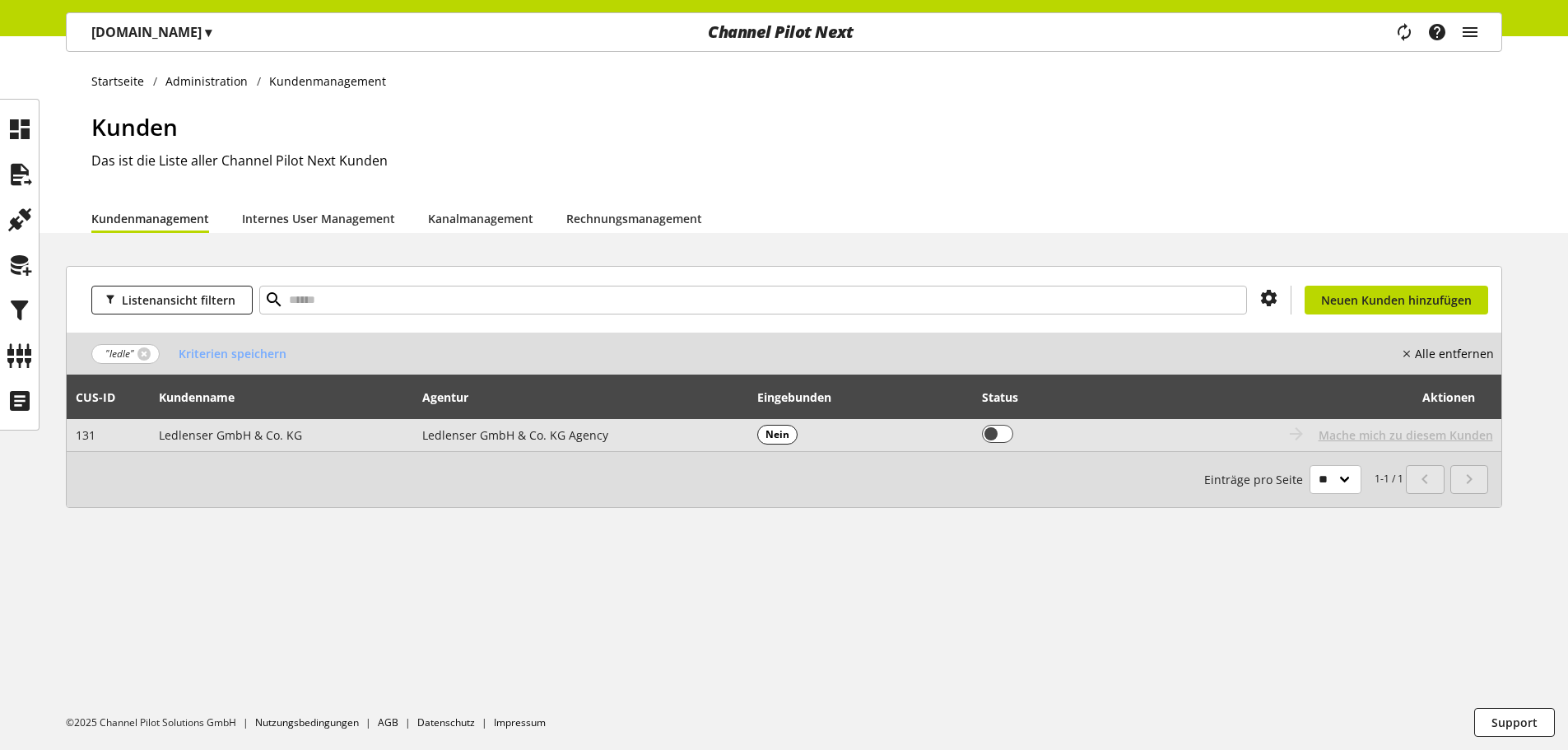
click at [364, 429] on td "Ledlenser GmbH & Co. KG" at bounding box center [282, 434] width 264 height 32
click at [637, 428] on td "Ledlenser GmbH & Co. KG Agency" at bounding box center [582, 434] width 334 height 32
click at [363, 434] on td "Ledlenser GmbH & Co. KG" at bounding box center [282, 434] width 264 height 32
click at [258, 431] on span "Ledlenser GmbH & Co. KG" at bounding box center [230, 435] width 143 height 16
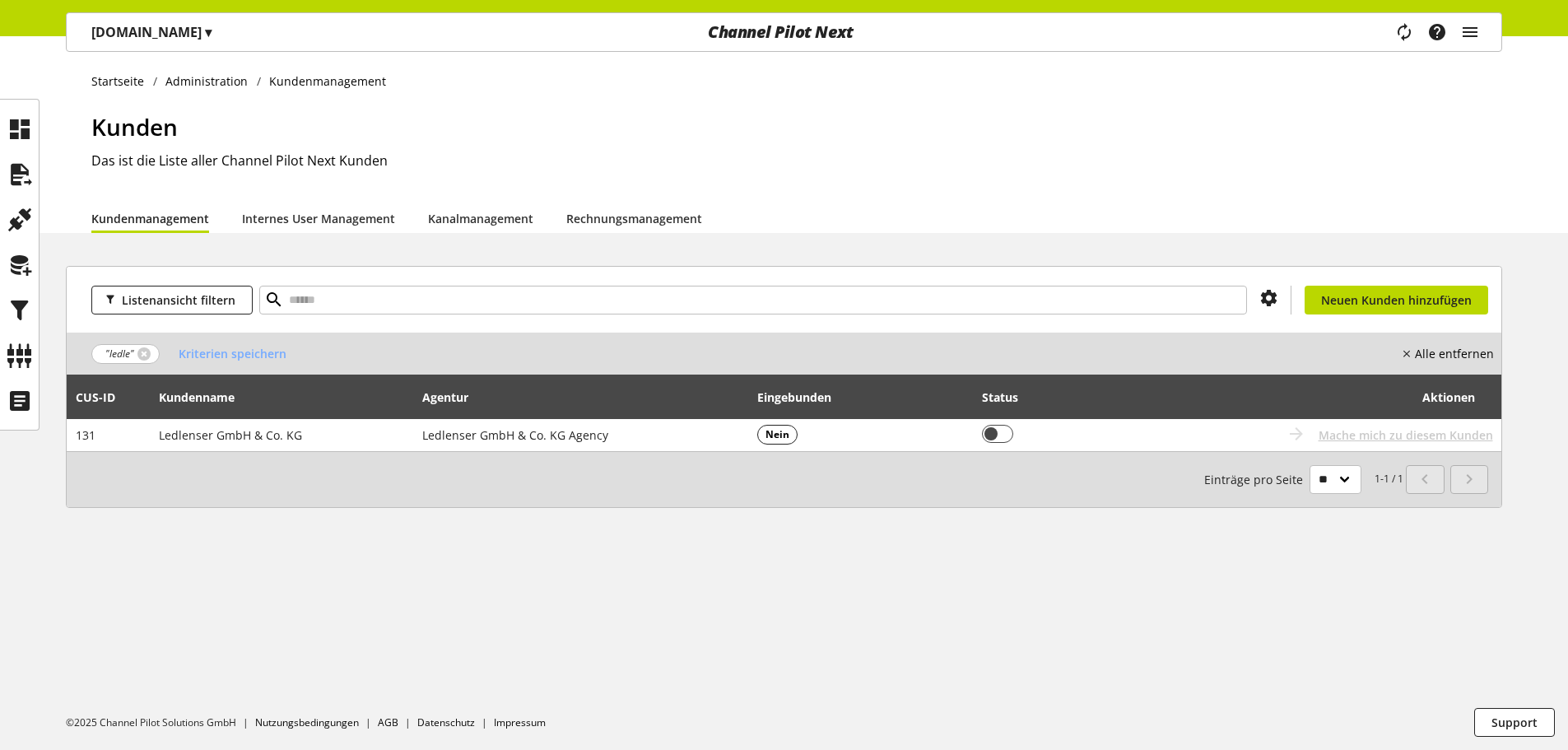
click at [138, 21] on div "Endriss.de ▾" at bounding box center [151, 32] width 159 height 29
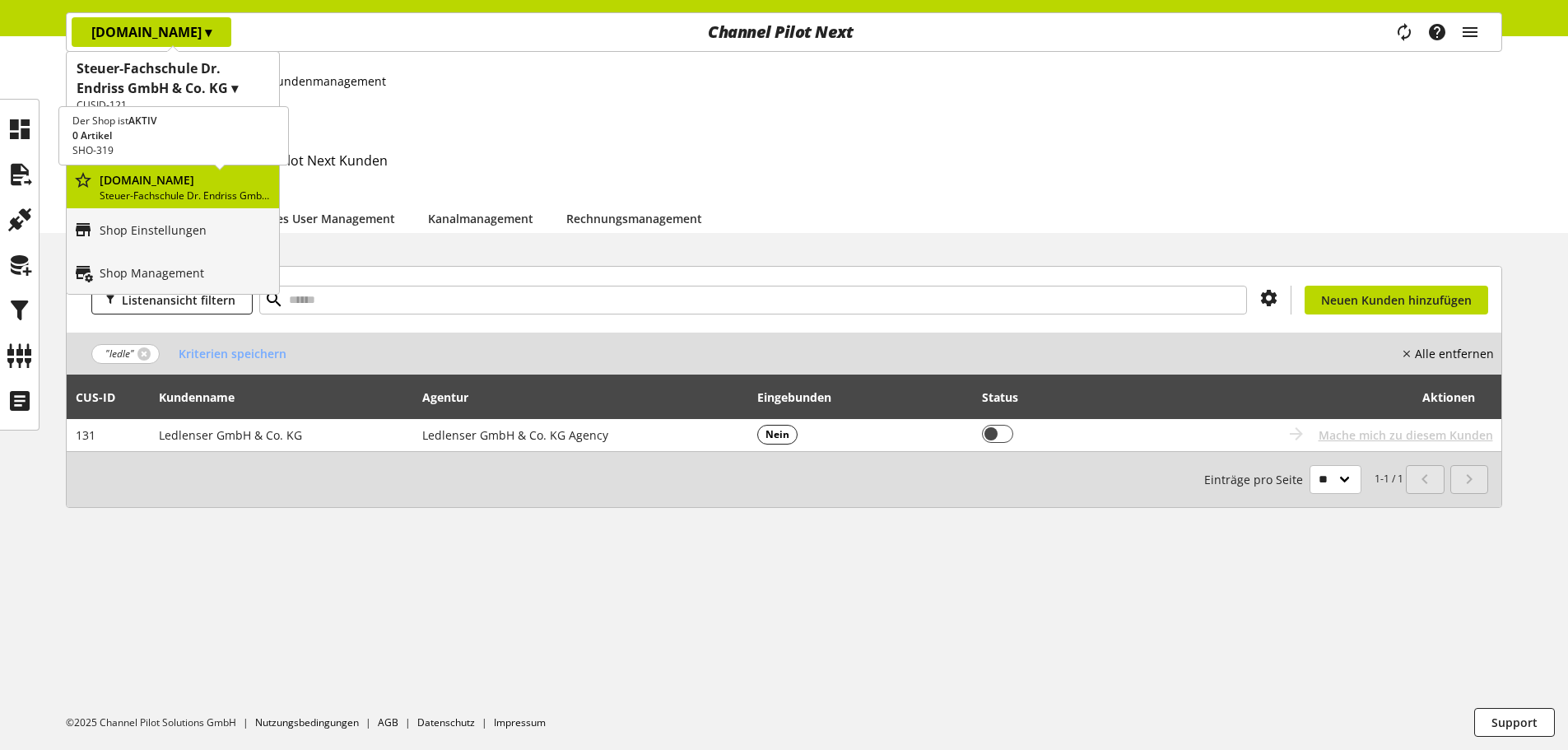
click at [146, 179] on p "Endriss.de" at bounding box center [186, 180] width 173 height 17
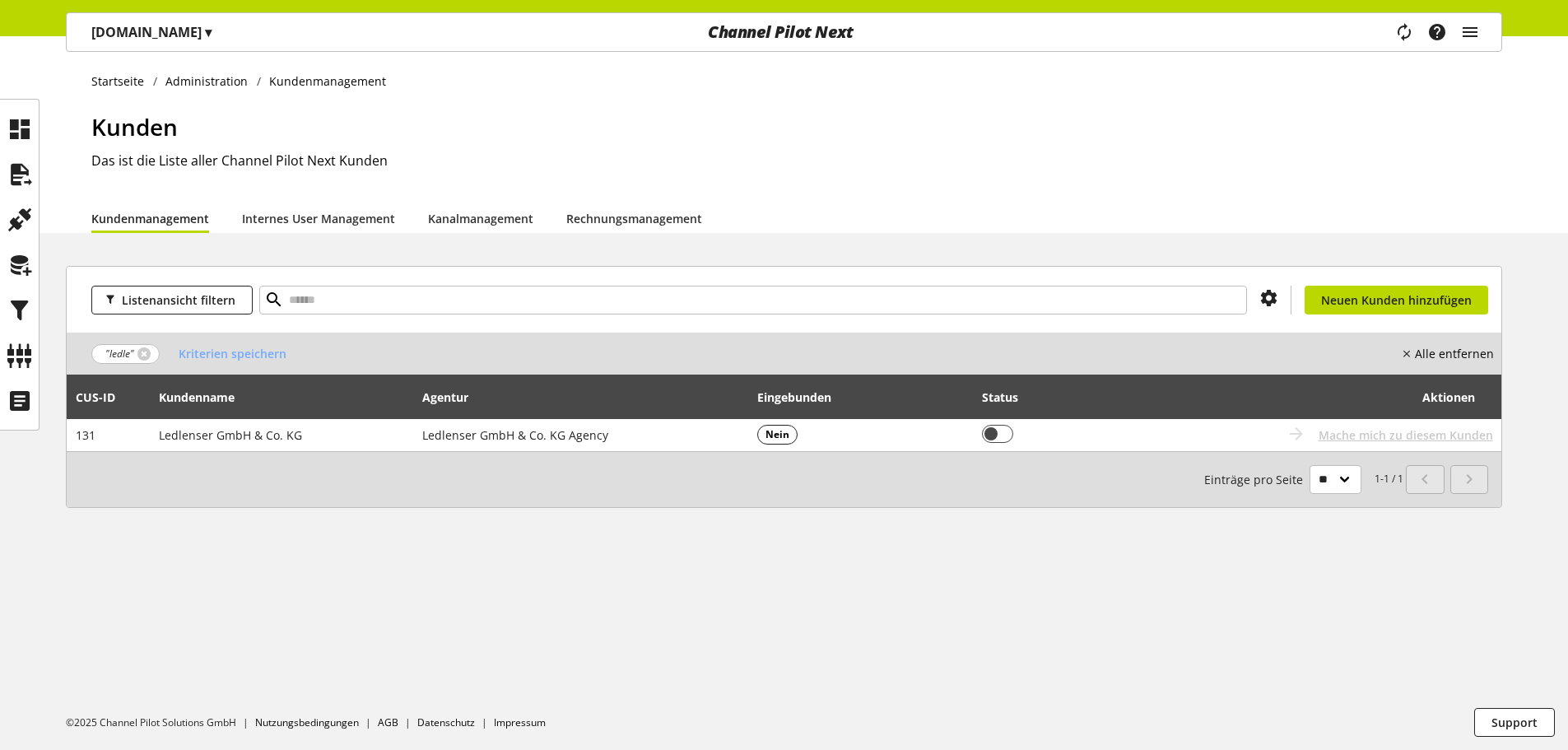
click at [1484, 41] on div "Task-Manager Hilfe-Center Eren Bozkurt eren.bozkurt@channelpilot.com User Manag…" at bounding box center [1443, 32] width 116 height 38
click at [1461, 19] on icon "main navigation" at bounding box center [1470, 32] width 20 height 29
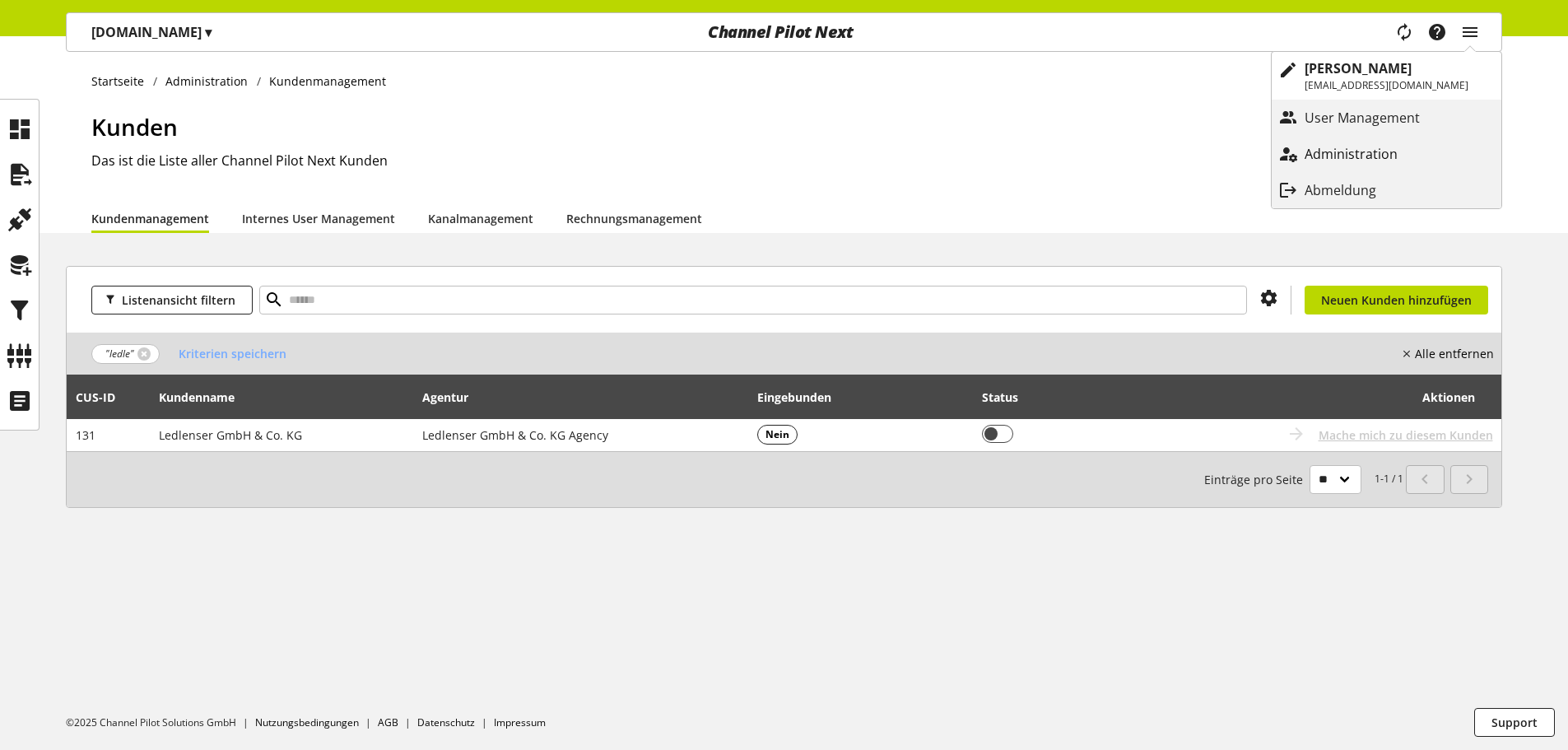
click at [1350, 151] on p "Administration" at bounding box center [1367, 153] width 126 height 20
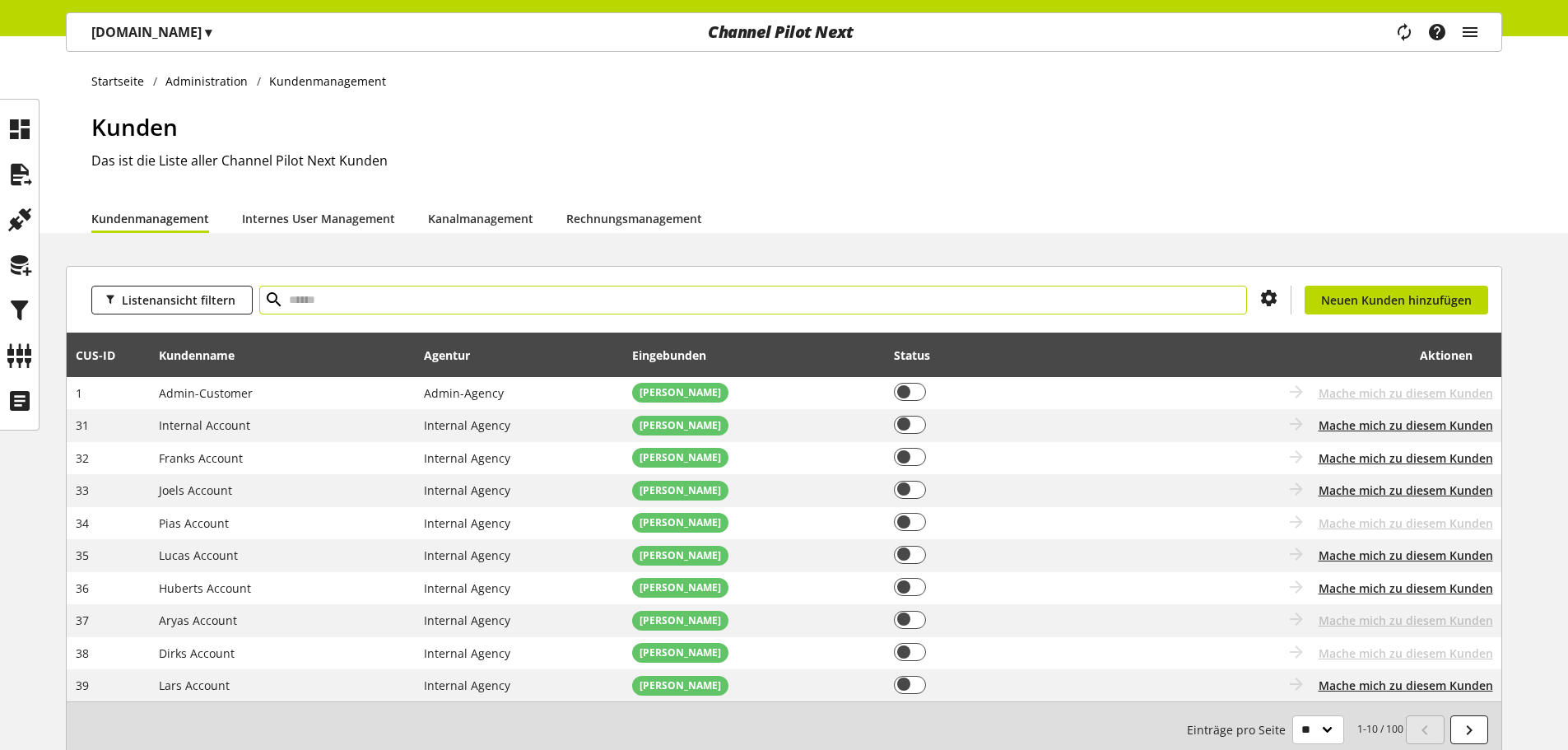
click at [691, 300] on input "text" at bounding box center [753, 299] width 987 height 28
click at [590, 292] on input "text" at bounding box center [753, 299] width 987 height 28
type input "******"
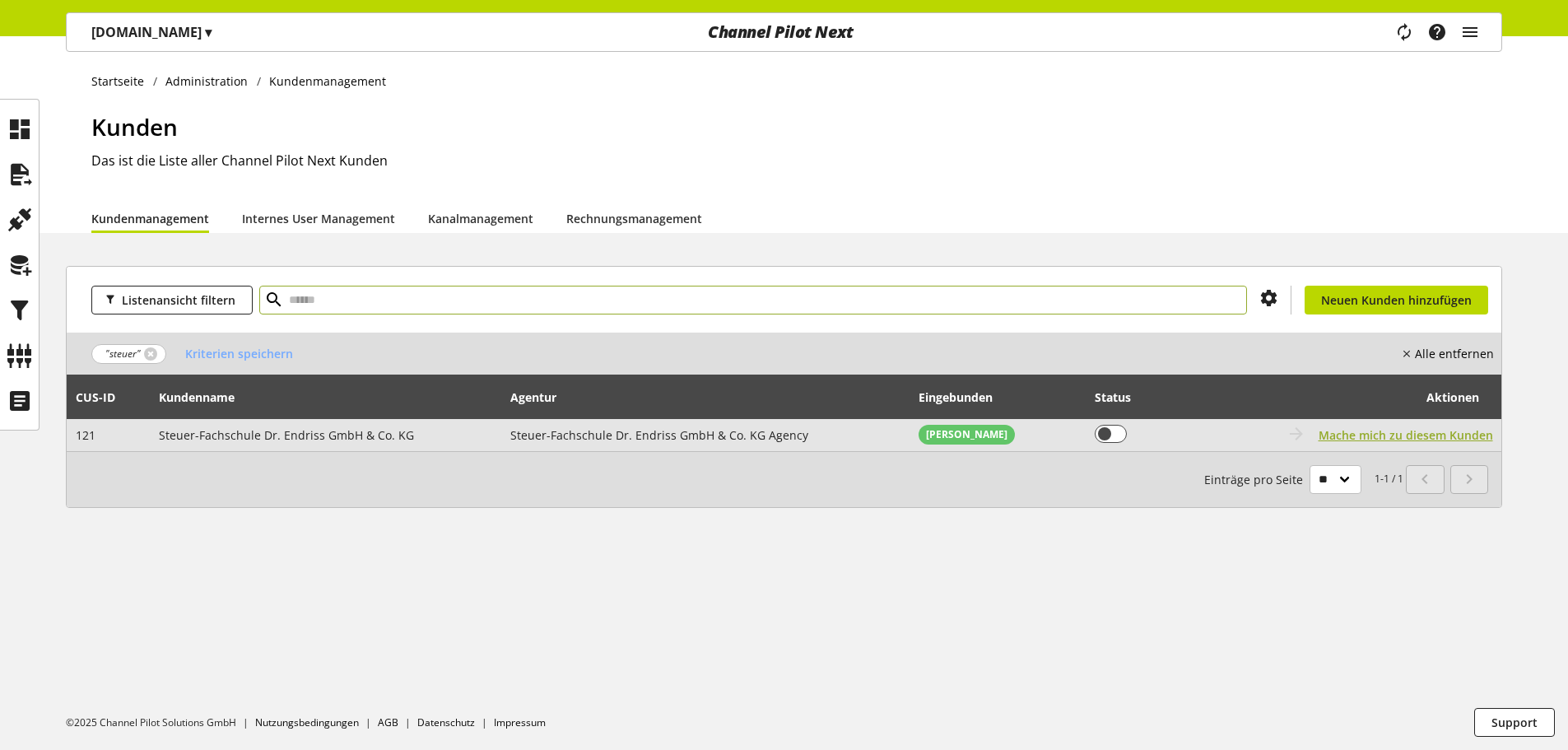
click at [1401, 433] on span "Mache mich zu diesem Kunden" at bounding box center [1405, 435] width 175 height 17
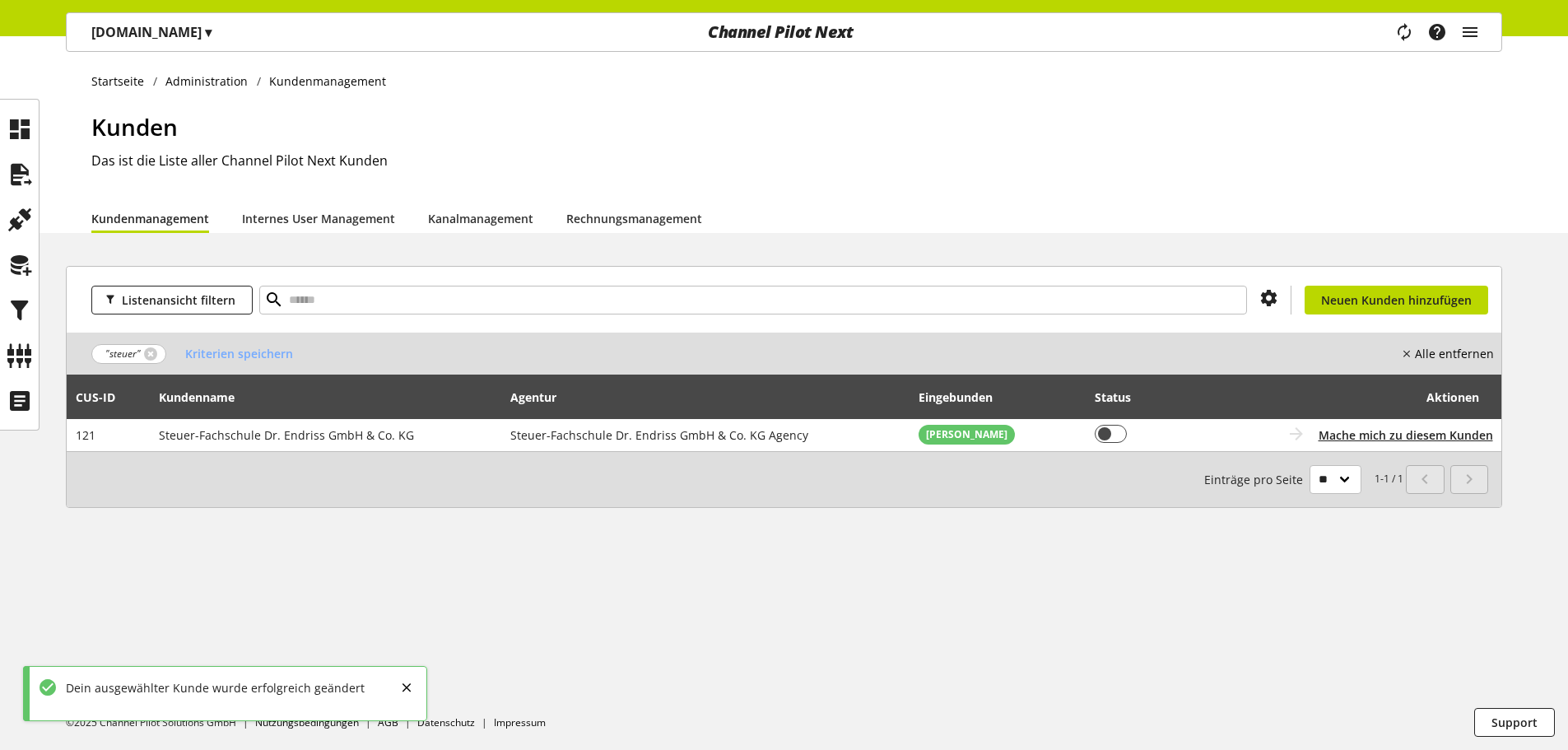
click at [161, 29] on p "Endriss.de ▾" at bounding box center [151, 32] width 120 height 20
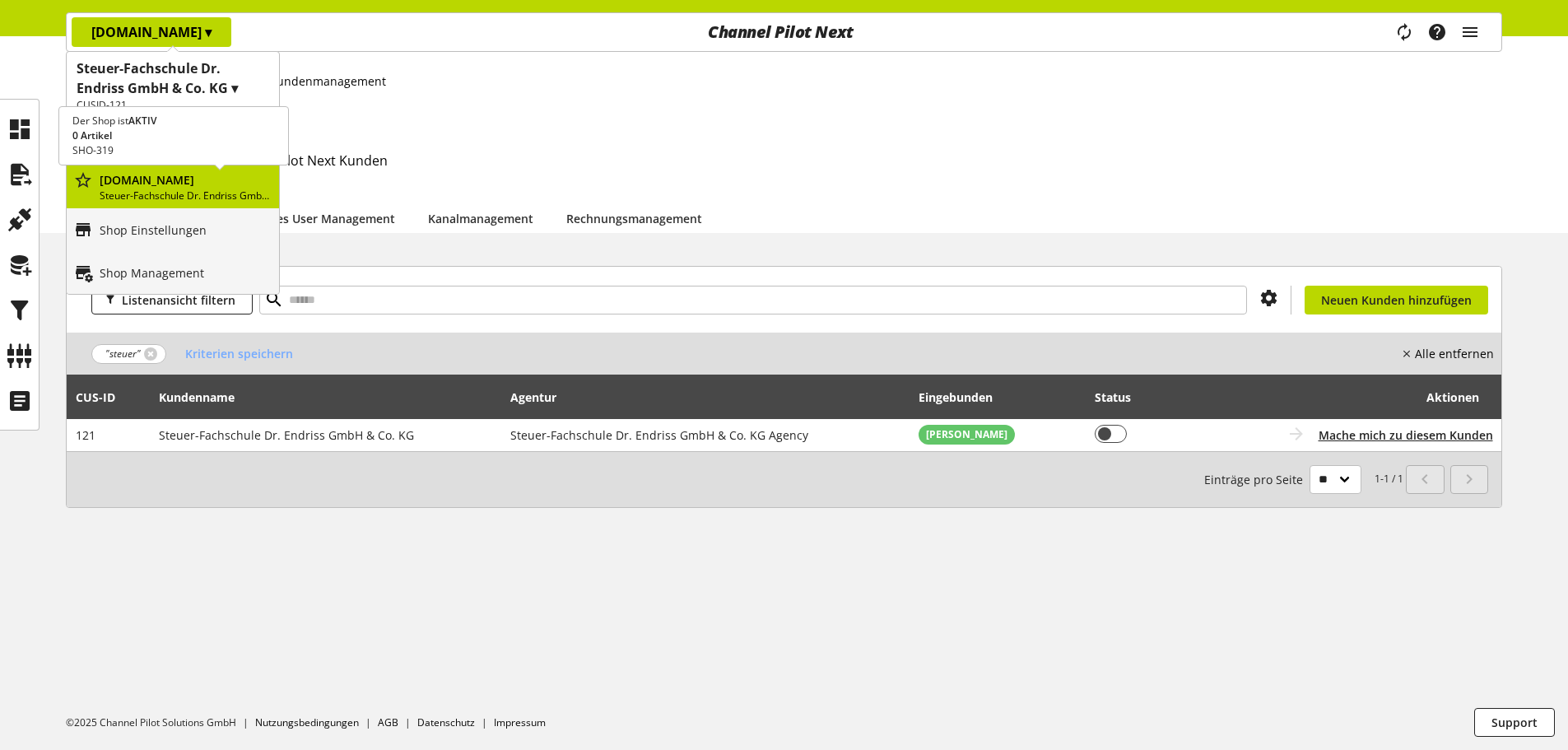
click at [140, 172] on p "Endriss.de" at bounding box center [186, 180] width 173 height 17
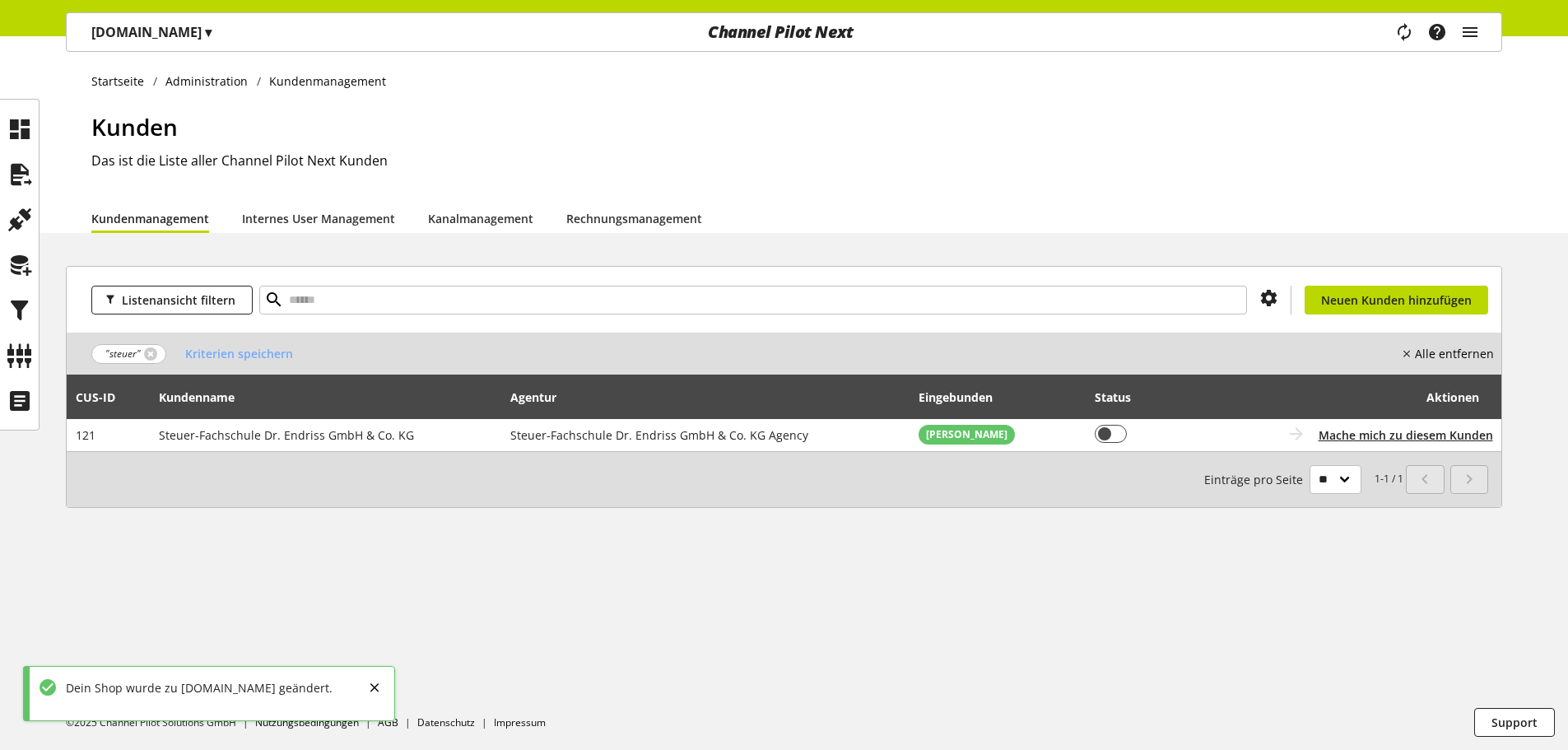
click at [138, 28] on p "Endriss.de ▾" at bounding box center [151, 32] width 120 height 20
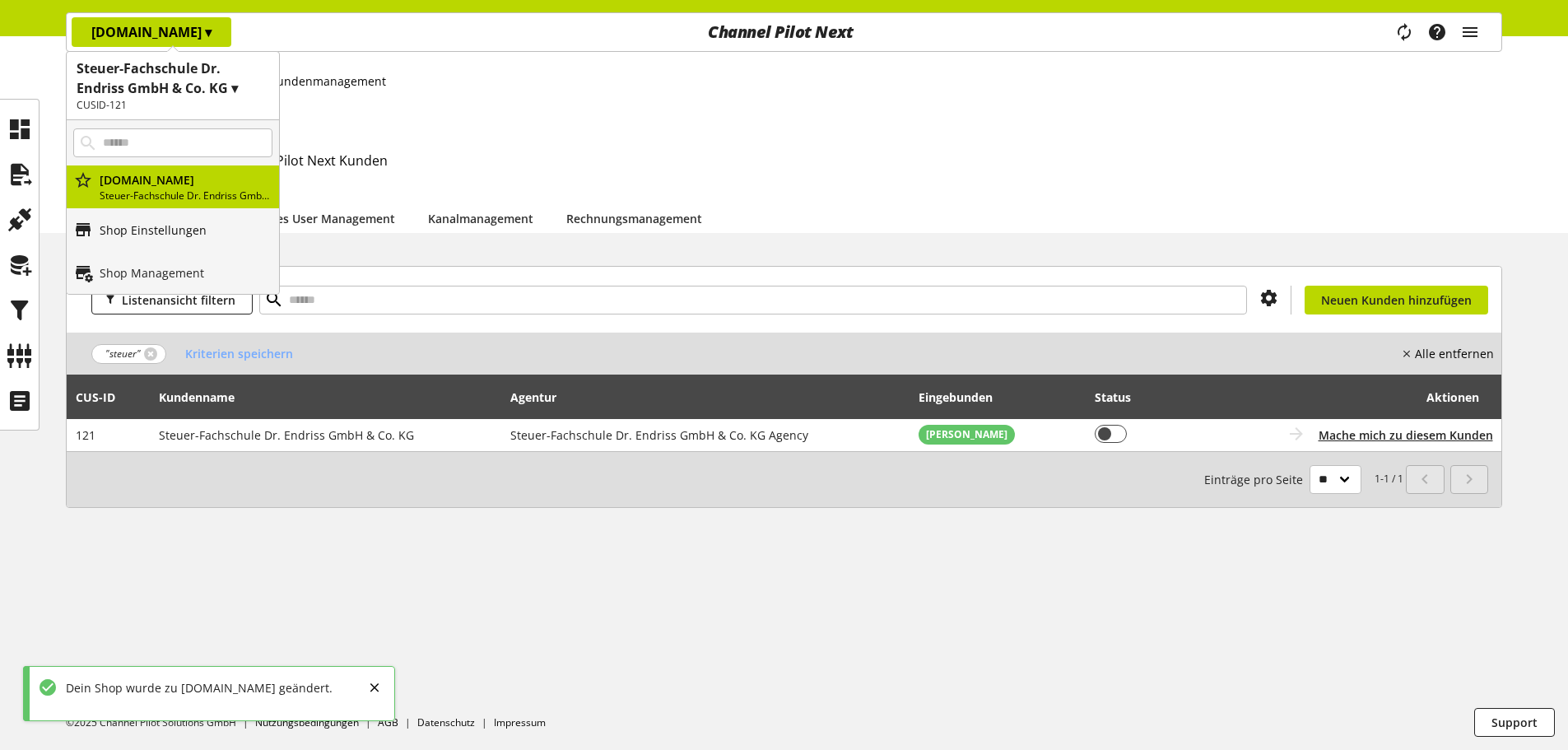
click at [157, 241] on link "Shop Einstellungen" at bounding box center [172, 230] width 212 height 43
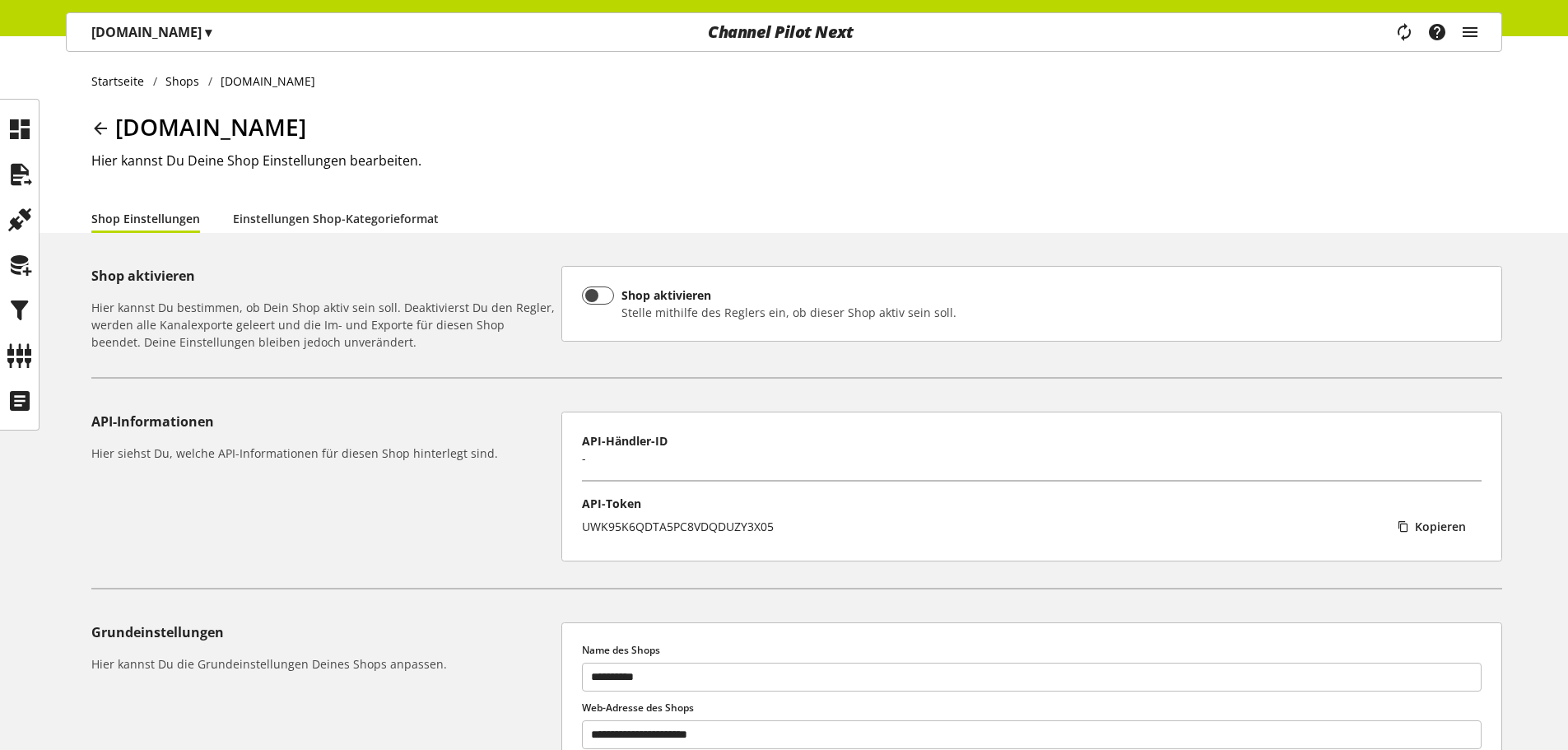
click at [358, 234] on div "**********" at bounding box center [784, 706] width 1568 height 1341
click at [357, 219] on link "Einstellungen Shop-Kategorieformat" at bounding box center [335, 219] width 206 height 17
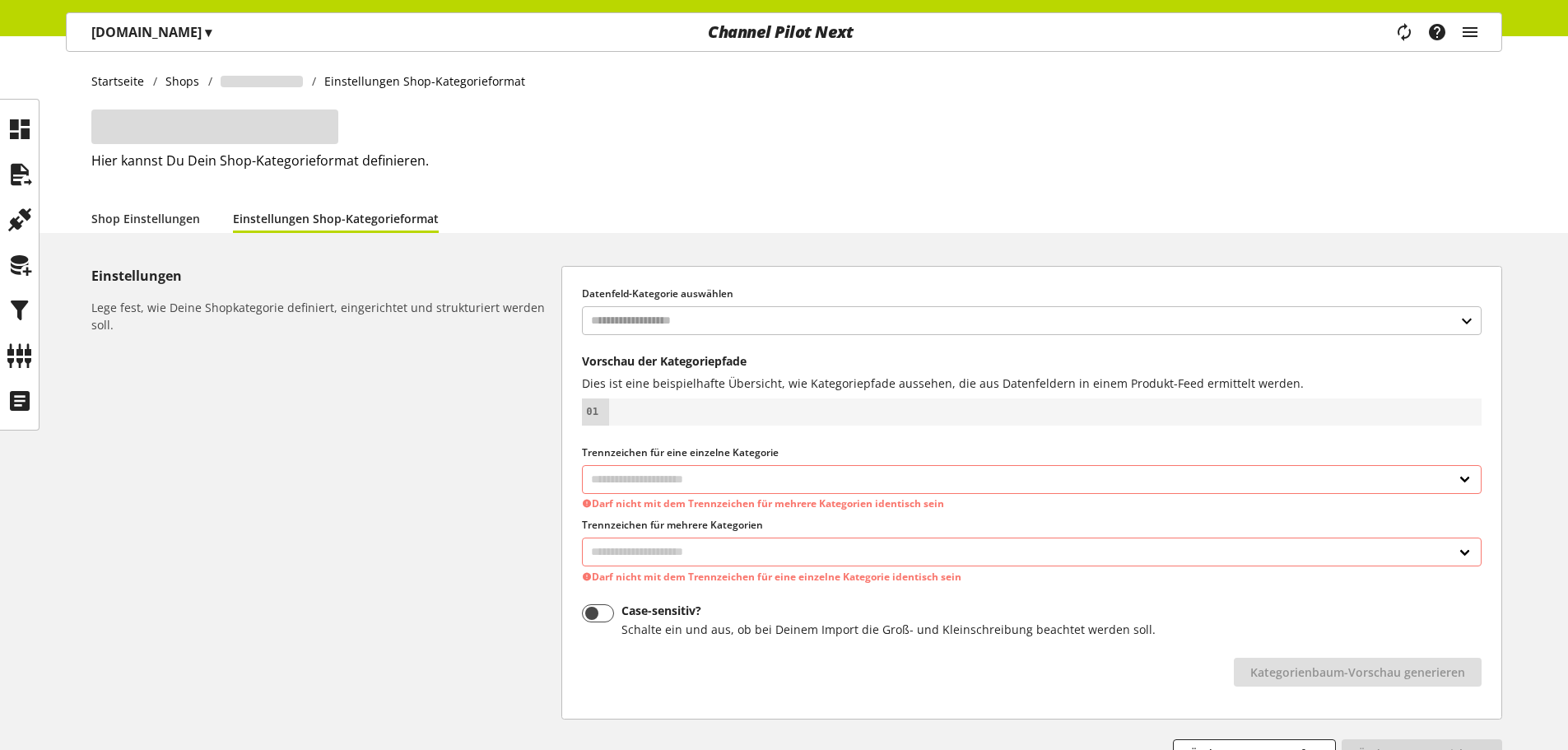
select select
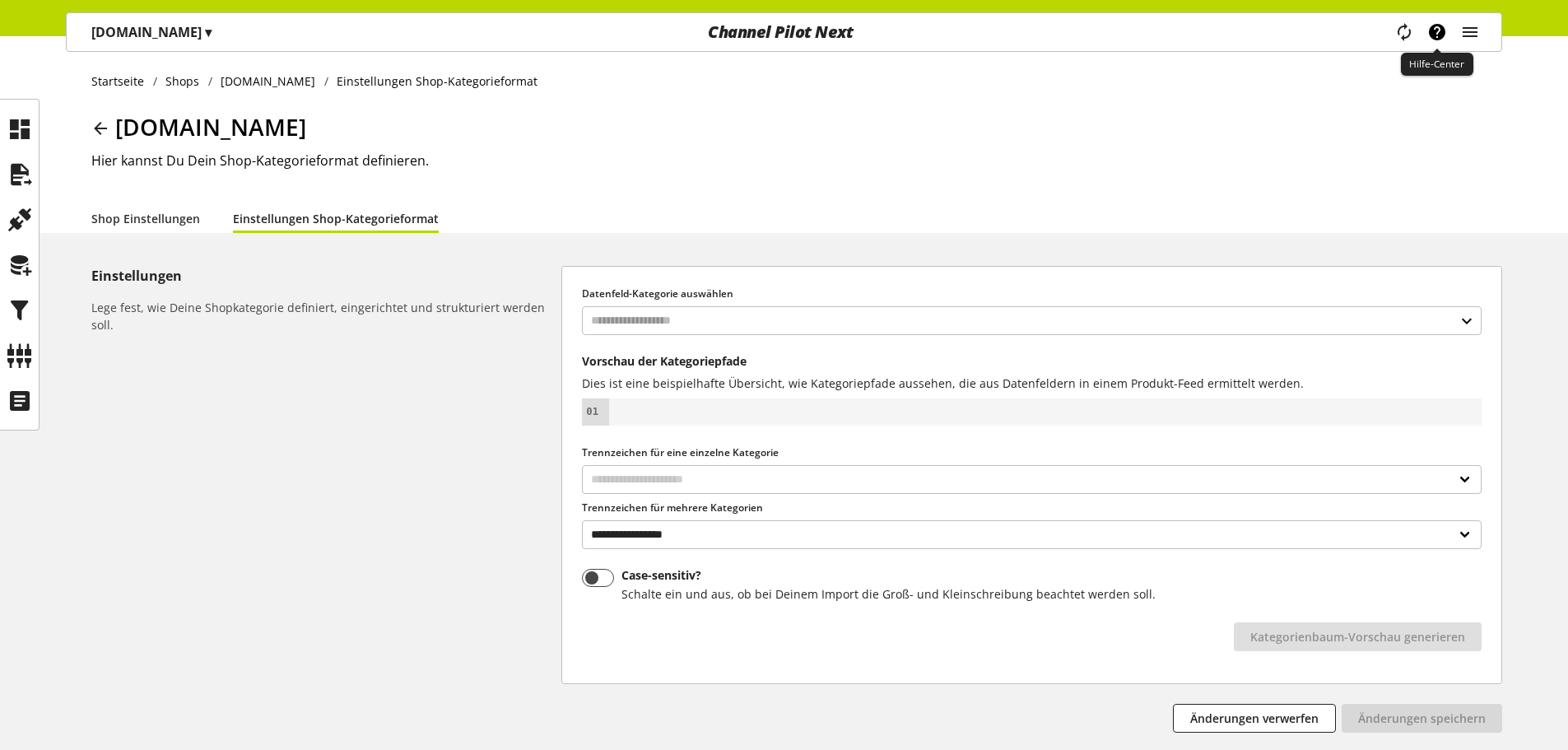
click at [1437, 36] on icon "main navigation" at bounding box center [1437, 32] width 20 height 29
click at [1465, 28] on icon "main navigation" at bounding box center [1470, 32] width 20 height 29
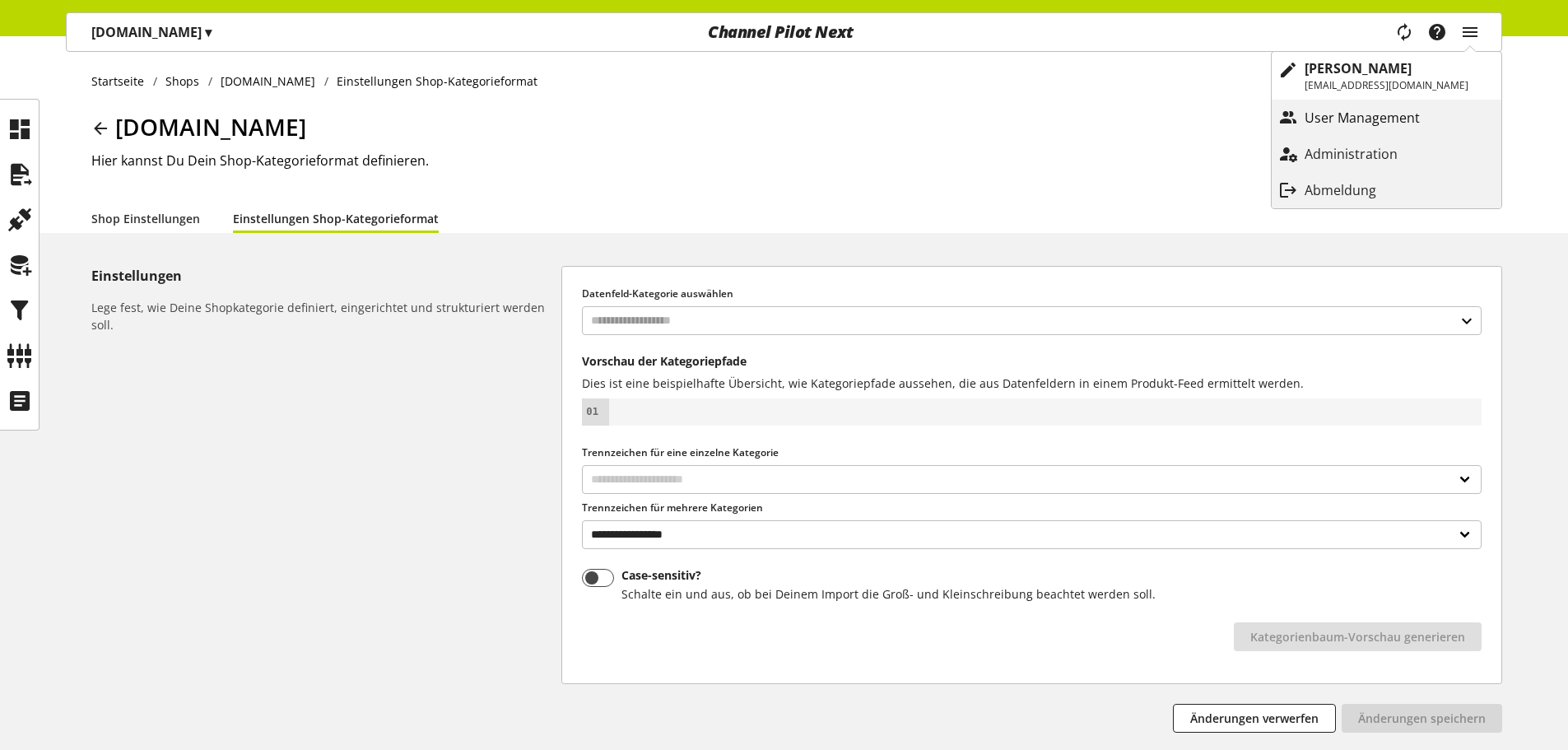
click at [1374, 109] on p "User Management" at bounding box center [1378, 117] width 148 height 20
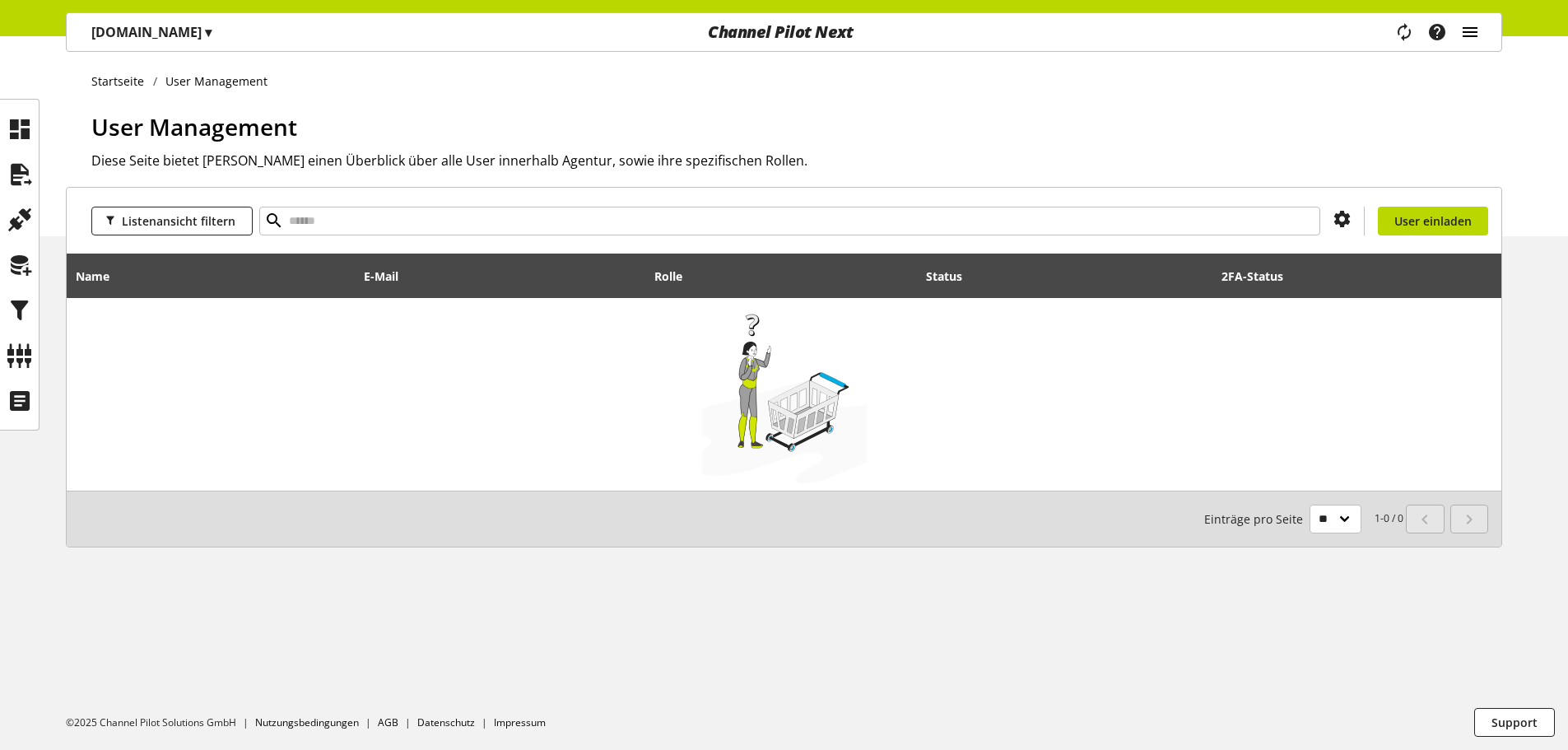
click at [1468, 30] on icon "main navigation" at bounding box center [1470, 32] width 20 height 29
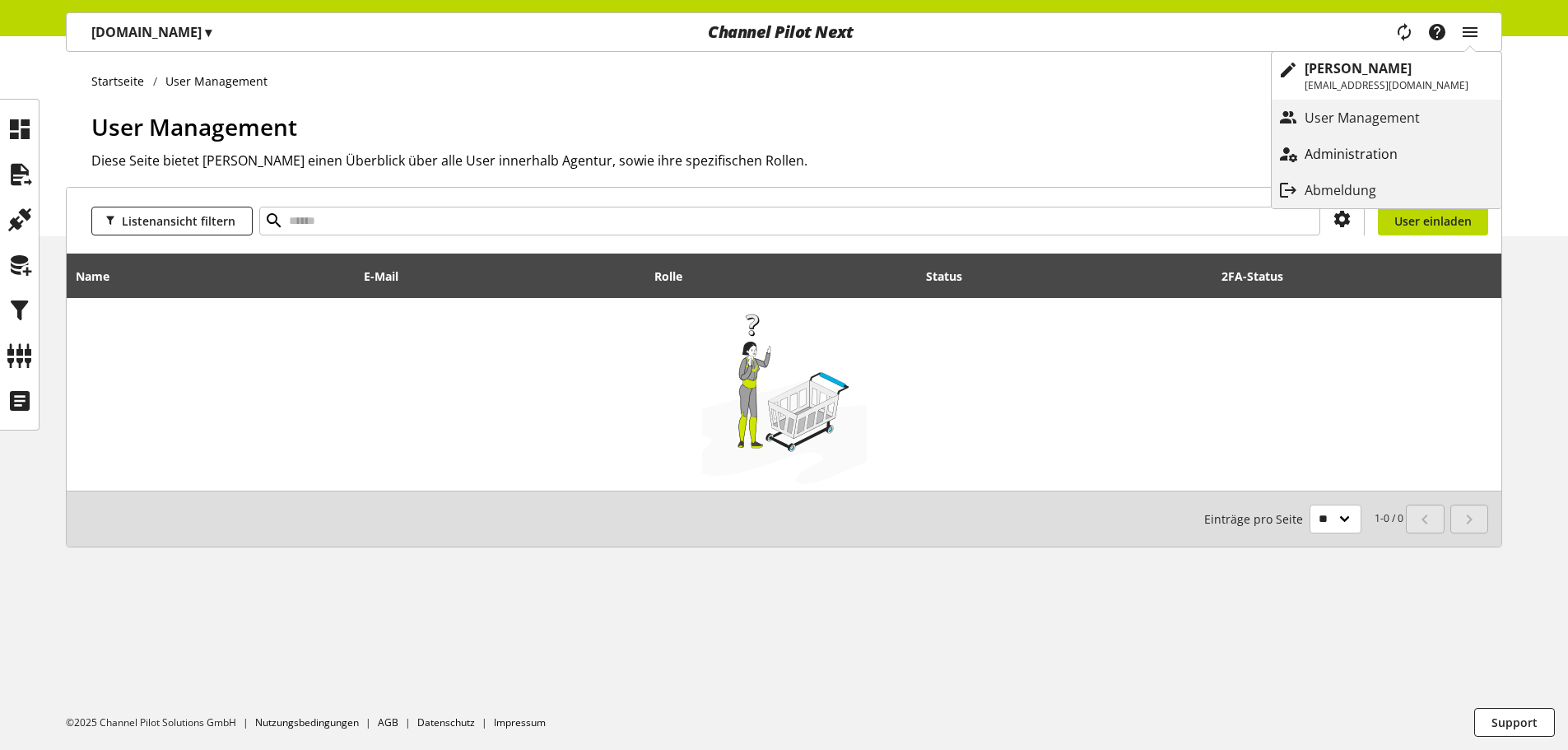
click at [1361, 141] on link "Administration" at bounding box center [1386, 153] width 230 height 29
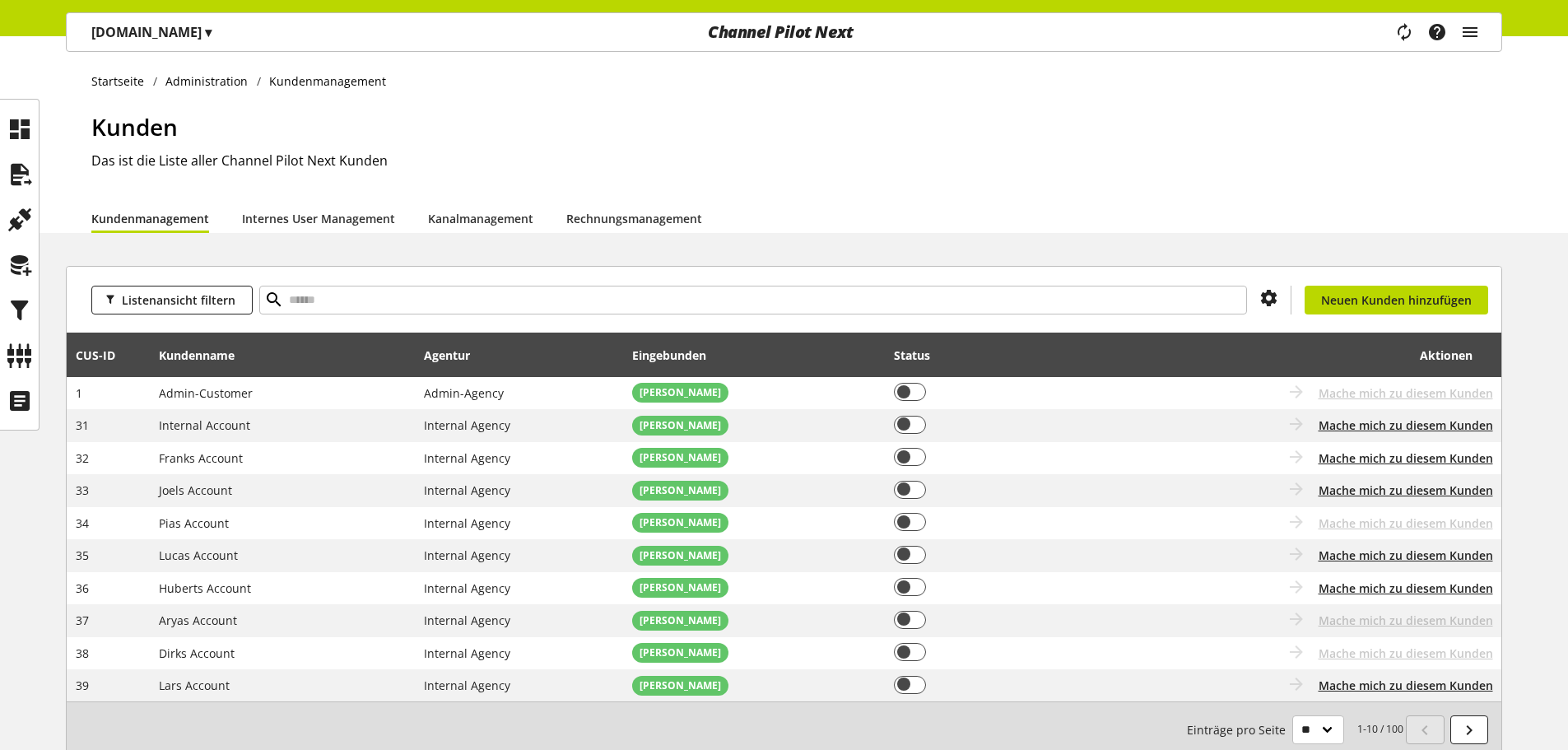
click at [402, 222] on li "Internes User Management" at bounding box center [335, 218] width 186 height 29
click at [395, 222] on li "Internes User Management" at bounding box center [335, 218] width 186 height 29
click at [385, 222] on link "Internes User Management" at bounding box center [319, 219] width 153 height 17
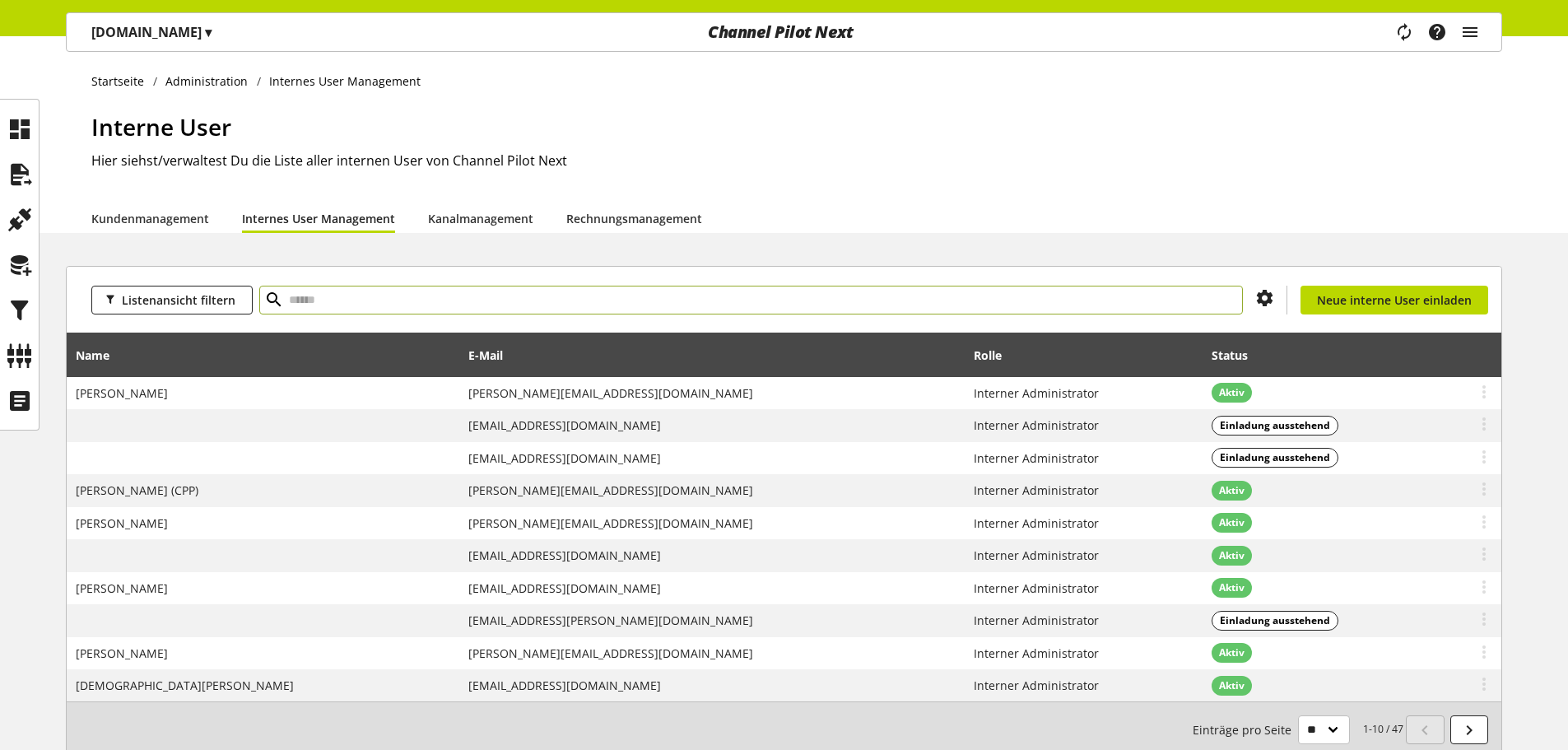
click at [395, 300] on input "text" at bounding box center [751, 299] width 984 height 28
type input "******"
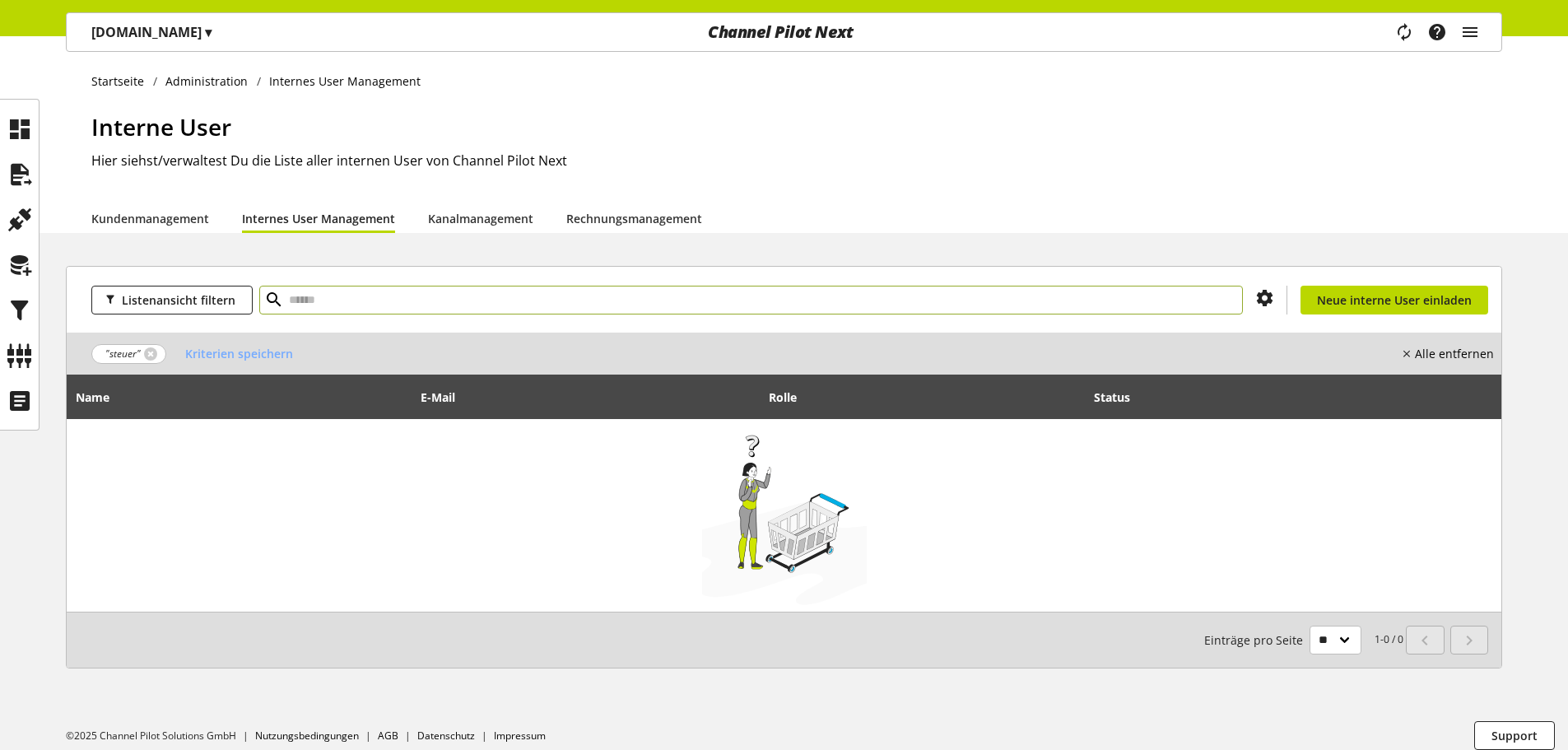
click at [426, 304] on input "text" at bounding box center [751, 299] width 984 height 28
type input "****"
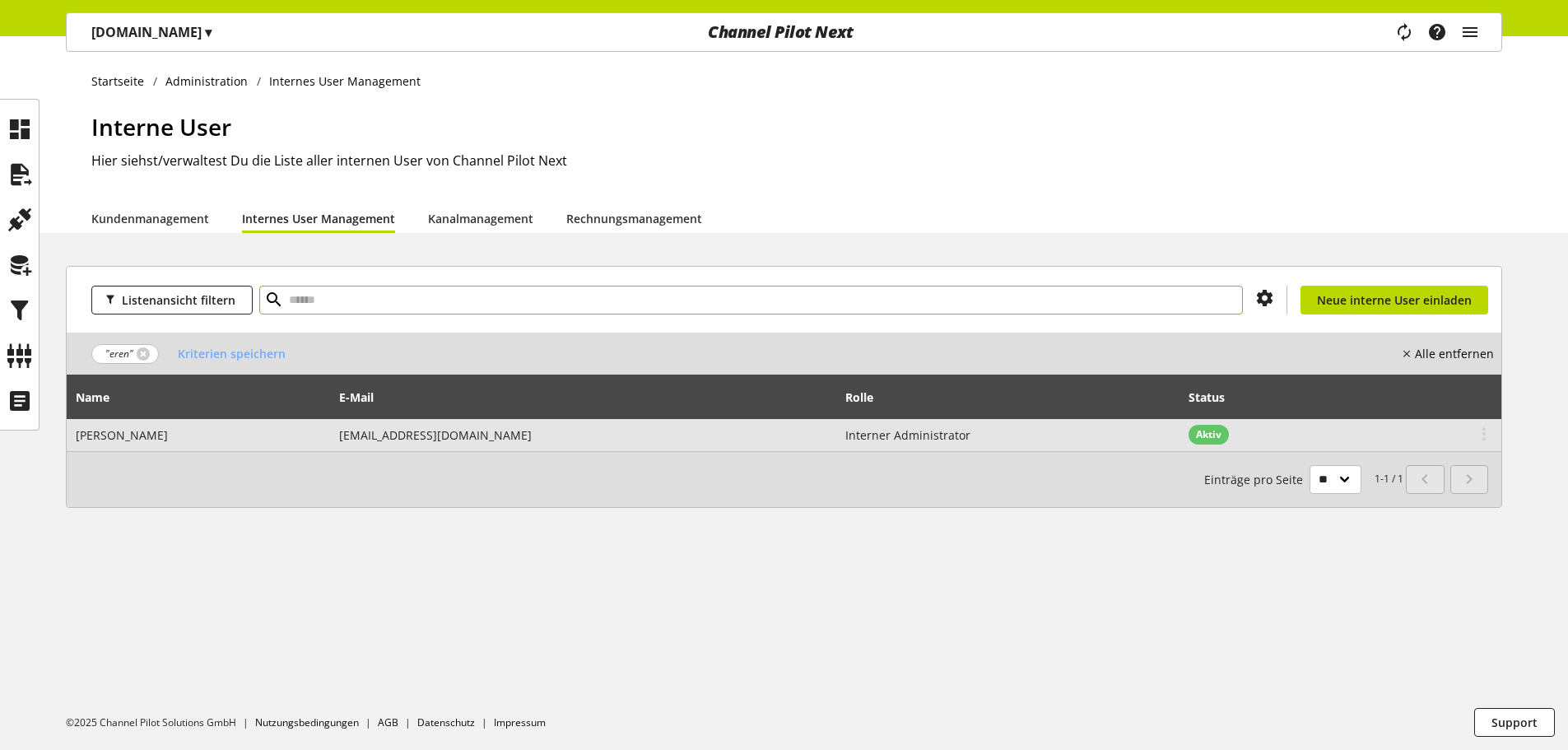
click at [606, 431] on td "eren.bozkurt@channelpilot.com" at bounding box center [584, 434] width 507 height 32
click at [383, 439] on span "eren.bozkurt@channelpilot.com" at bounding box center [436, 435] width 193 height 16
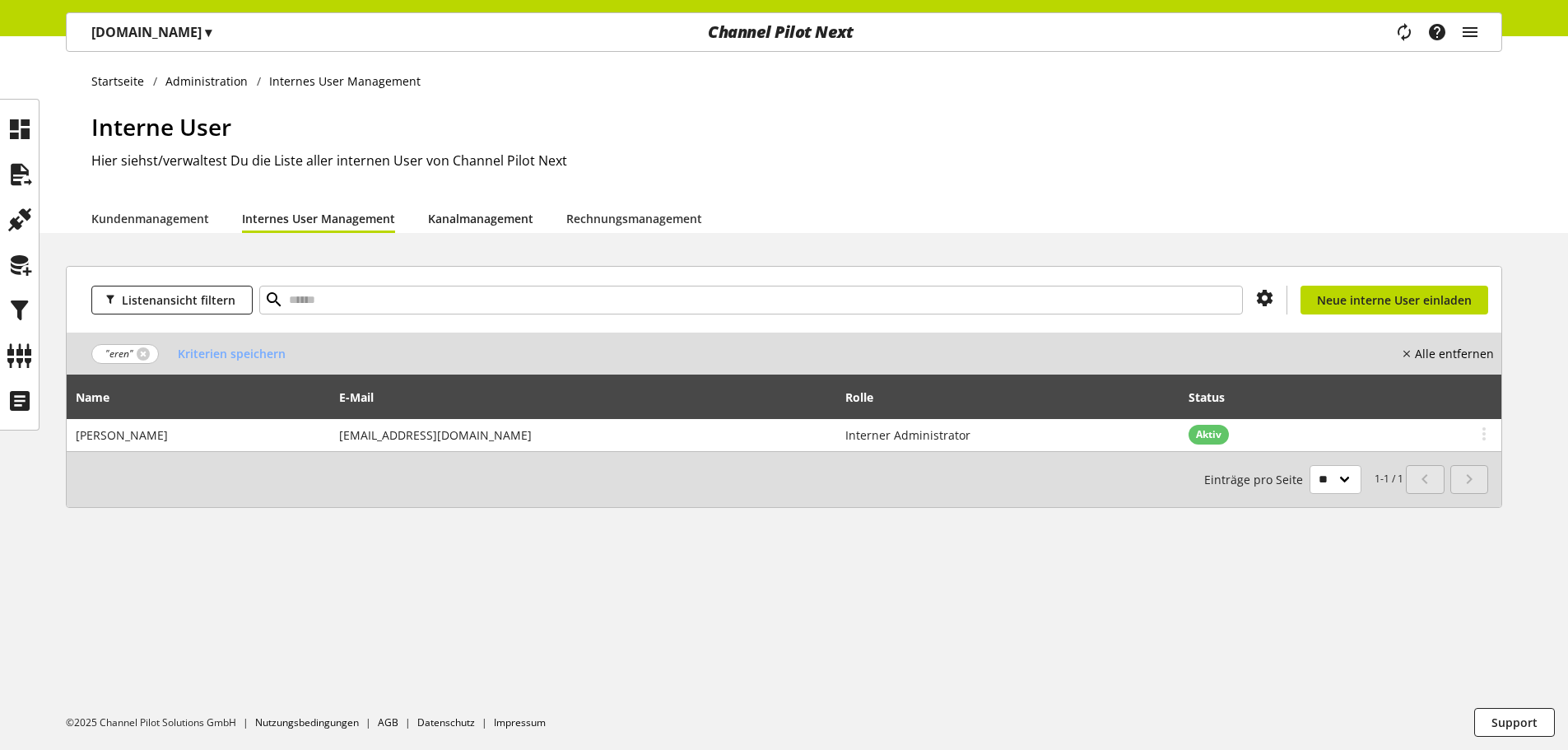
click at [445, 217] on link "Kanalmanagement" at bounding box center [481, 219] width 105 height 17
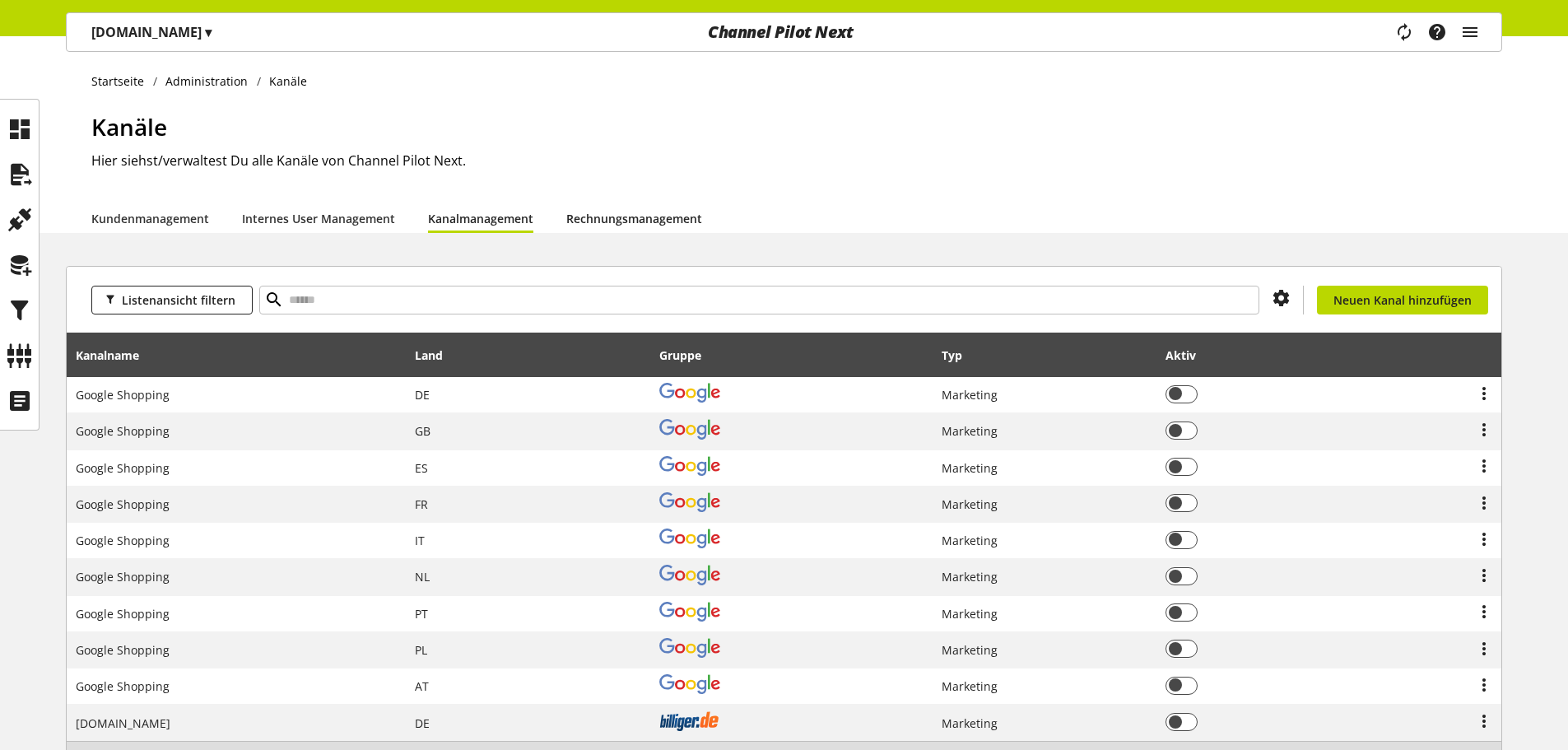
click at [628, 213] on link "Rechnungsmanagement" at bounding box center [634, 219] width 136 height 17
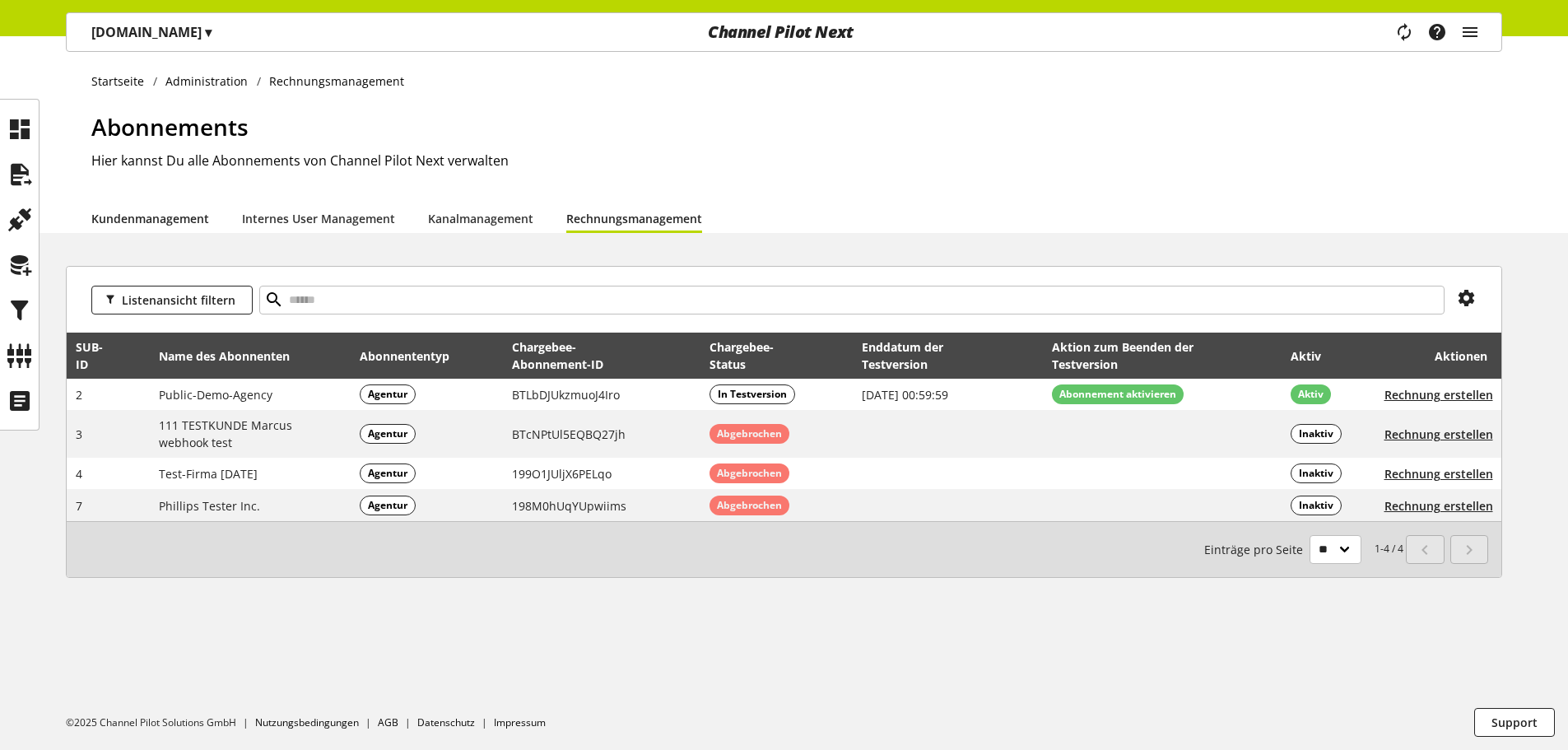
click at [174, 224] on link "Kundenmanagement" at bounding box center [150, 219] width 118 height 17
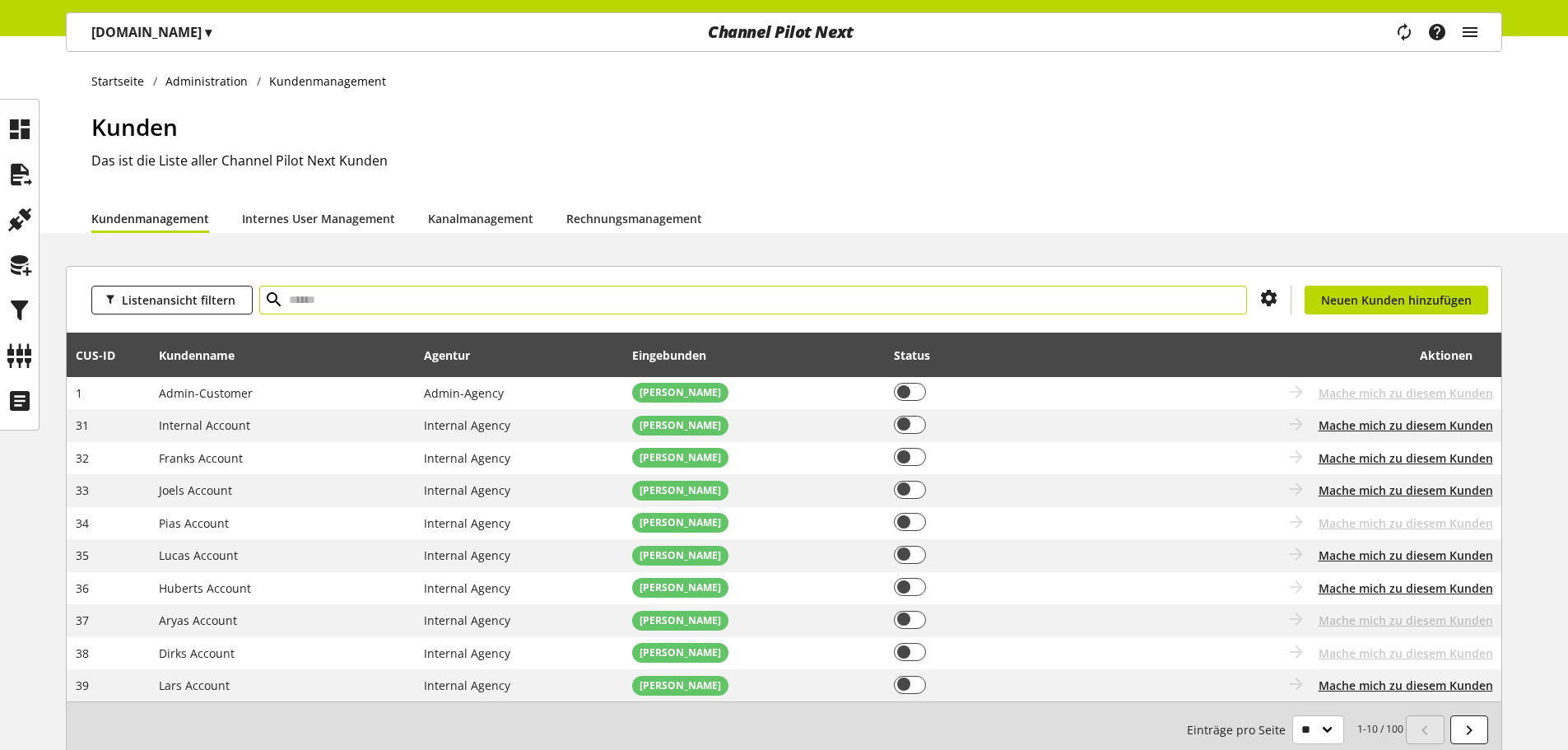
click at [462, 307] on input "text" at bounding box center [753, 299] width 987 height 28
click at [159, 47] on div "Endriss.de ▾ Steuer-Fachschule Dr. Endriss GmbH & Co. KG ▾ CUSID-121 Alle Kunde…" at bounding box center [151, 32] width 170 height 38
click at [159, 42] on div "Endriss.de ▾" at bounding box center [151, 32] width 159 height 29
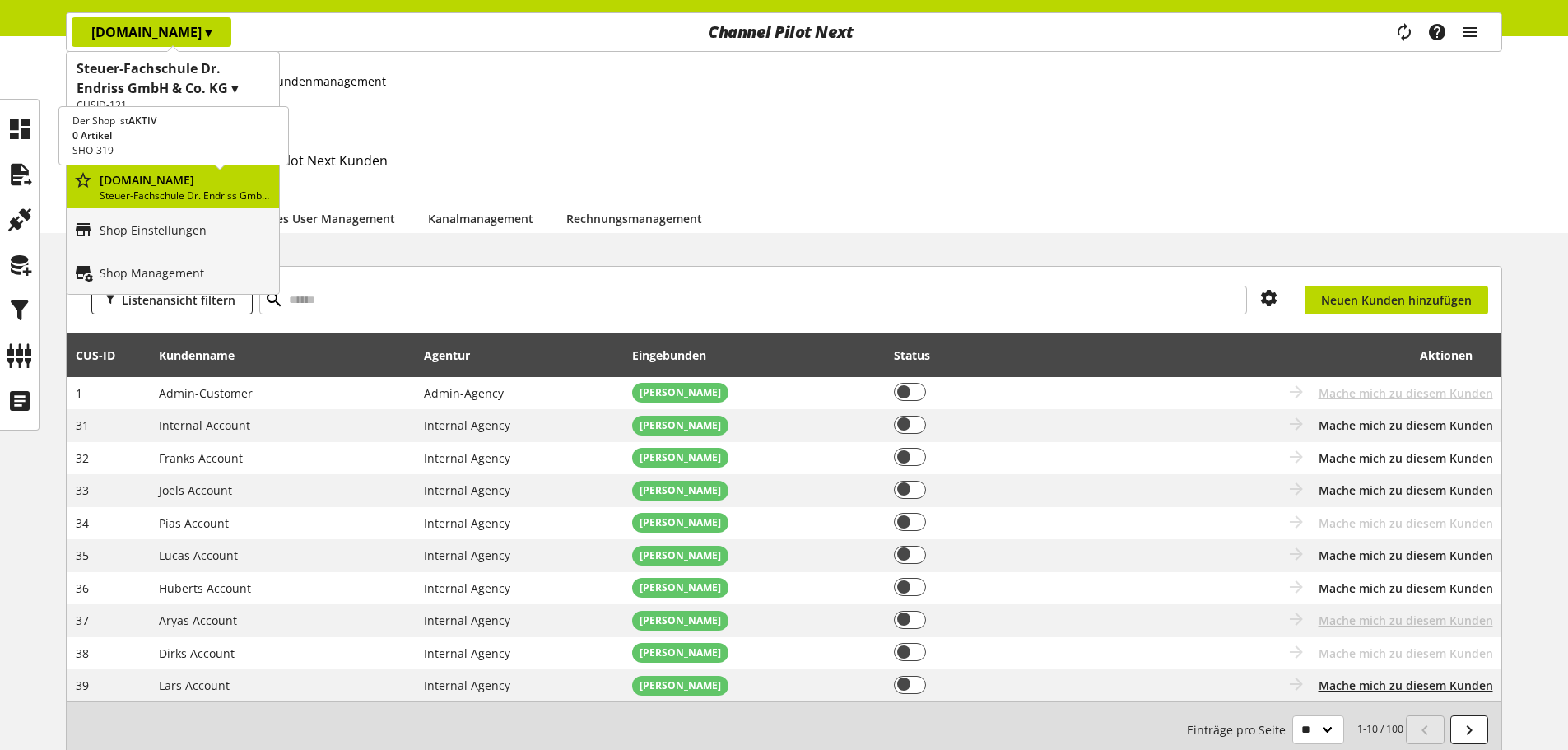
click at [151, 173] on p "Endriss.de" at bounding box center [186, 180] width 173 height 17
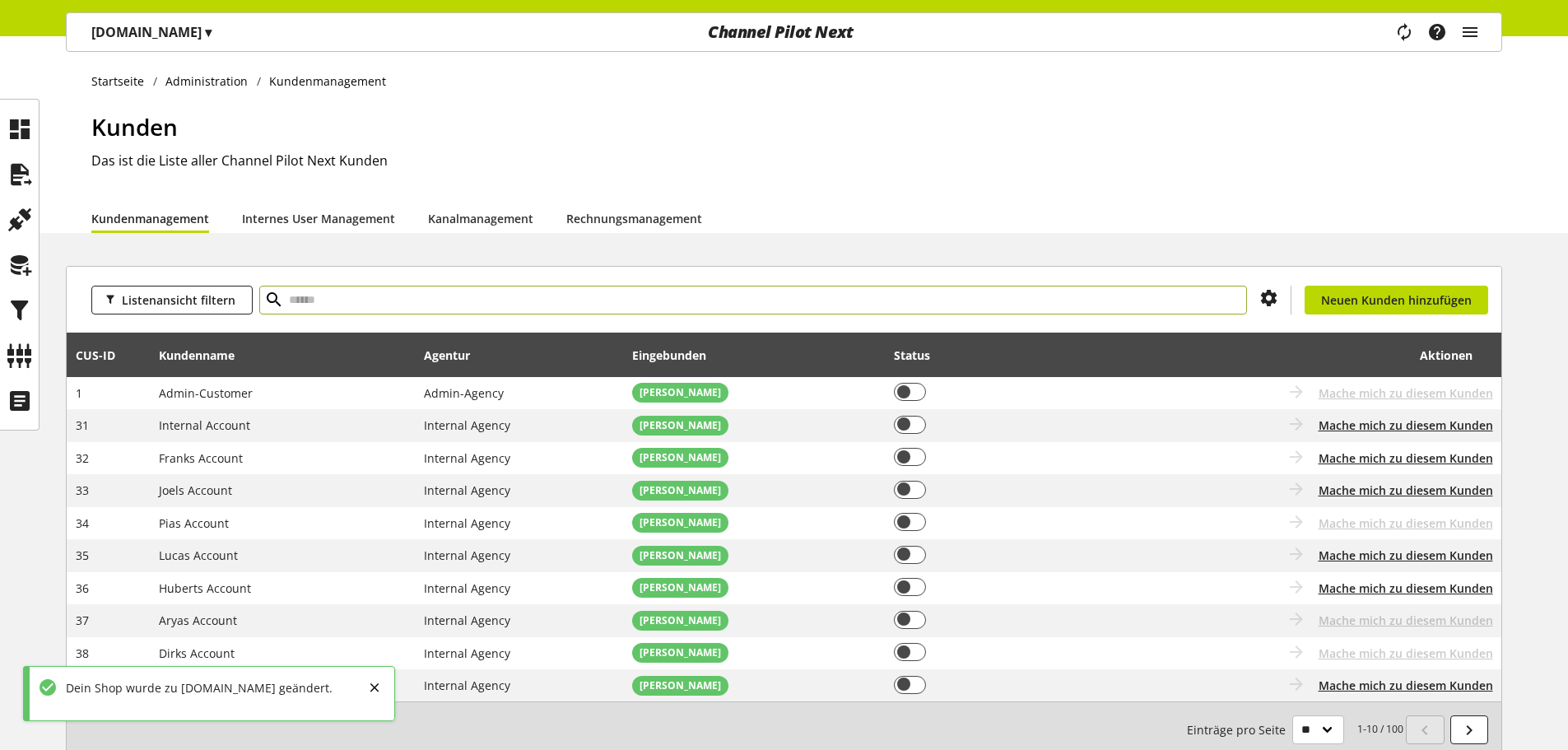
click at [913, 309] on input "text" at bounding box center [753, 299] width 987 height 28
type input "****"
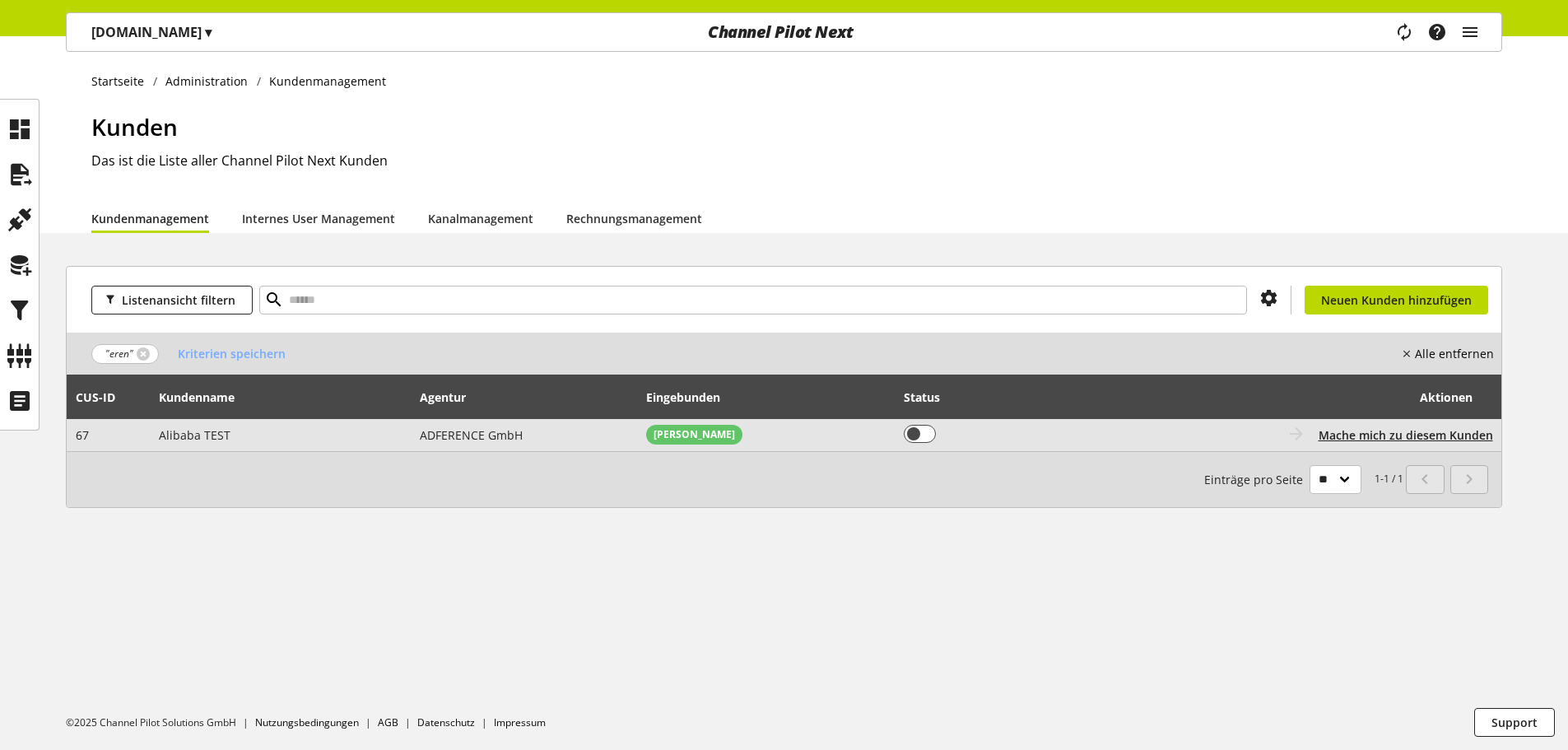
click at [489, 433] on span "ADFERENCE GmbH" at bounding box center [470, 435] width 103 height 16
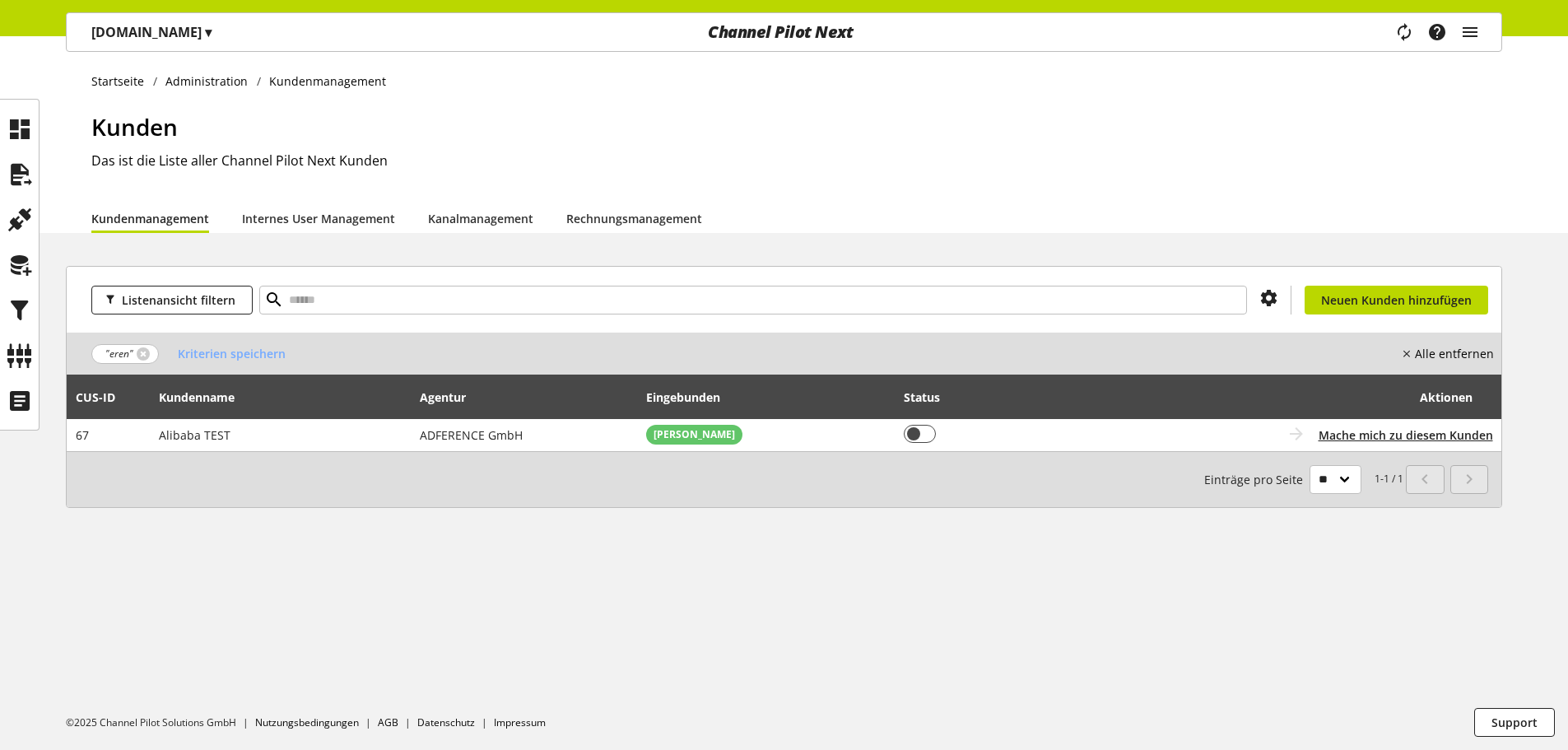
click at [1490, 32] on div "Task-Manager Hilfe-Center Eren Bozkurt eren.bozkurt@channelpilot.com User Manag…" at bounding box center [1443, 32] width 116 height 38
click at [1471, 33] on icon "main navigation" at bounding box center [1470, 32] width 20 height 29
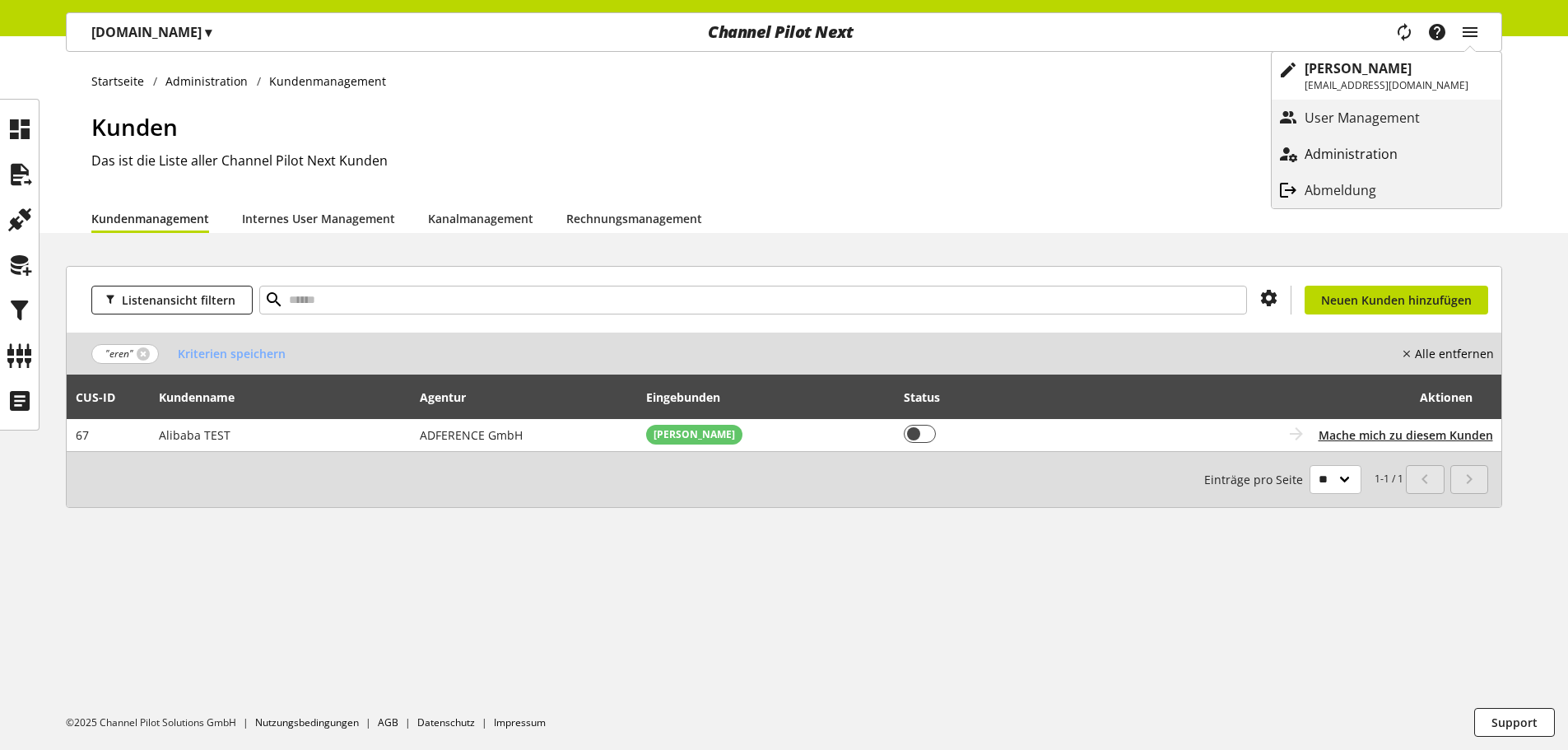
drag, startPoint x: 1377, startPoint y: 150, endPoint x: 1315, endPoint y: 175, distance: 66.9
click at [1377, 152] on p "Administration" at bounding box center [1367, 153] width 126 height 20
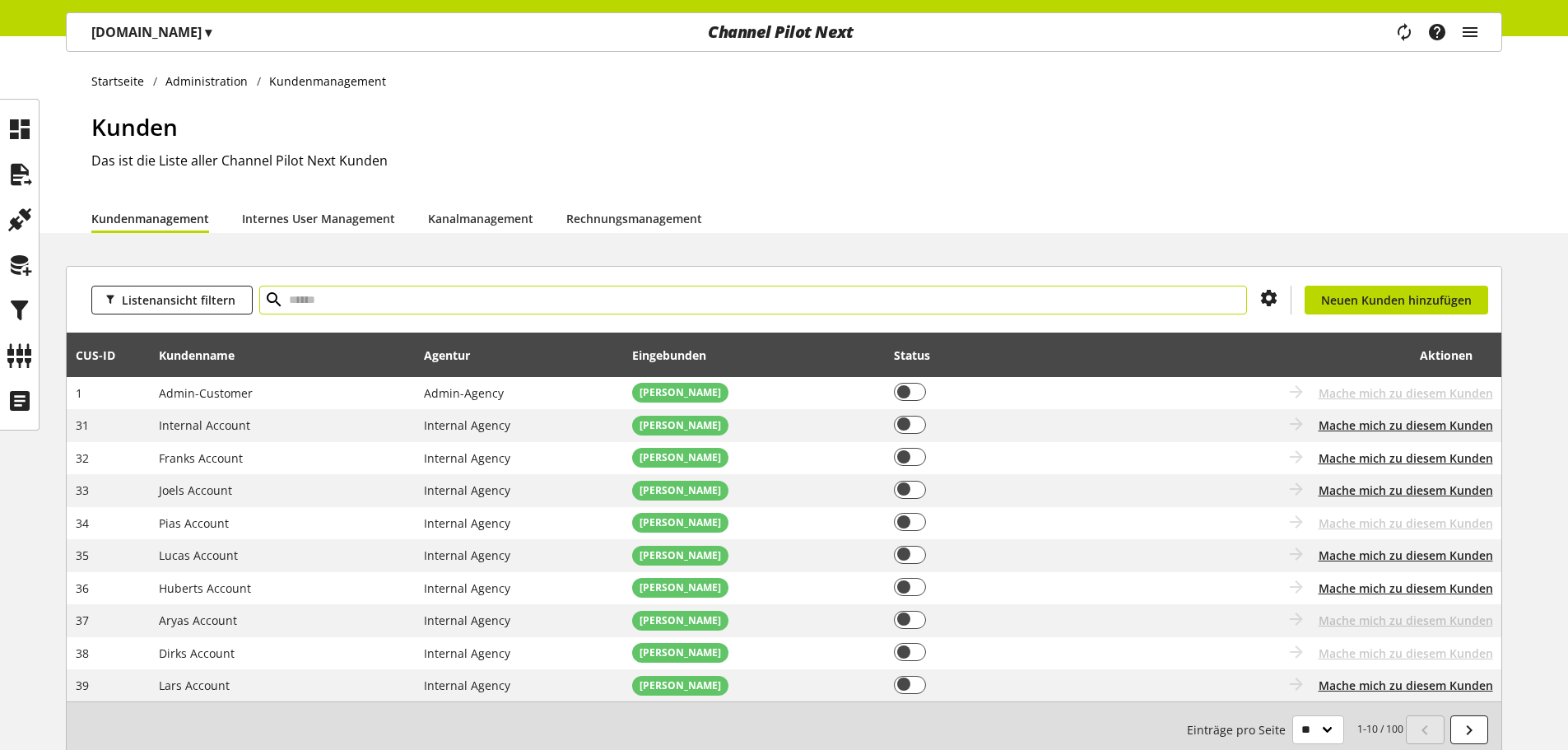
click at [670, 308] on input "text" at bounding box center [753, 299] width 987 height 28
type input "****"
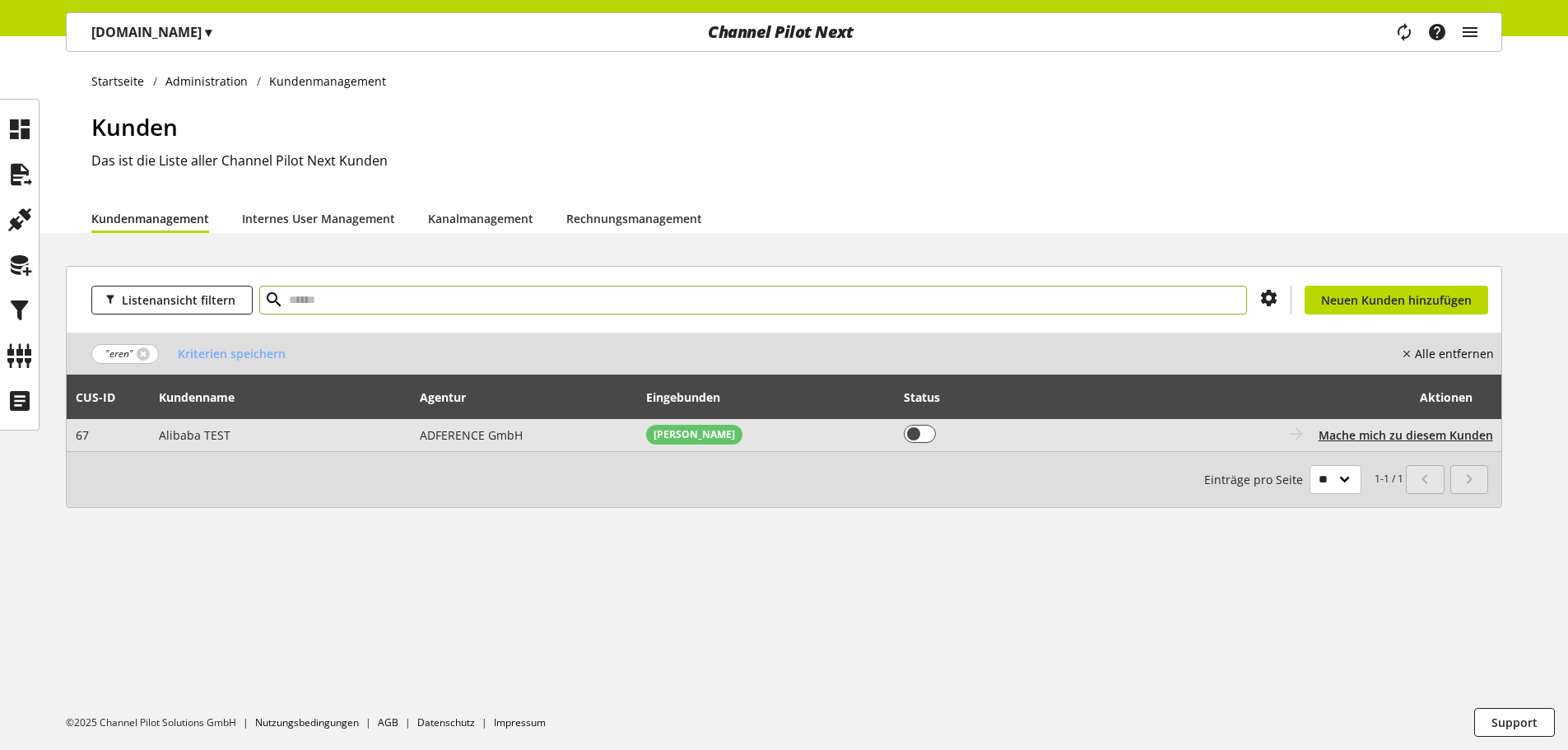
click at [564, 435] on td "ADFERENCE GmbH" at bounding box center [525, 434] width 227 height 32
click at [1406, 442] on span "Mache mich zu diesem Kunden" at bounding box center [1405, 435] width 175 height 17
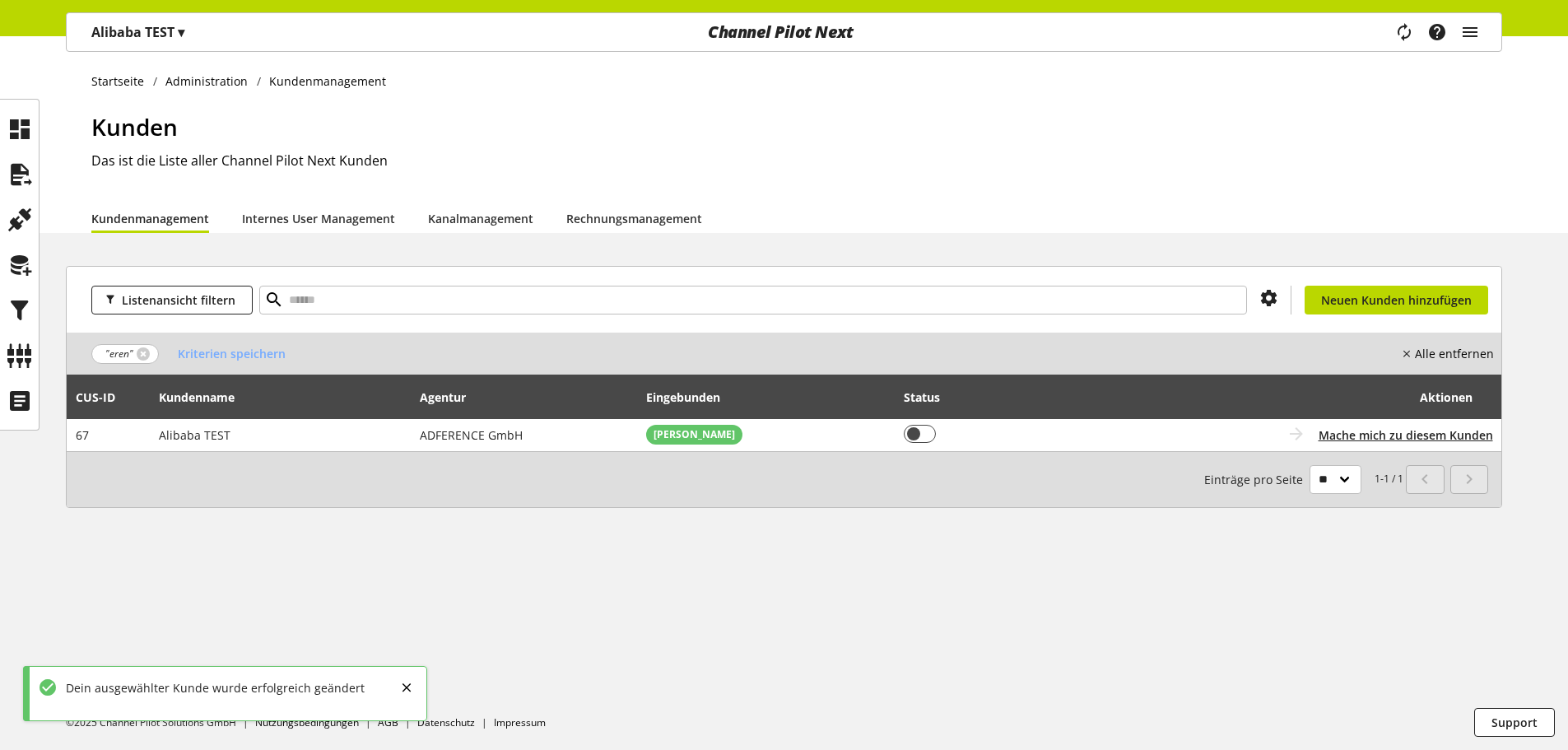
click at [184, 38] on span "▾" at bounding box center [181, 32] width 7 height 18
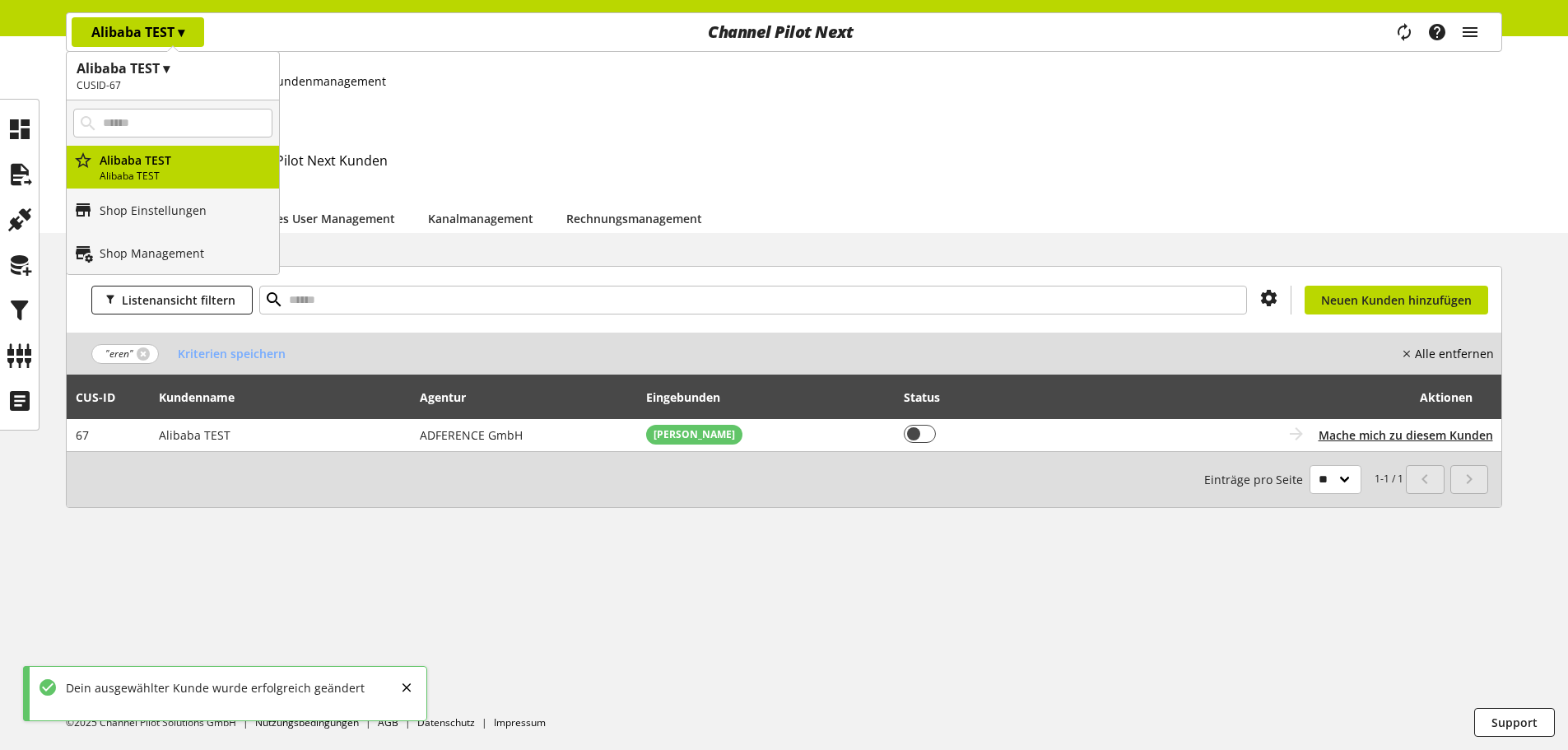
click at [128, 83] on h2 "CUSID-67" at bounding box center [173, 85] width 193 height 15
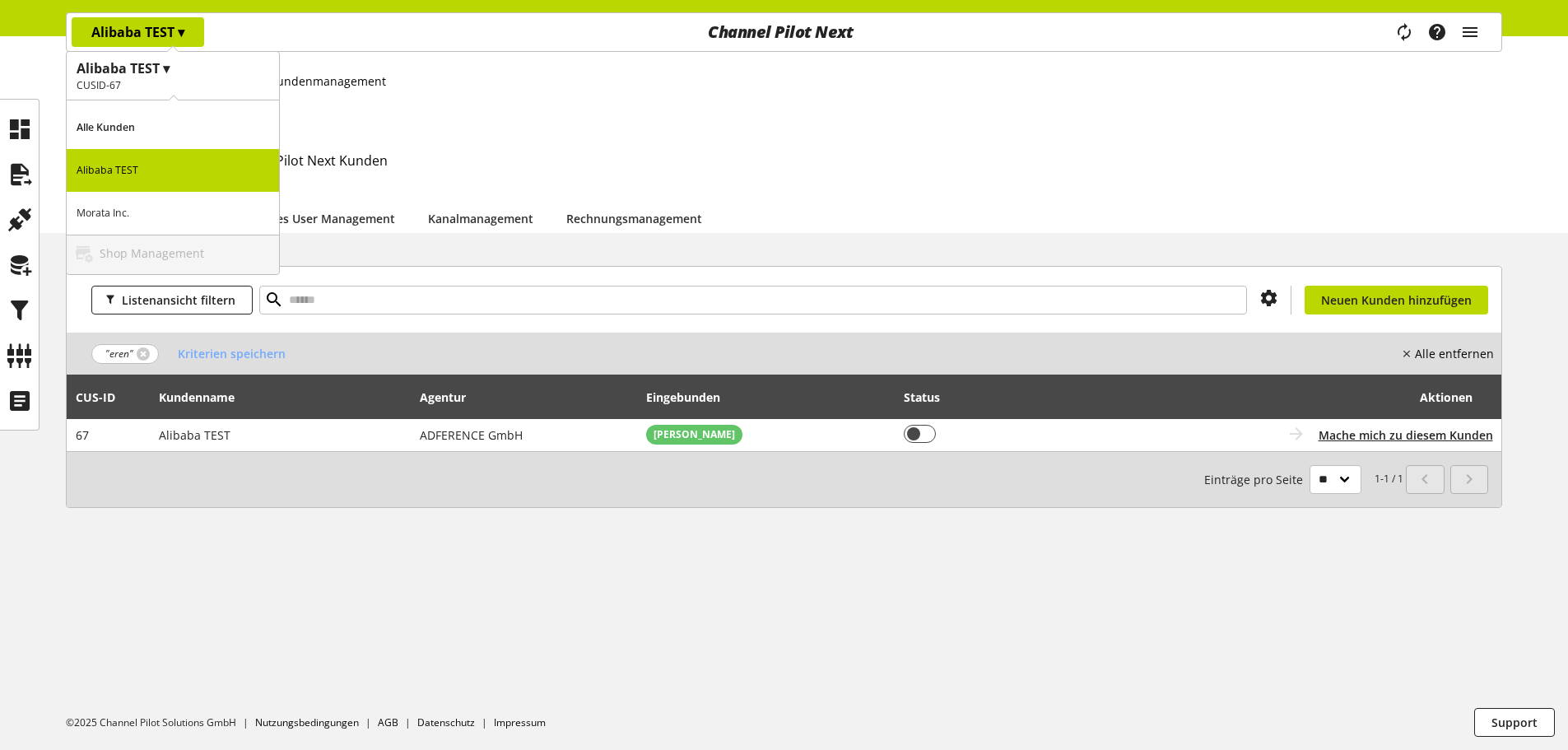
click at [155, 121] on p "Alle Kunden" at bounding box center [172, 128] width 212 height 43
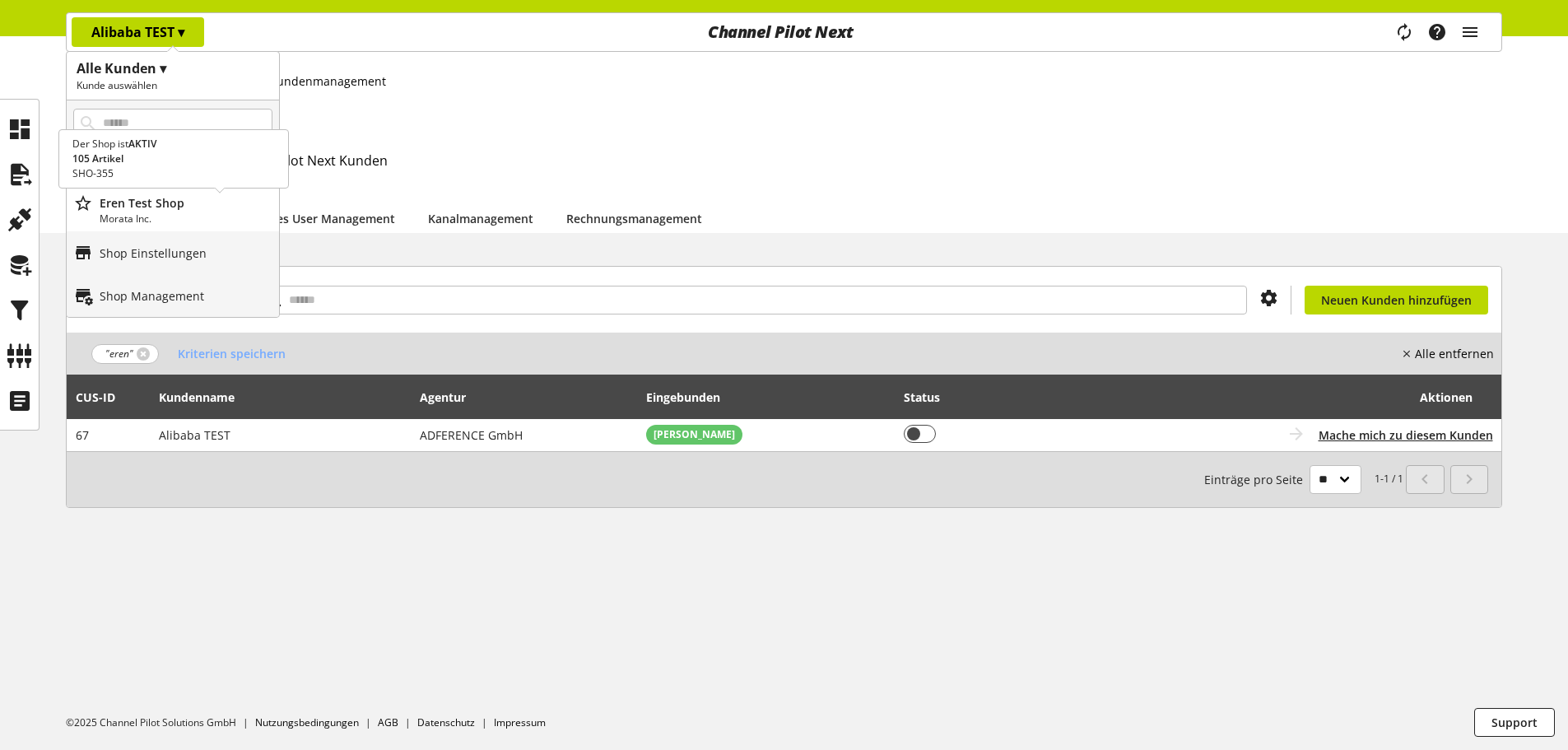
click at [138, 190] on div "Eren Test Shop Morata Inc." at bounding box center [172, 210] width 212 height 43
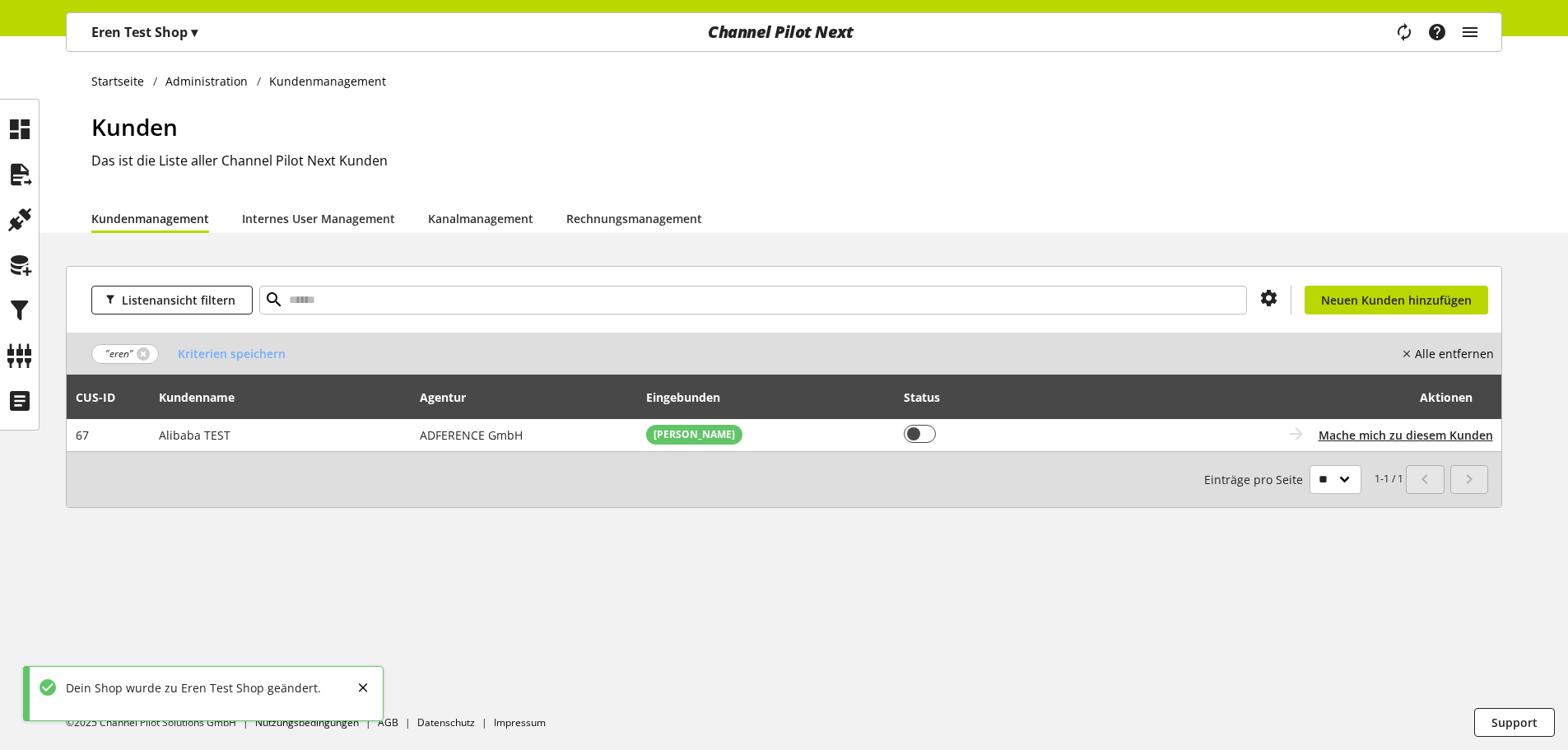
click at [195, 25] on span "▾" at bounding box center [195, 32] width 7 height 18
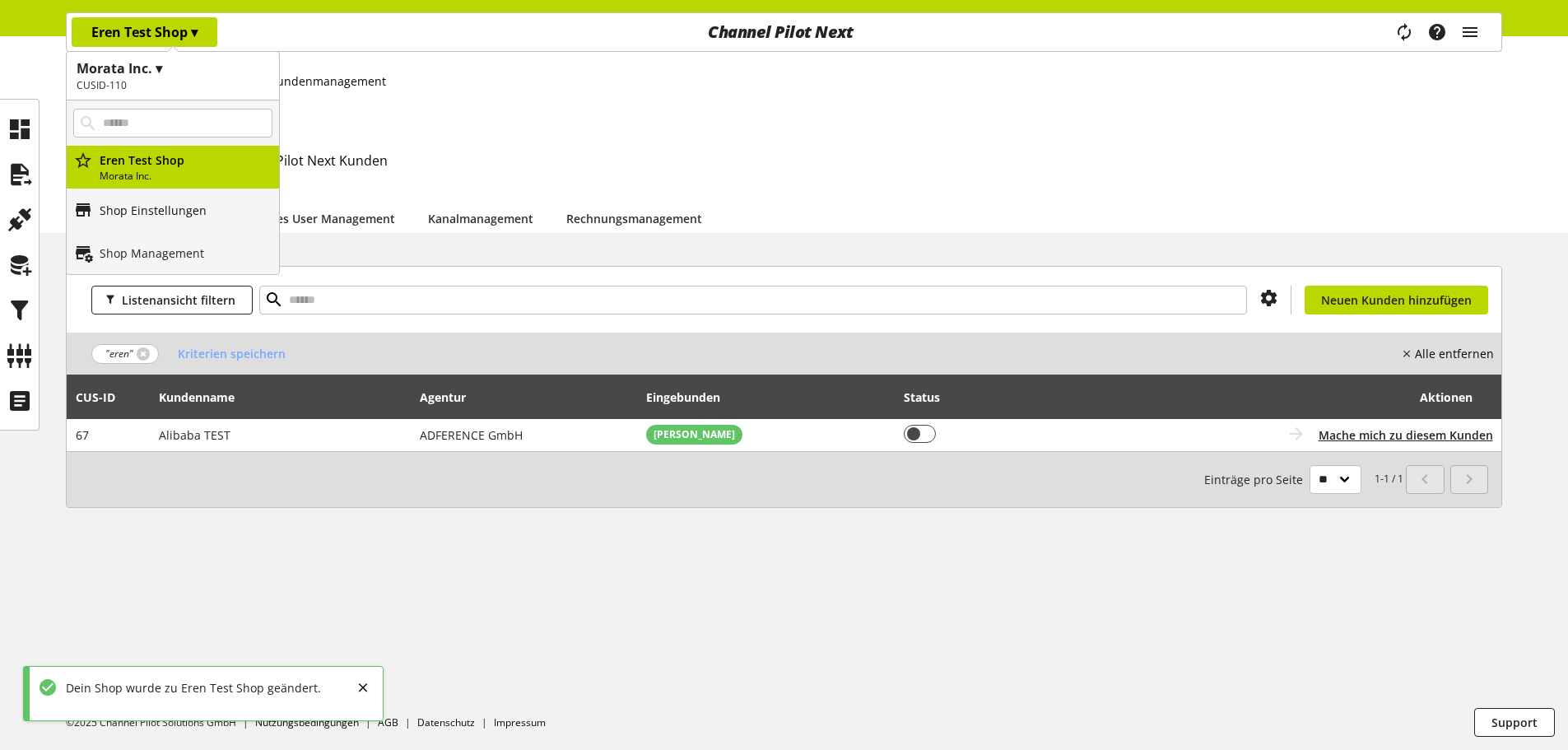
click at [205, 208] on link "Shop Einstellungen" at bounding box center [172, 210] width 212 height 43
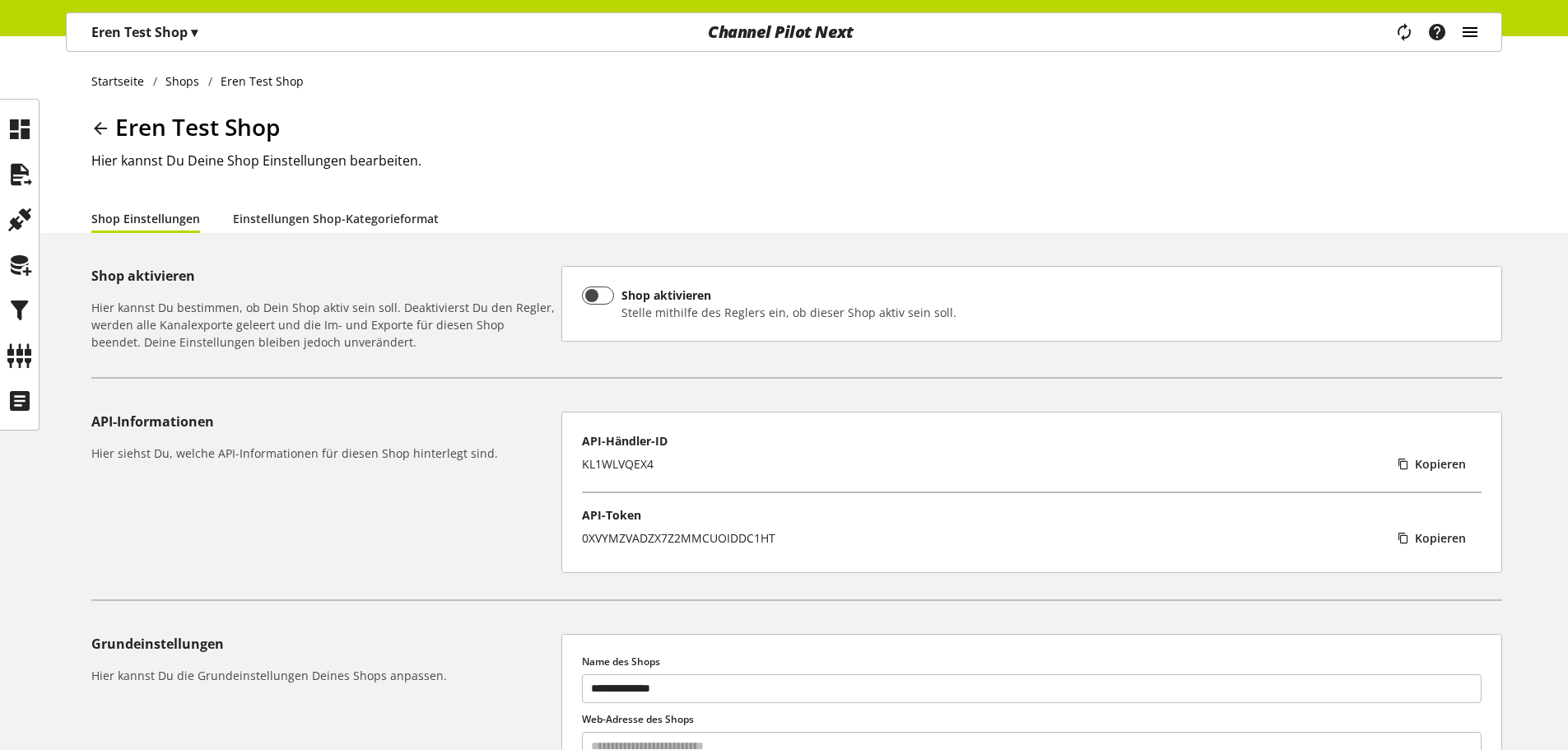
click at [1478, 33] on icon "main navigation" at bounding box center [1470, 32] width 20 height 29
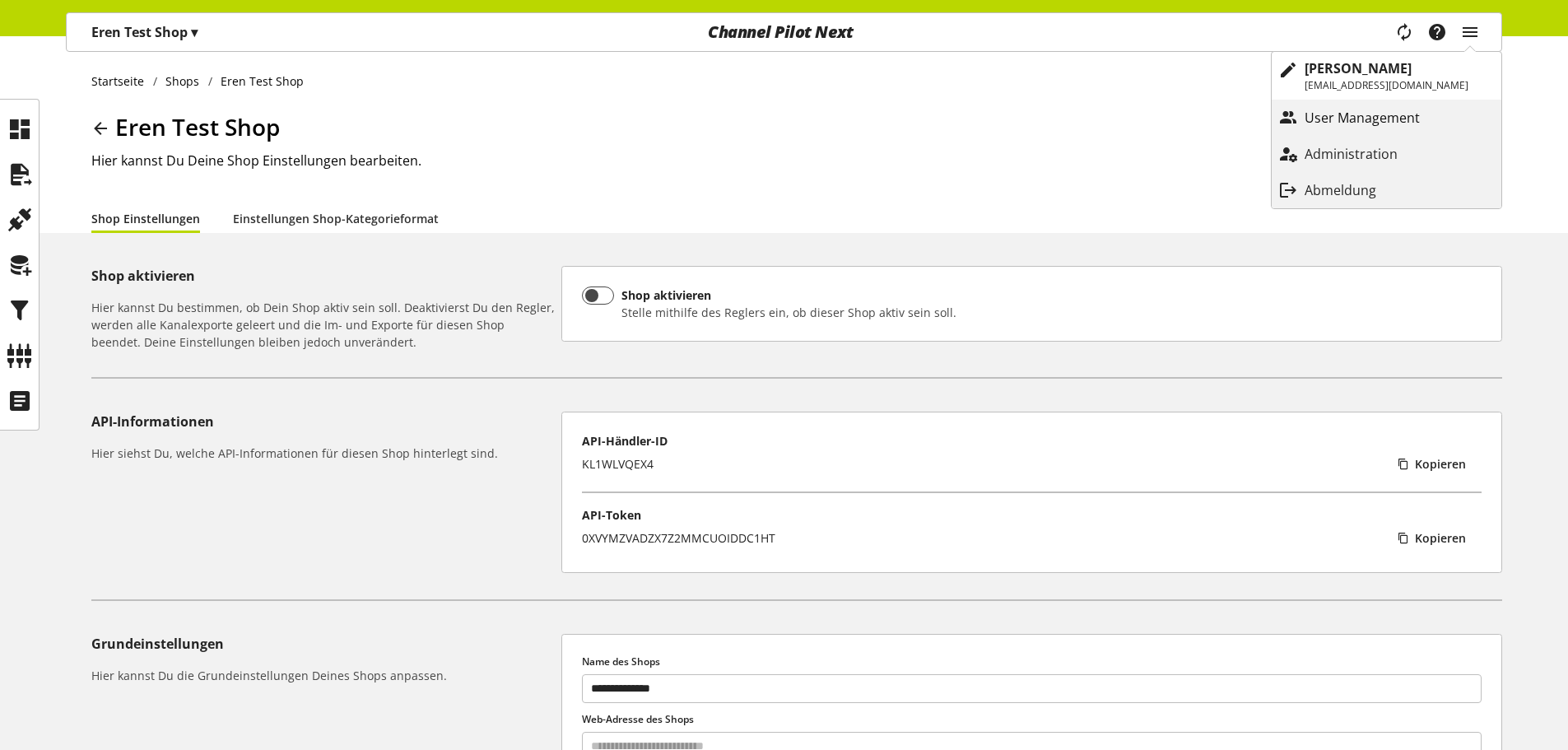
click at [1365, 122] on p "User Management" at bounding box center [1378, 117] width 148 height 20
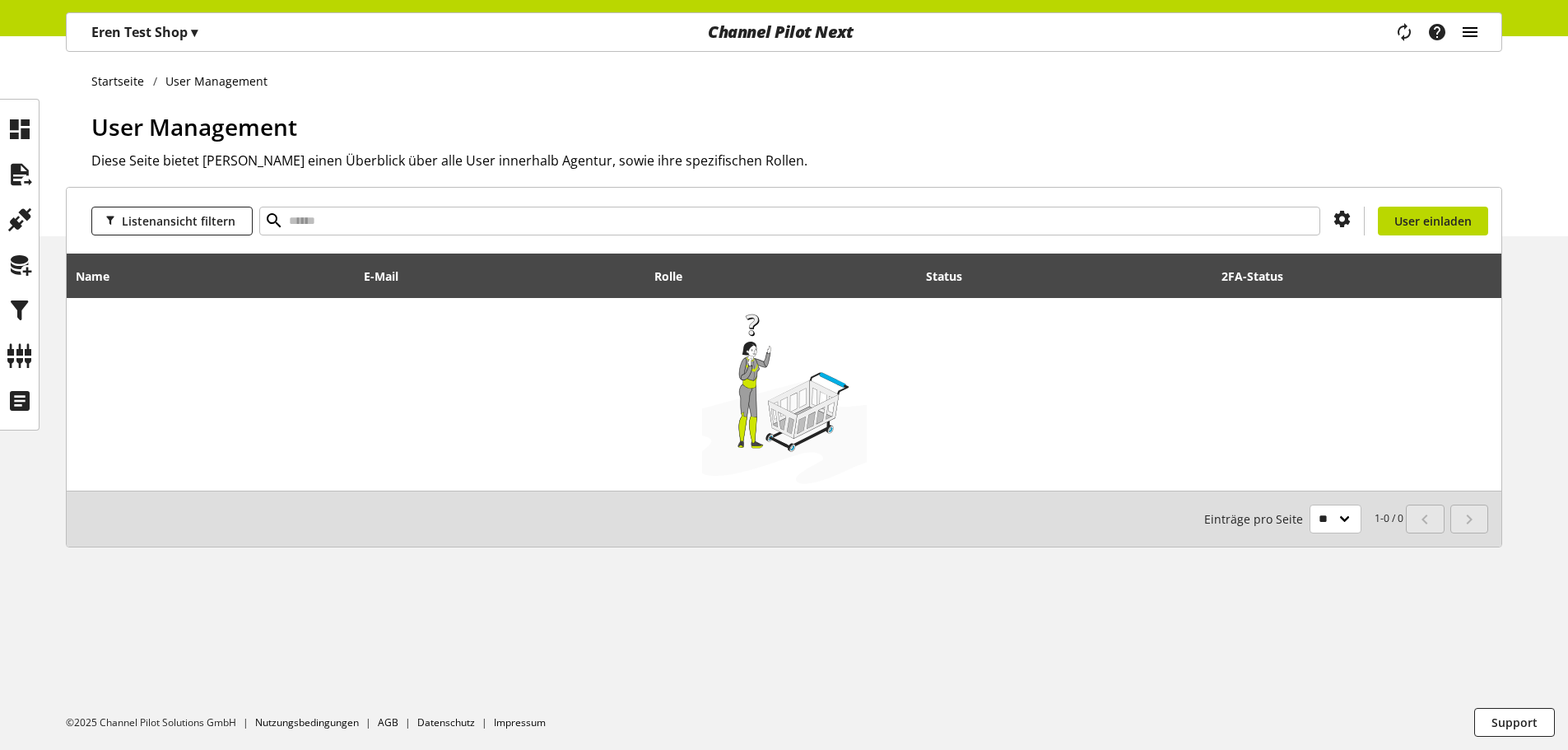
click at [1471, 34] on icon "main navigation" at bounding box center [1470, 32] width 20 height 29
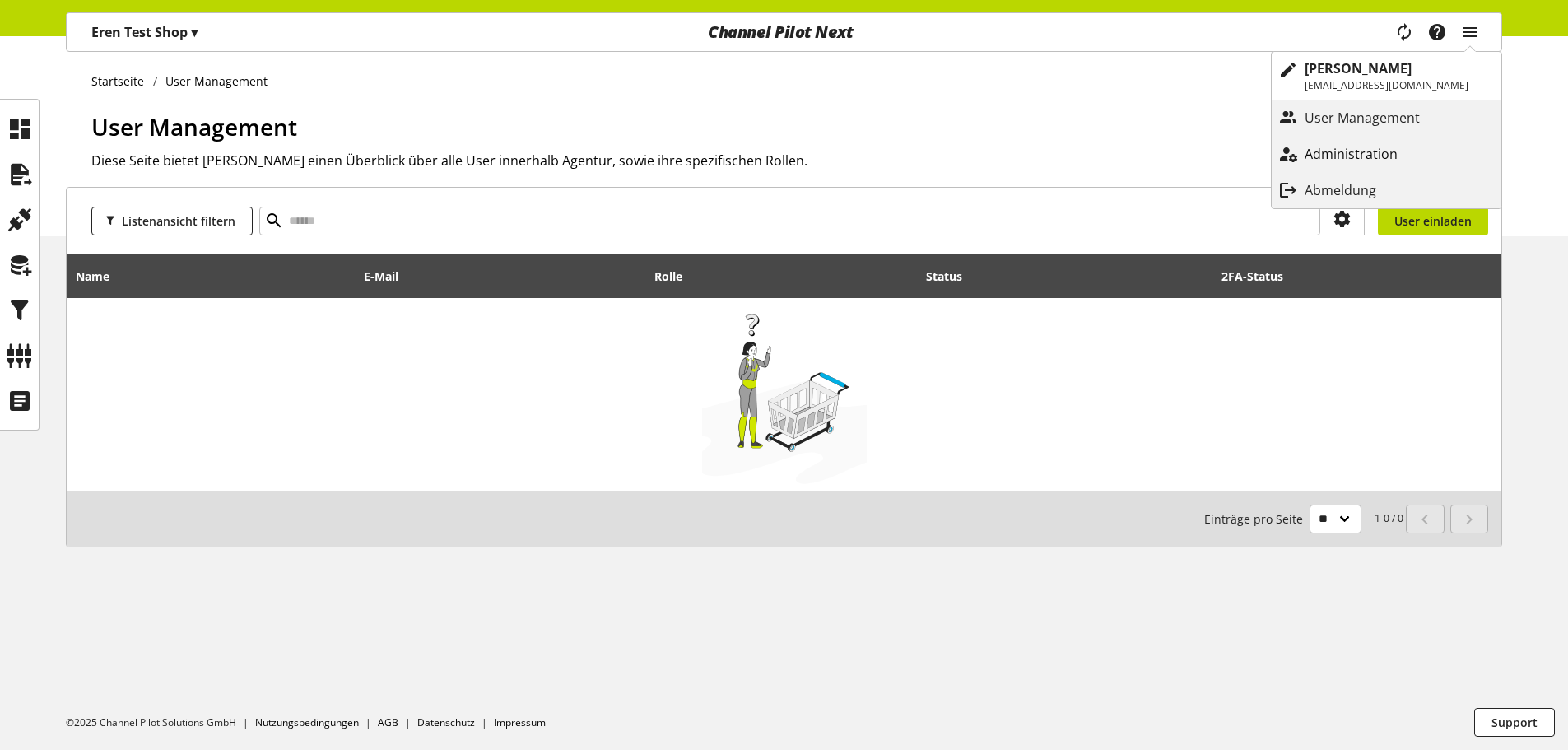
click at [1356, 144] on p "Administration" at bounding box center [1367, 153] width 126 height 20
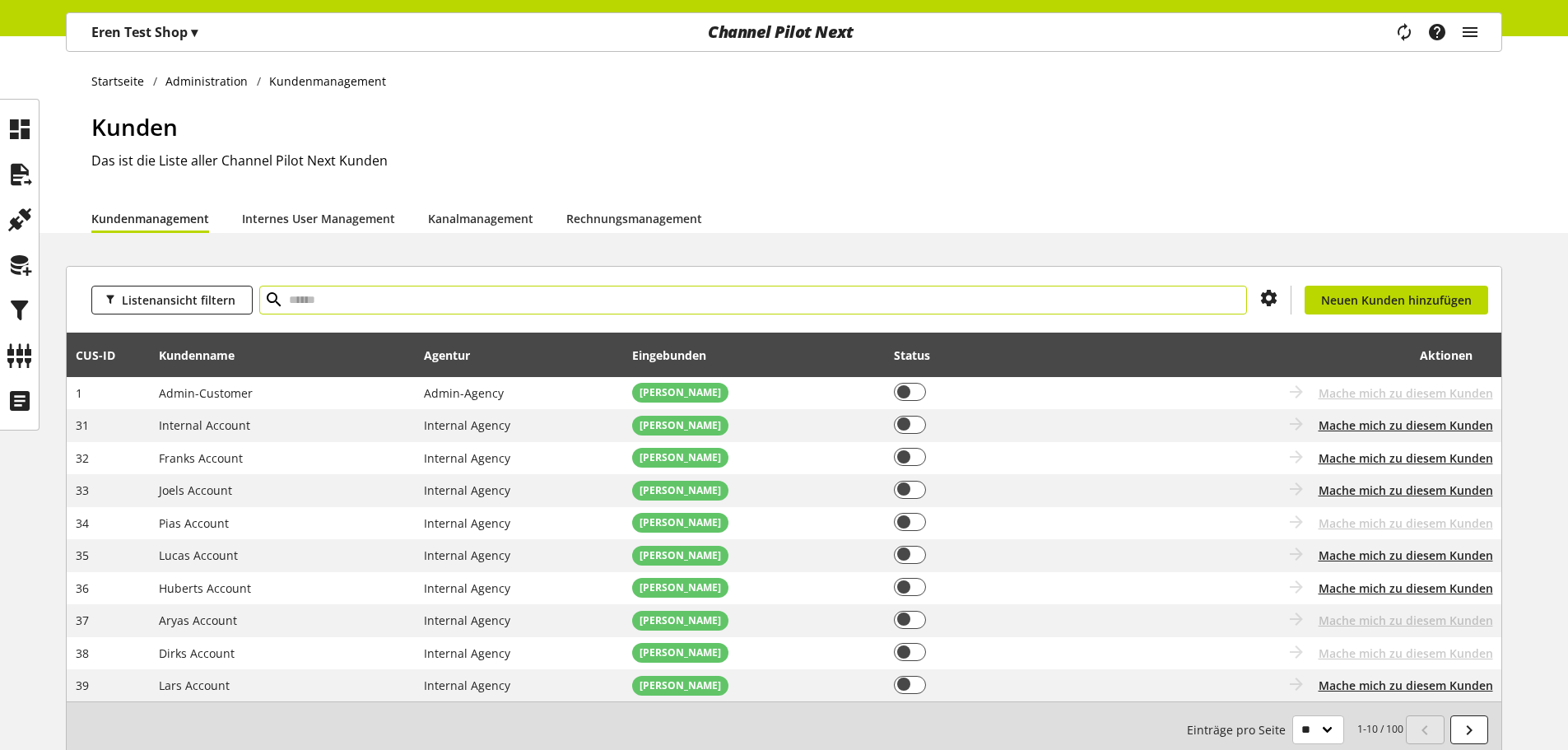
click at [980, 301] on input "text" at bounding box center [753, 299] width 987 height 28
type input "*****"
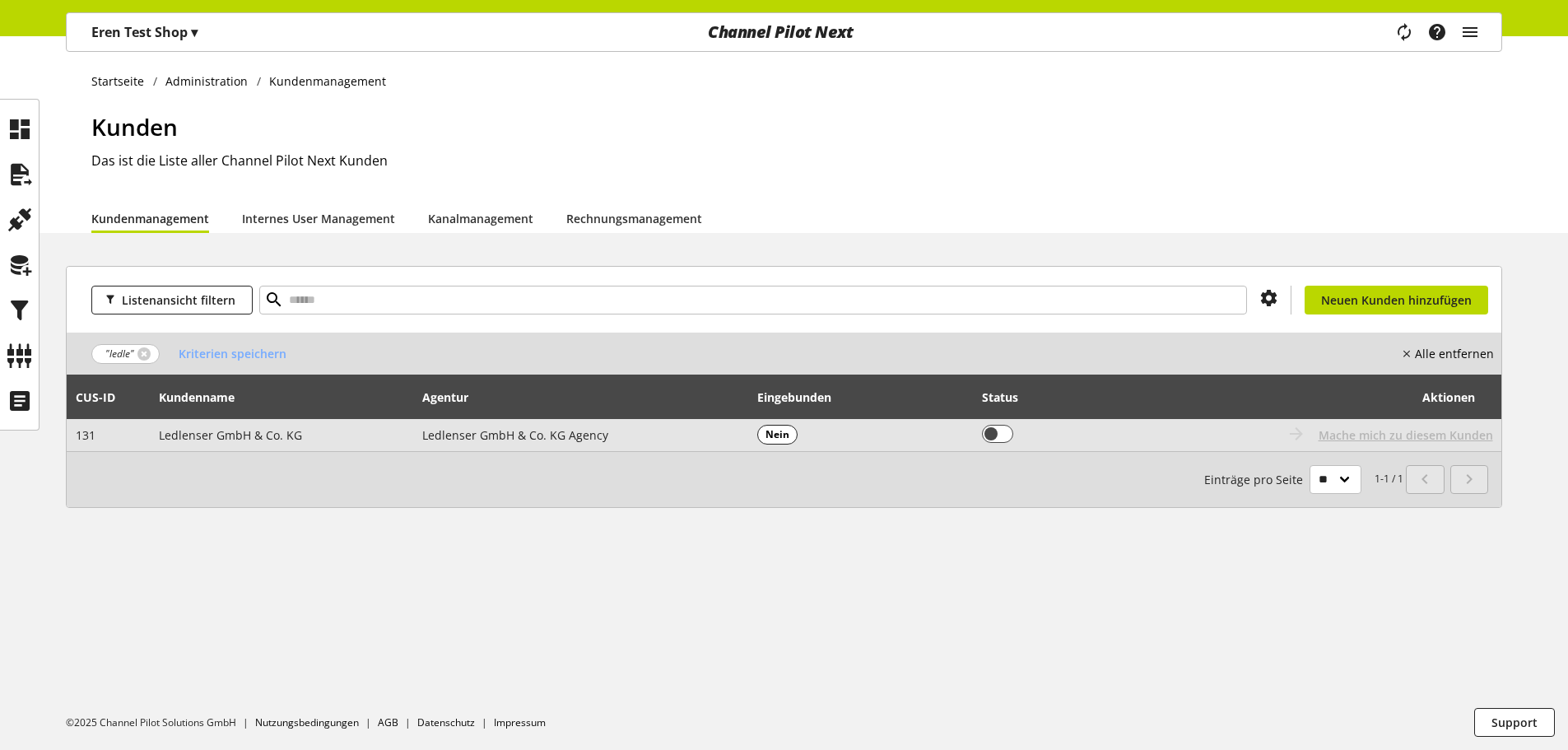
click at [1028, 441] on td "Du bist nicht berechtigt, diesen Kunden zu bearbeiten" at bounding box center [1054, 434] width 162 height 32
drag, startPoint x: 609, startPoint y: 426, endPoint x: 560, endPoint y: 436, distance: 50.0
click at [604, 426] on td "Ledlenser GmbH & Co. KG Agency" at bounding box center [582, 434] width 334 height 32
click at [559, 436] on span "Ledlenser GmbH & Co. KG Agency" at bounding box center [515, 435] width 186 height 16
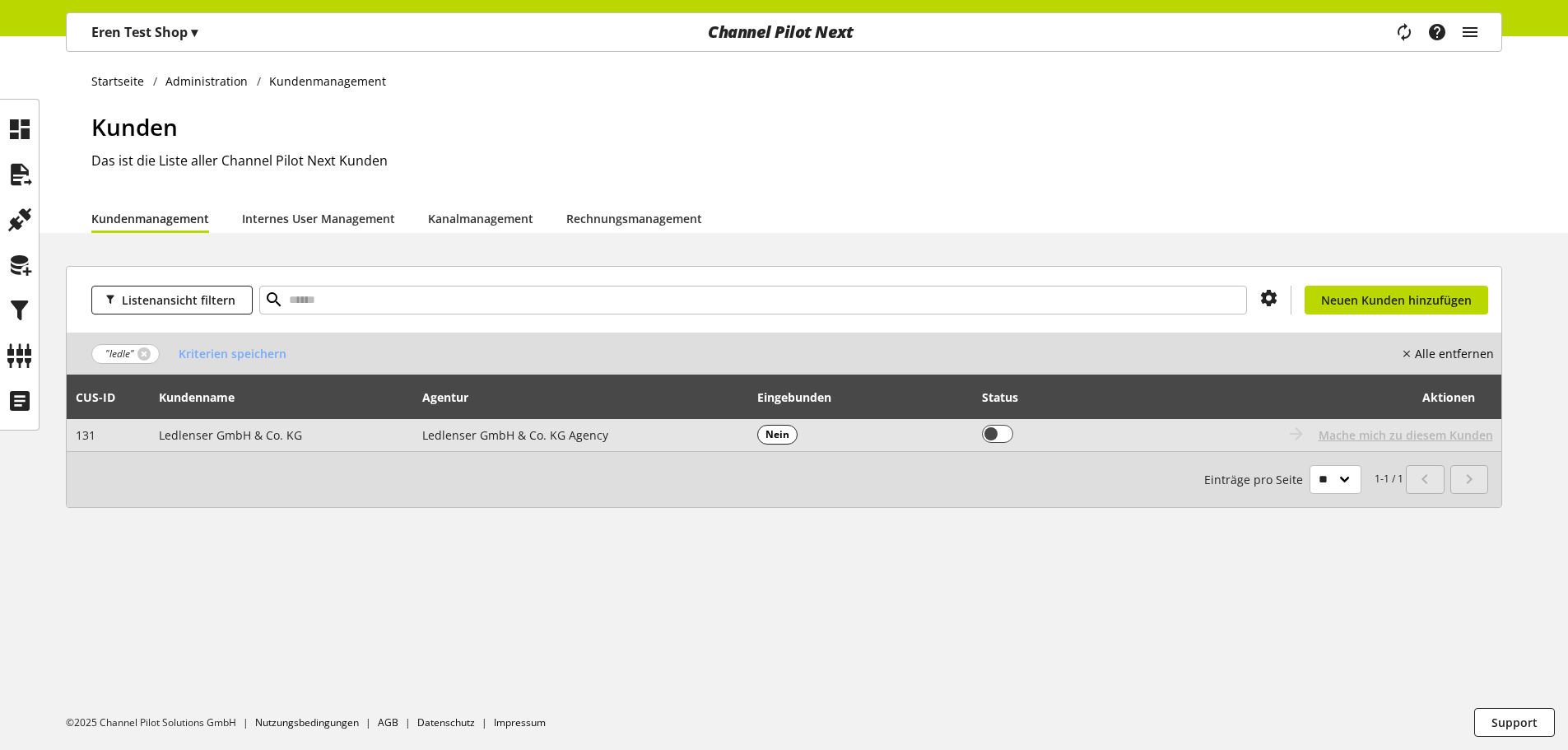
click at [230, 448] on td "Ledlenser GmbH & Co. KG" at bounding box center [282, 434] width 264 height 32
click at [182, 444] on td "Ledlenser GmbH & Co. KG" at bounding box center [282, 434] width 264 height 32
click at [156, 441] on td "Ledlenser GmbH & Co. KG" at bounding box center [282, 434] width 264 height 32
click at [74, 434] on td "131" at bounding box center [108, 434] width 83 height 32
click at [207, 434] on span "Ledlenser GmbH & Co. KG" at bounding box center [230, 435] width 143 height 16
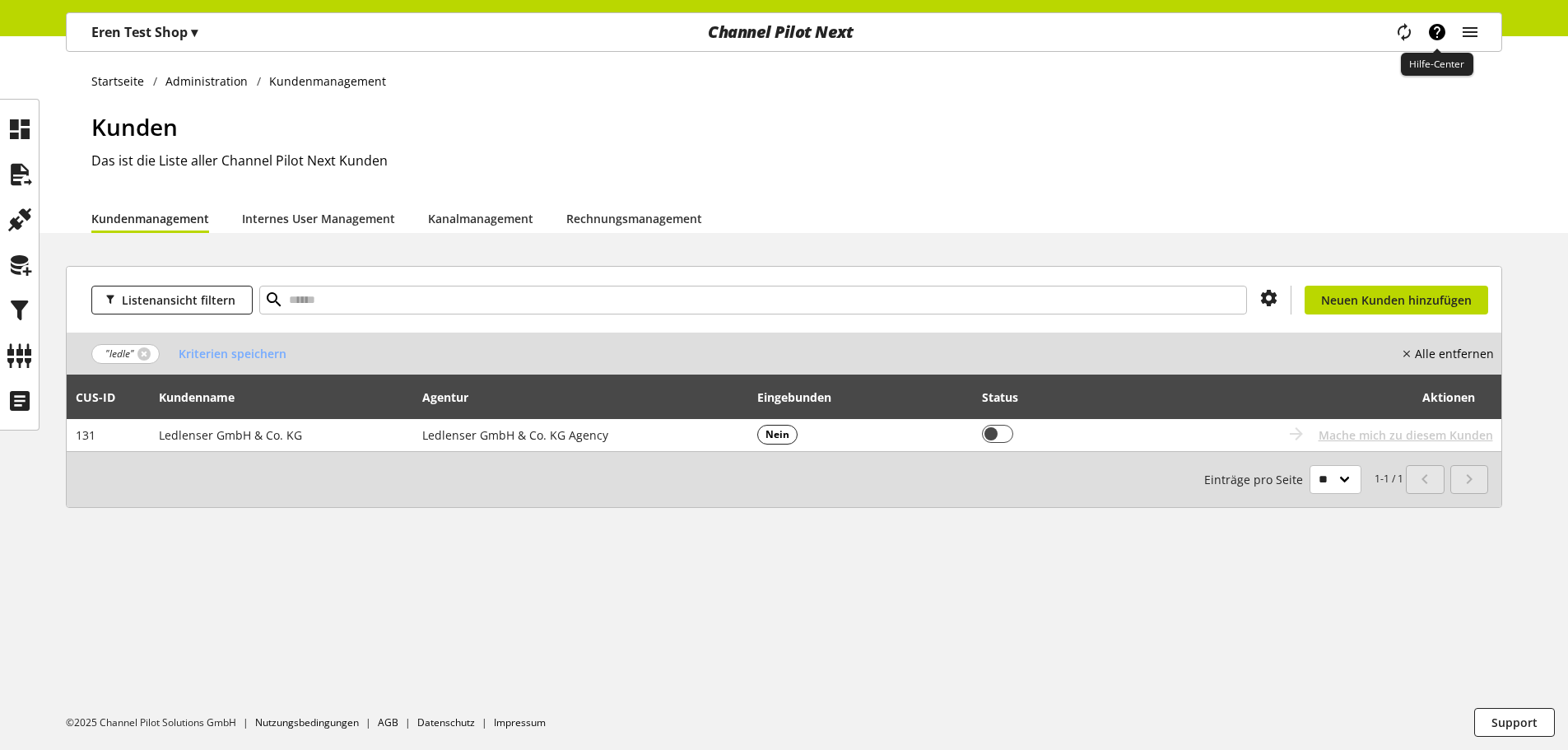
click at [1434, 34] on icon "main navigation" at bounding box center [1437, 32] width 20 height 29
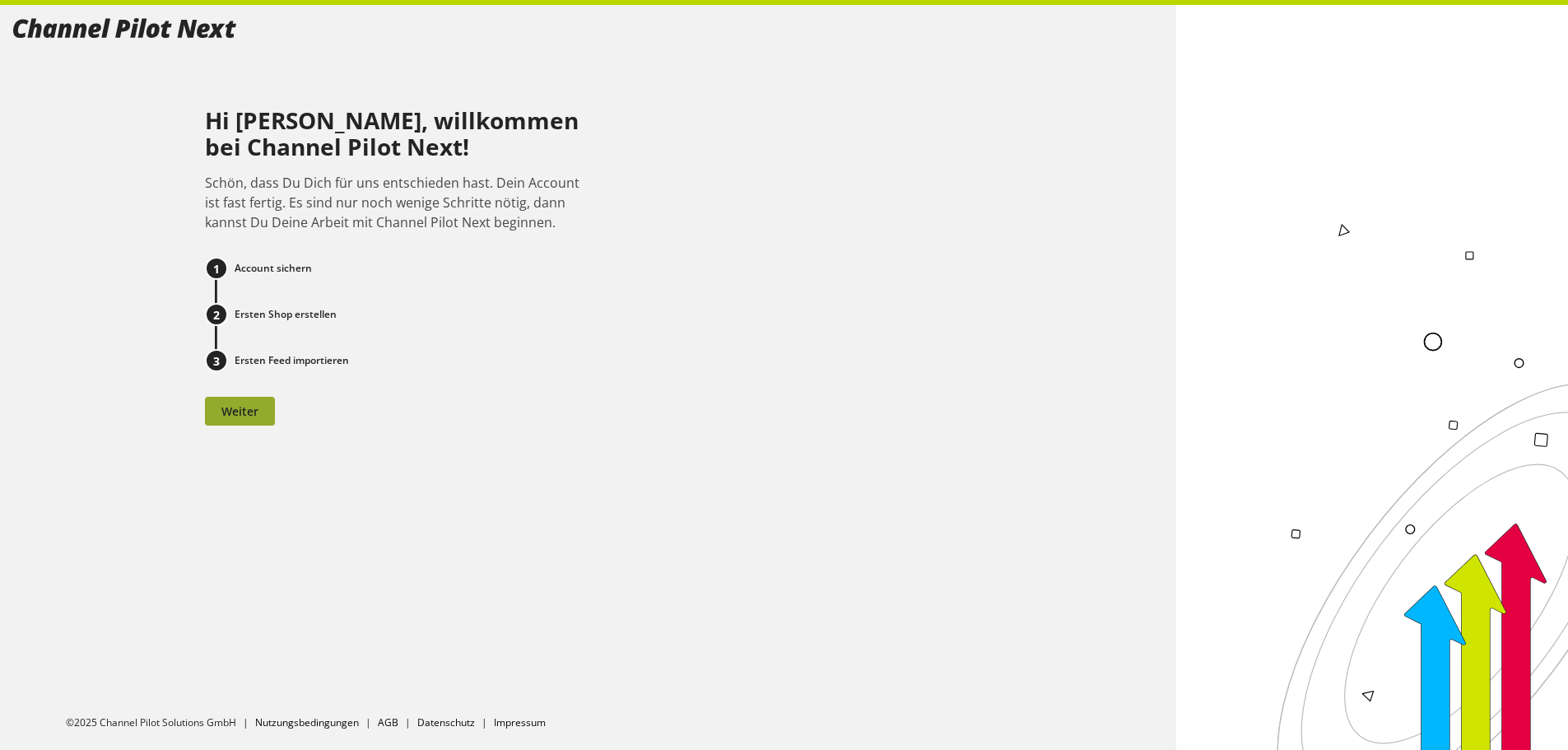
click at [217, 416] on button "Weiter" at bounding box center [240, 410] width 70 height 28
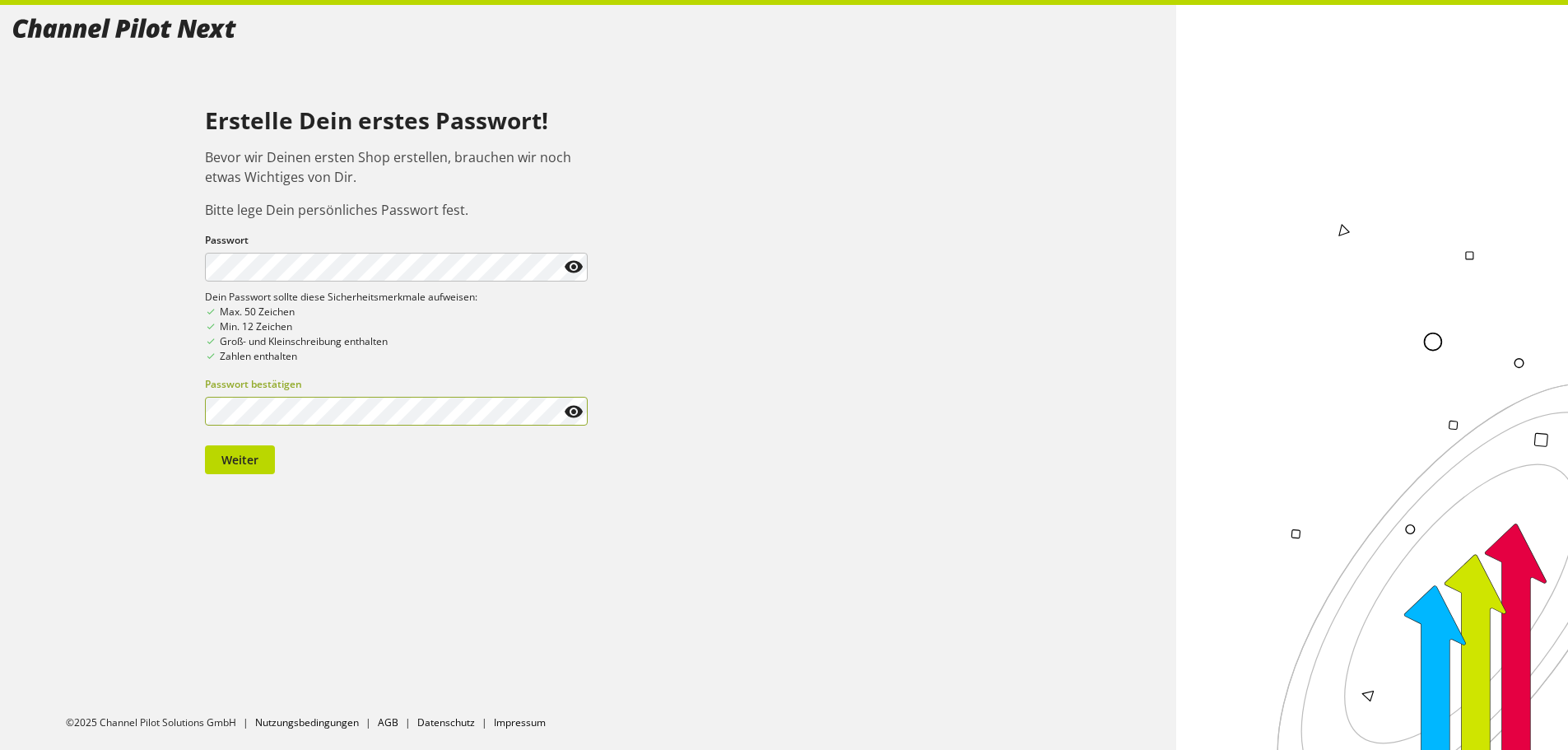
click at [739, 151] on div "Erstelle Dein erstes Passwort! Bevor wir Deinen ersten Shop erstellen, brauchen…" at bounding box center [588, 246] width 1150 height 456
click at [575, 259] on icon at bounding box center [573, 266] width 20 height 29
click at [578, 259] on icon at bounding box center [573, 266] width 20 height 29
click at [267, 470] on button "Weiter" at bounding box center [240, 459] width 70 height 28
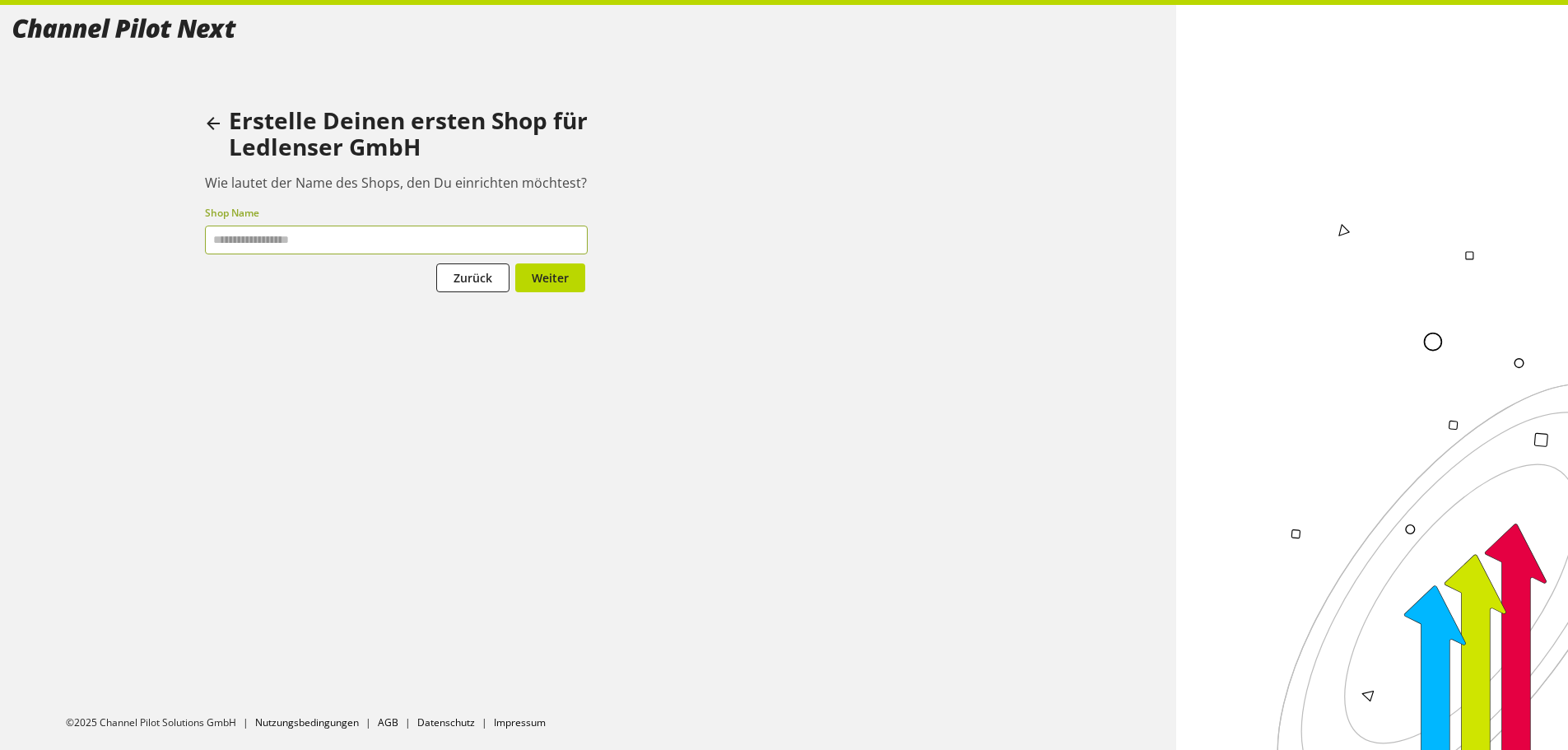
click at [357, 234] on input "text" at bounding box center [396, 240] width 383 height 28
paste input "**********"
type input "**********"
click at [558, 280] on span "Weiter" at bounding box center [550, 278] width 37 height 17
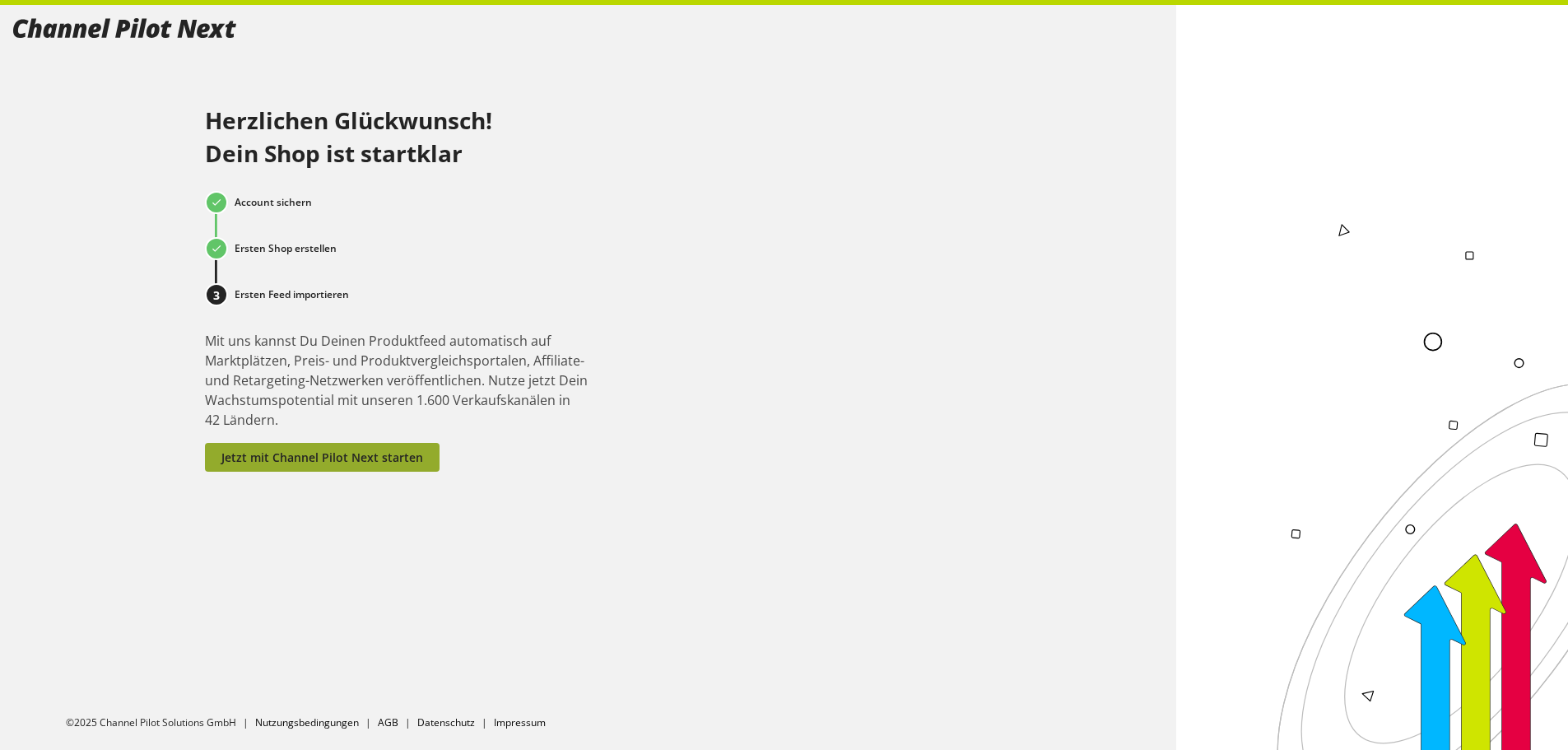
click at [343, 449] on span "Jetzt mit Channel Pilot Next starten" at bounding box center [322, 458] width 202 height 17
